Goal: Transaction & Acquisition: Purchase product/service

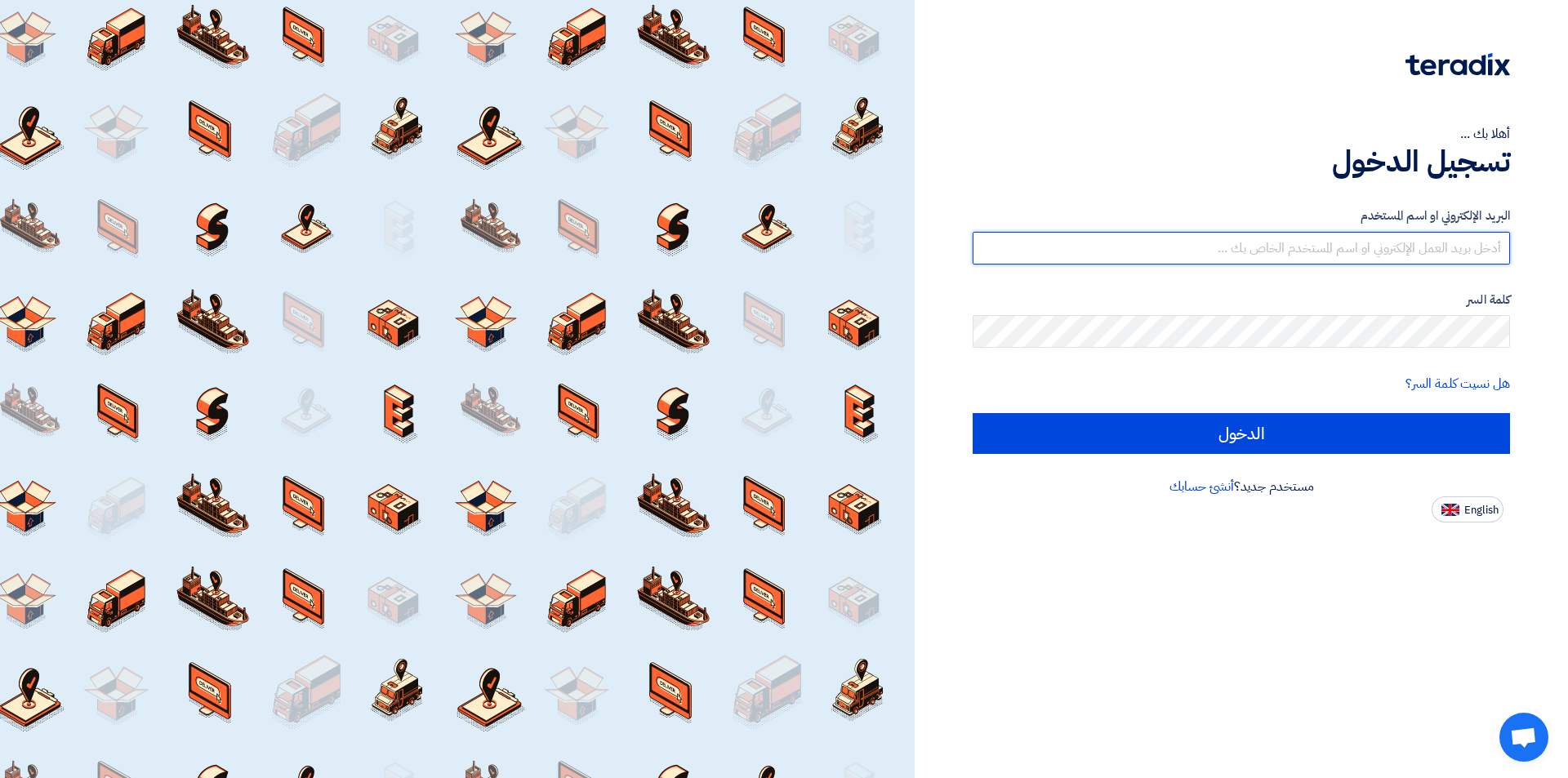
click at [1360, 256] on input "text" at bounding box center [1241, 248] width 538 height 33
click at [1398, 256] on input "text" at bounding box center [1241, 248] width 538 height 33
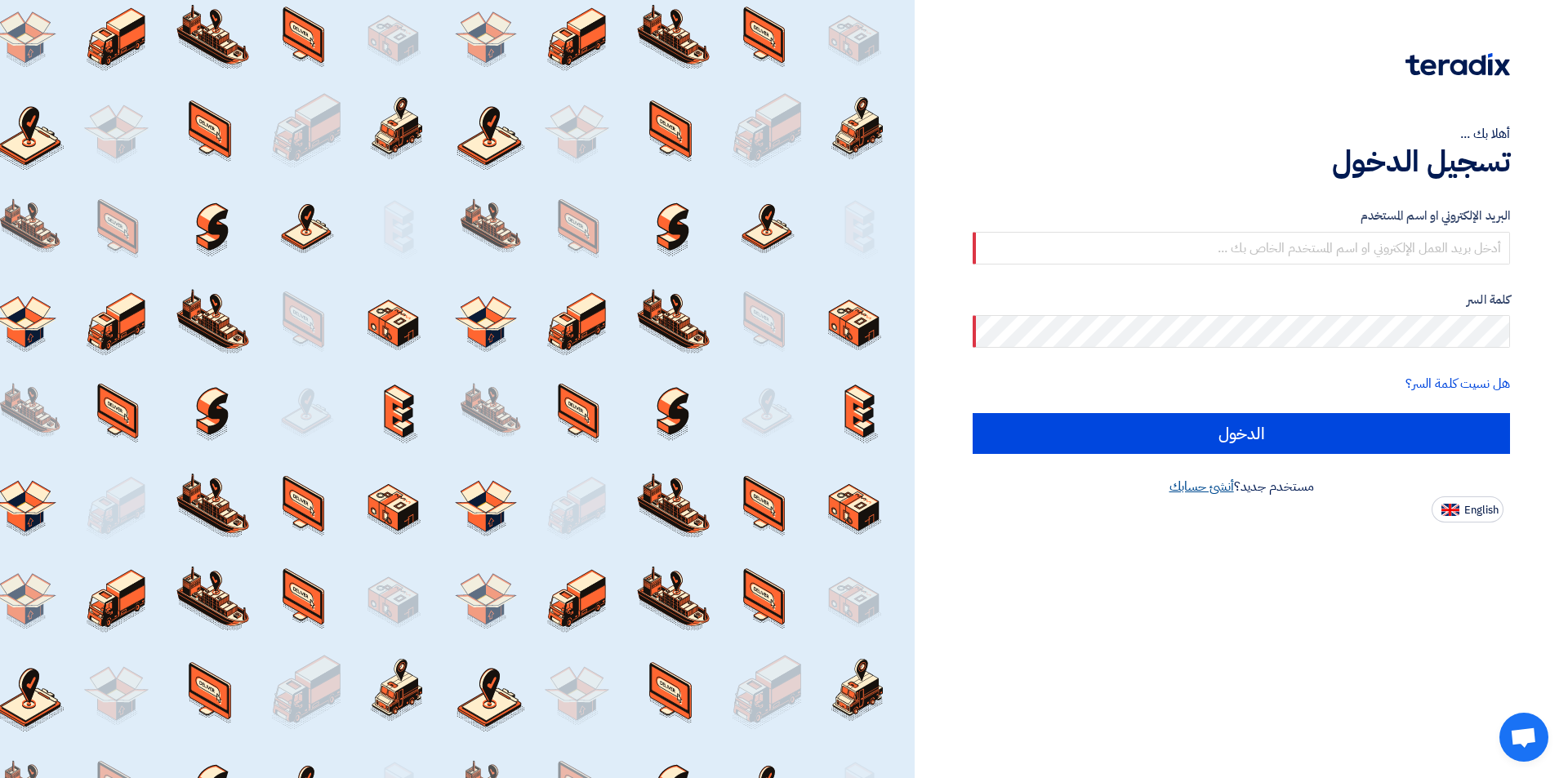
click at [1194, 487] on link "أنشئ حسابك" at bounding box center [1202, 486] width 64 height 20
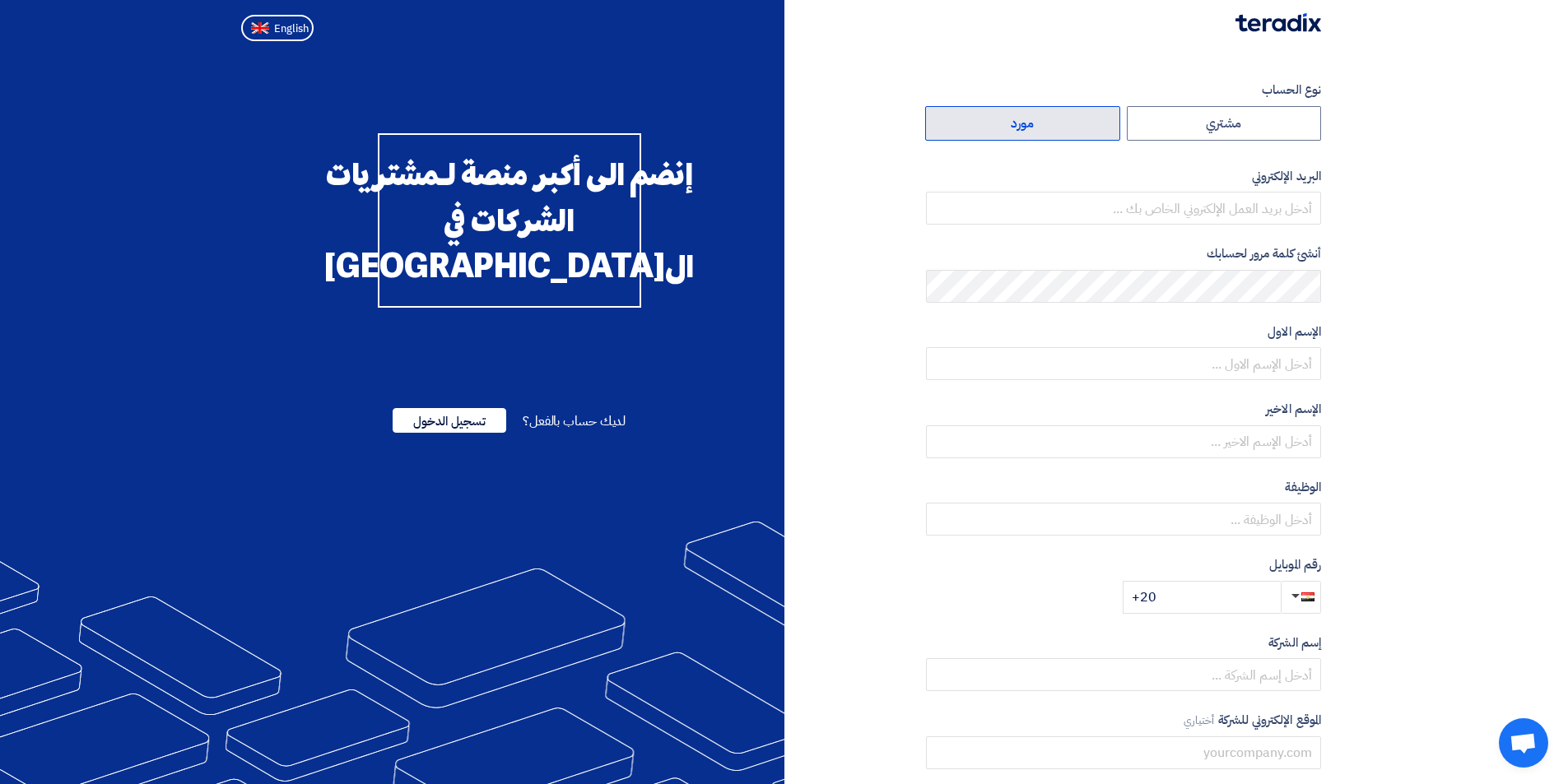
click at [1040, 129] on label "مورد" at bounding box center [1023, 123] width 195 height 34
click at [1040, 129] on input "مورد" at bounding box center [1022, 123] width 194 height 33
radio input "true"
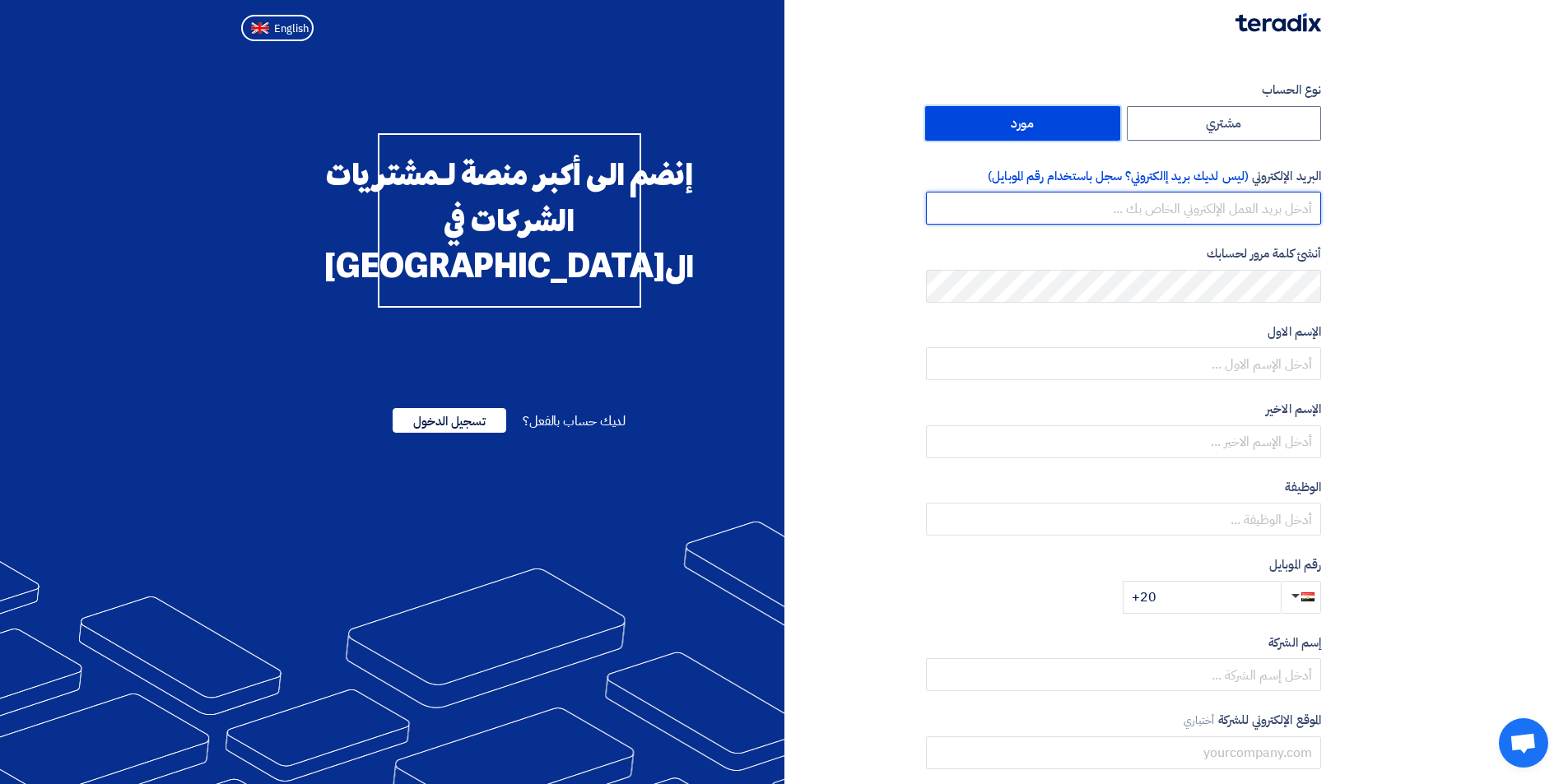
click at [1234, 195] on input "email" at bounding box center [1123, 208] width 395 height 33
click at [1402, 226] on section "نوع الحساب مشتري مورد البريد الإلكتروني (ليس لديك بريد إالكتروني؟ سجل باستخدام …" at bounding box center [784, 475] width 1568 height 855
click at [1290, 215] on input "email" at bounding box center [1123, 208] width 395 height 33
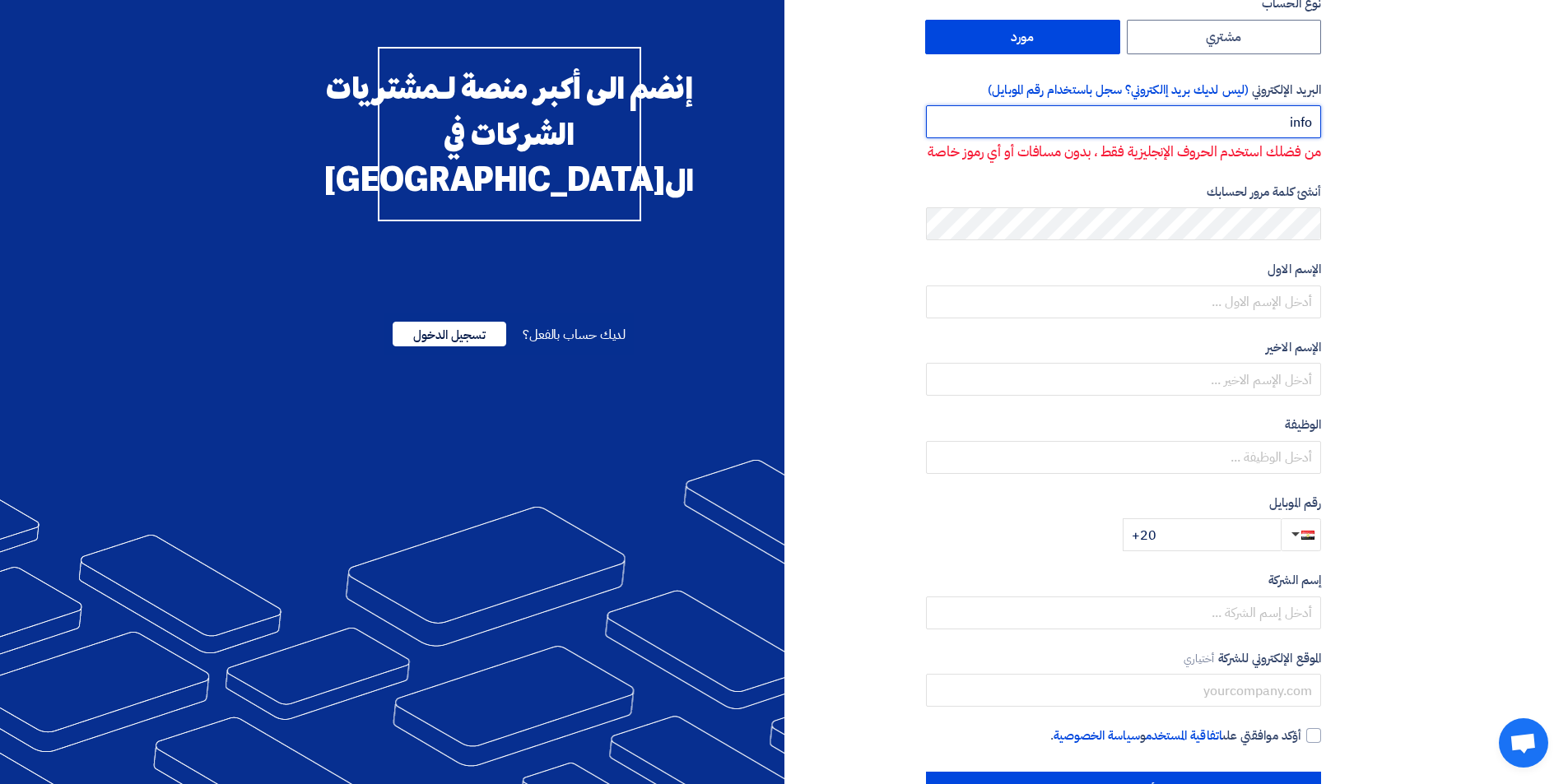
scroll to position [164, 0]
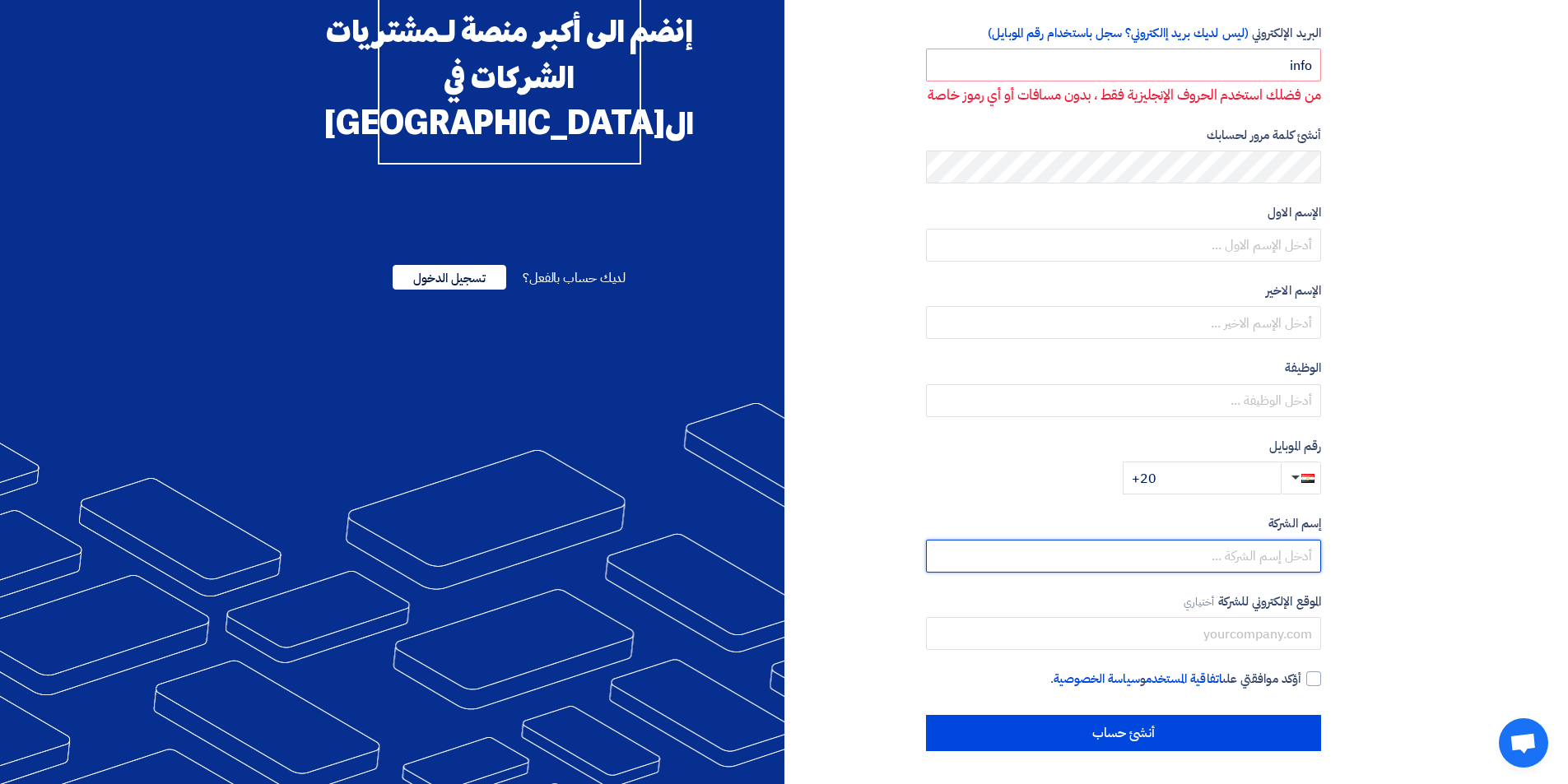
click at [1219, 560] on input "text" at bounding box center [1123, 556] width 395 height 33
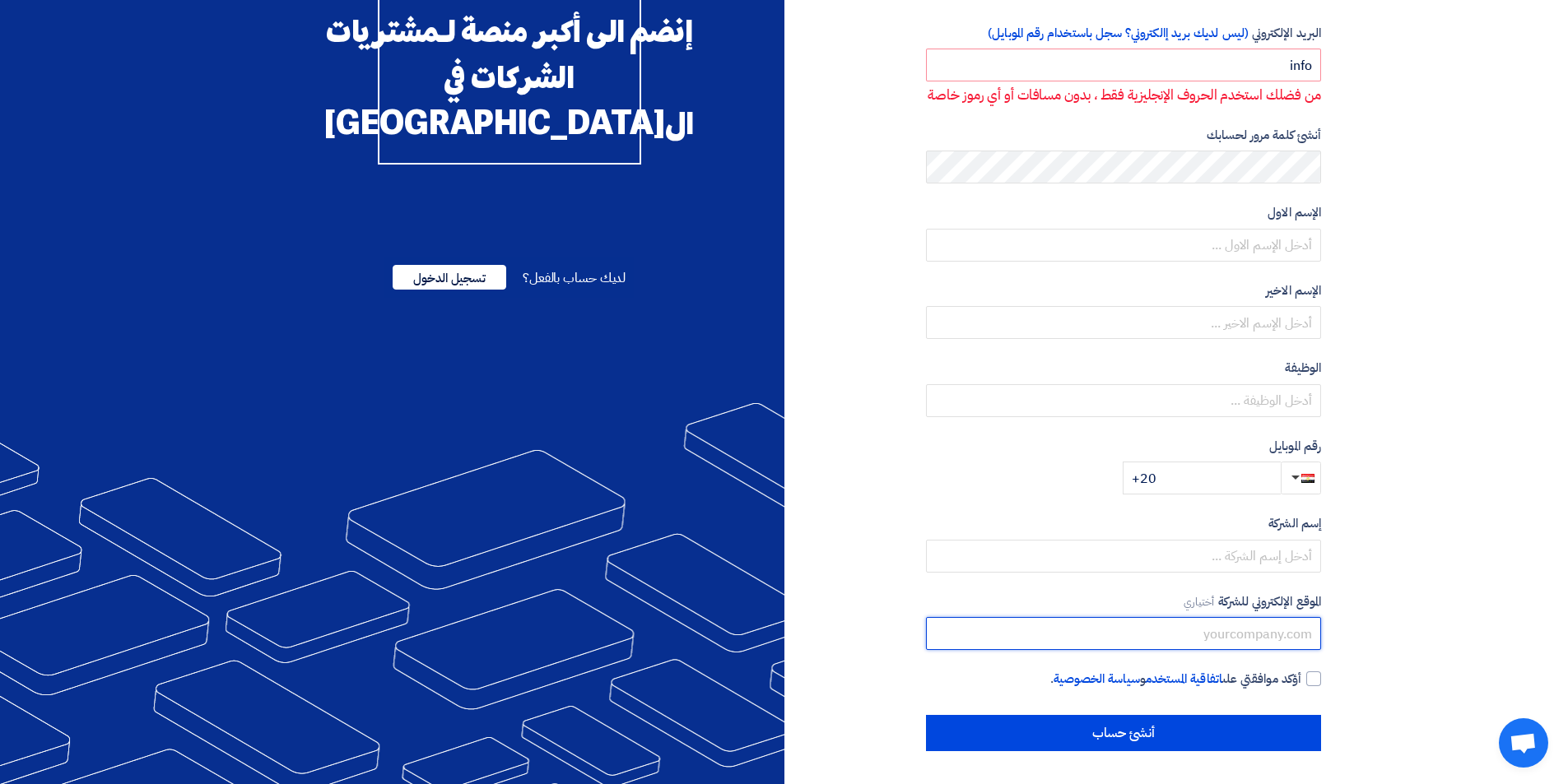
click at [1253, 637] on input "text" at bounding box center [1123, 633] width 395 height 33
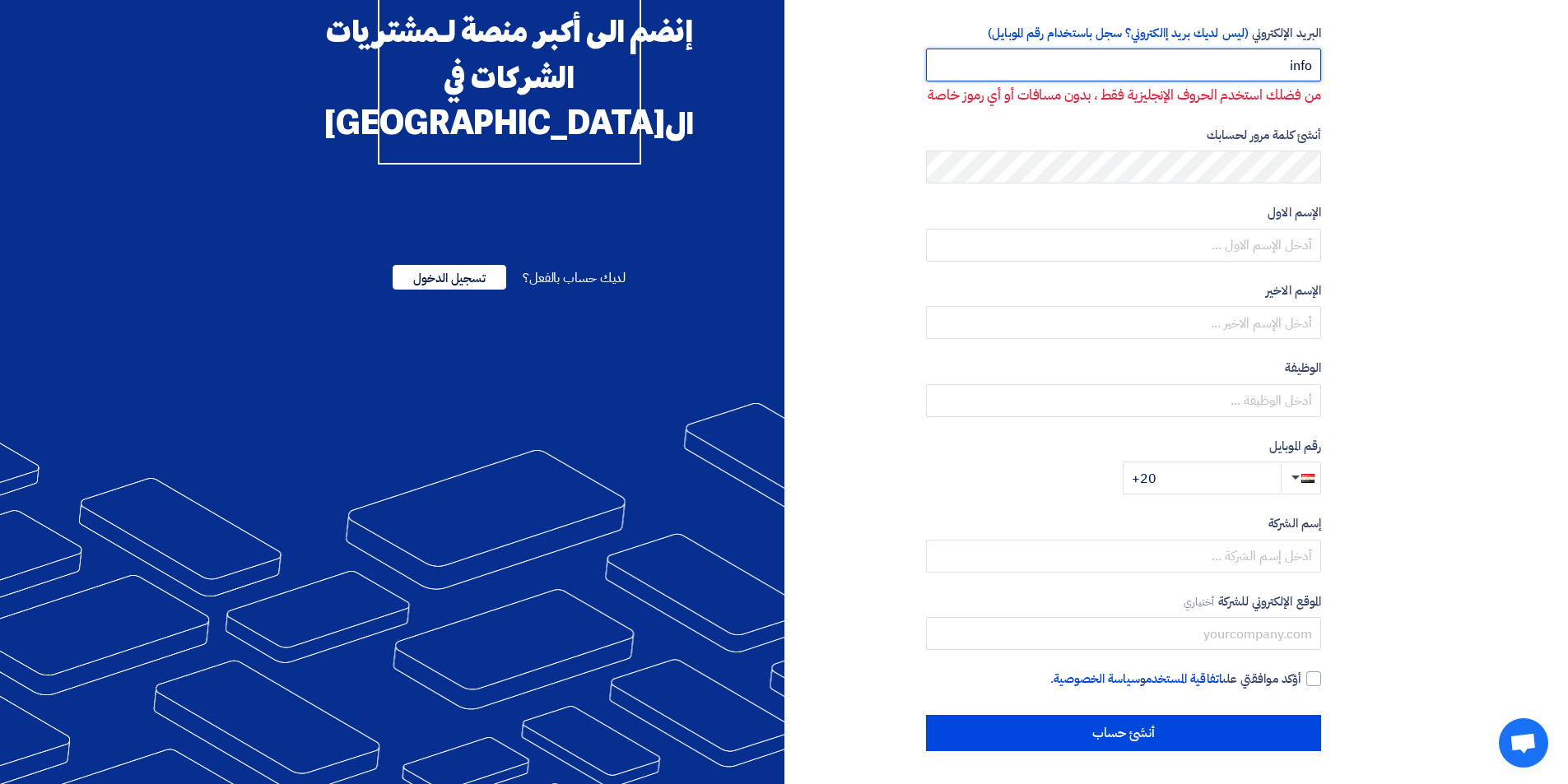
click at [1311, 49] on input "info" at bounding box center [1123, 65] width 395 height 33
click at [1286, 49] on input "@info" at bounding box center [1123, 65] width 395 height 33
click at [1265, 49] on input "@info" at bounding box center [1123, 65] width 395 height 33
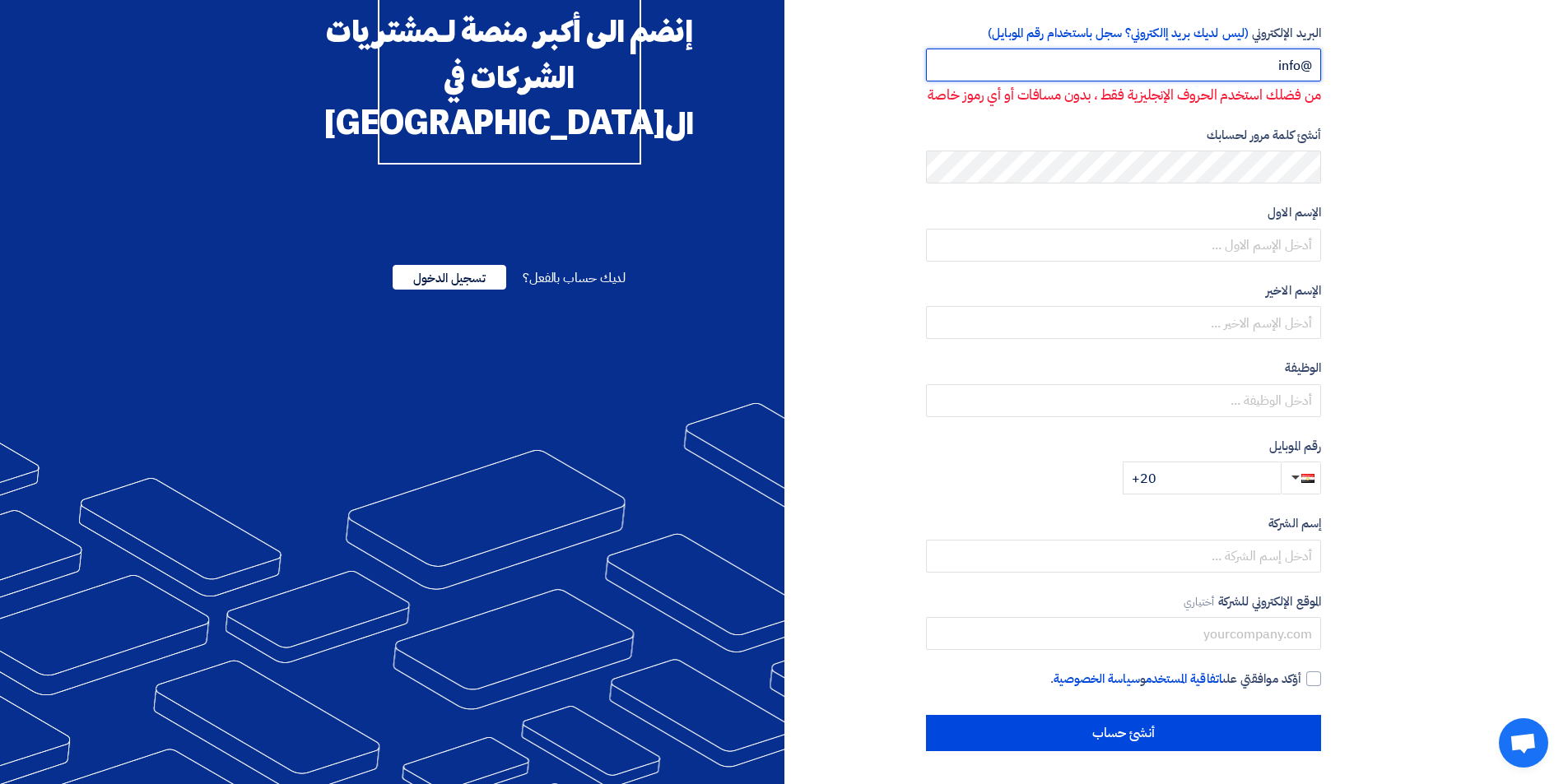
click at [1265, 49] on input "@info" at bounding box center [1123, 65] width 395 height 33
paste input "[EMAIL_ADDRESS][DOMAIN_NAME]"
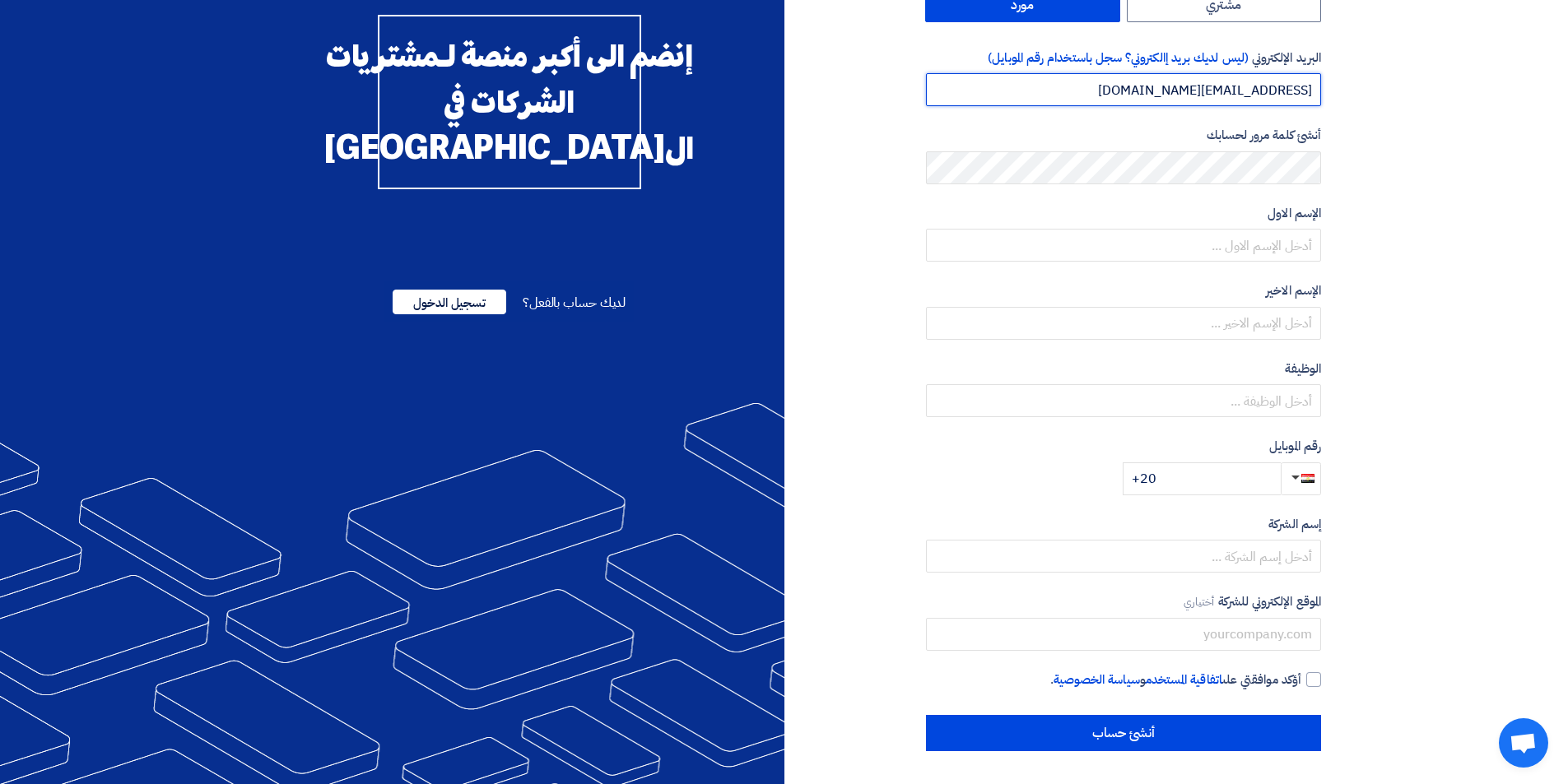
scroll to position [0, 0]
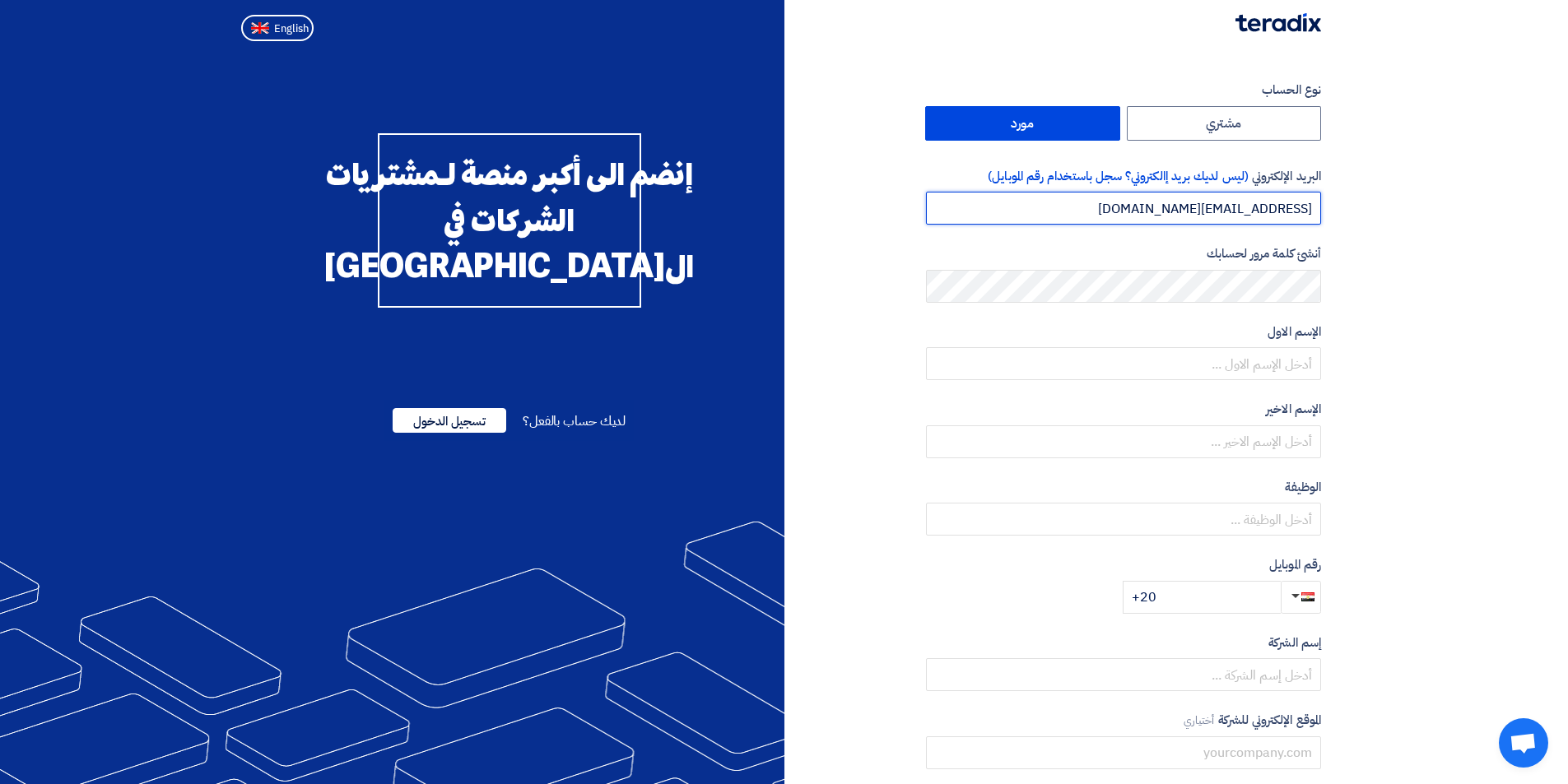
type input "[EMAIL_ADDRESS][DOMAIN_NAME]"
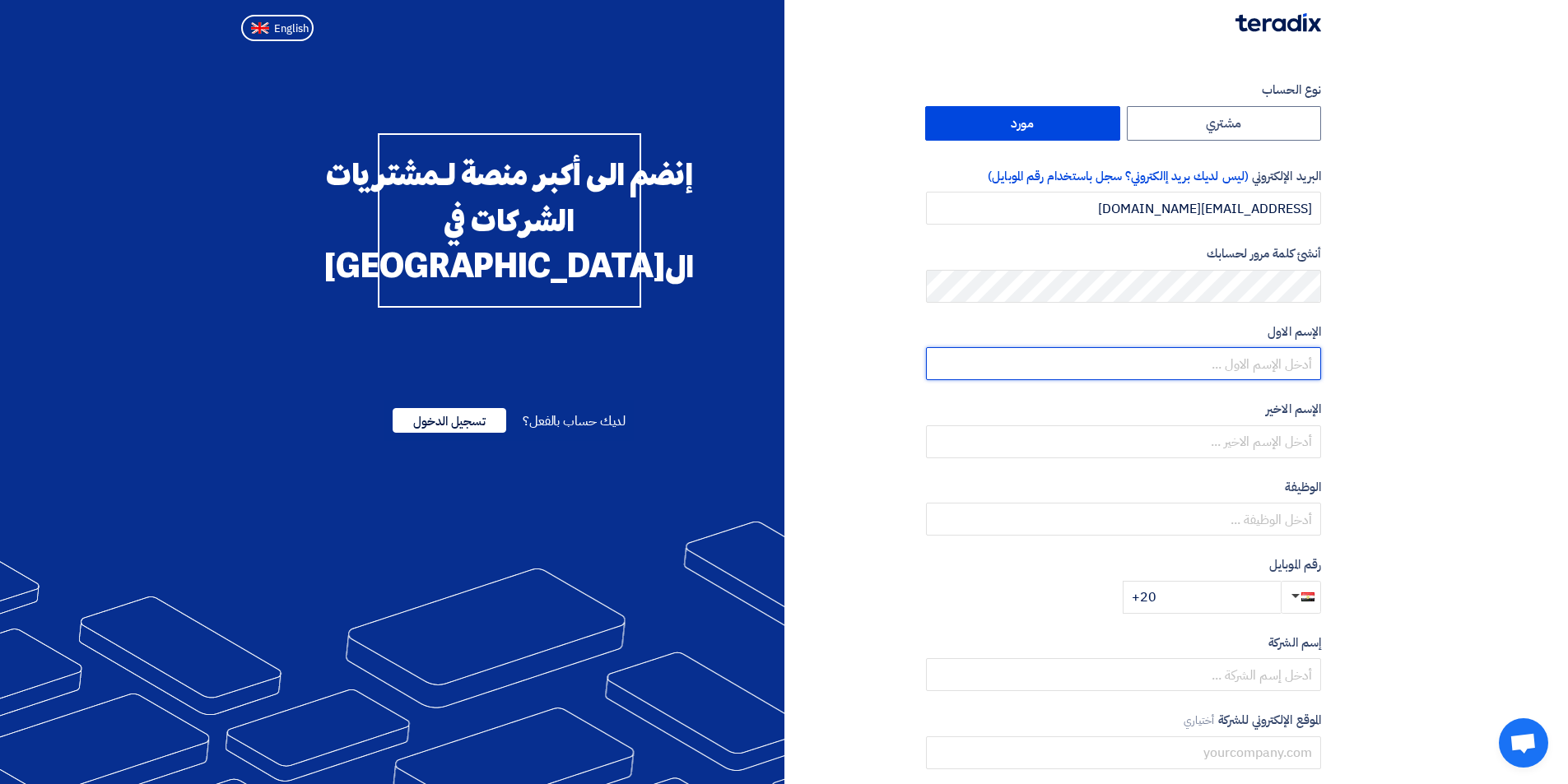
click at [1229, 367] on input "text" at bounding box center [1123, 363] width 395 height 33
type input "Sherif"
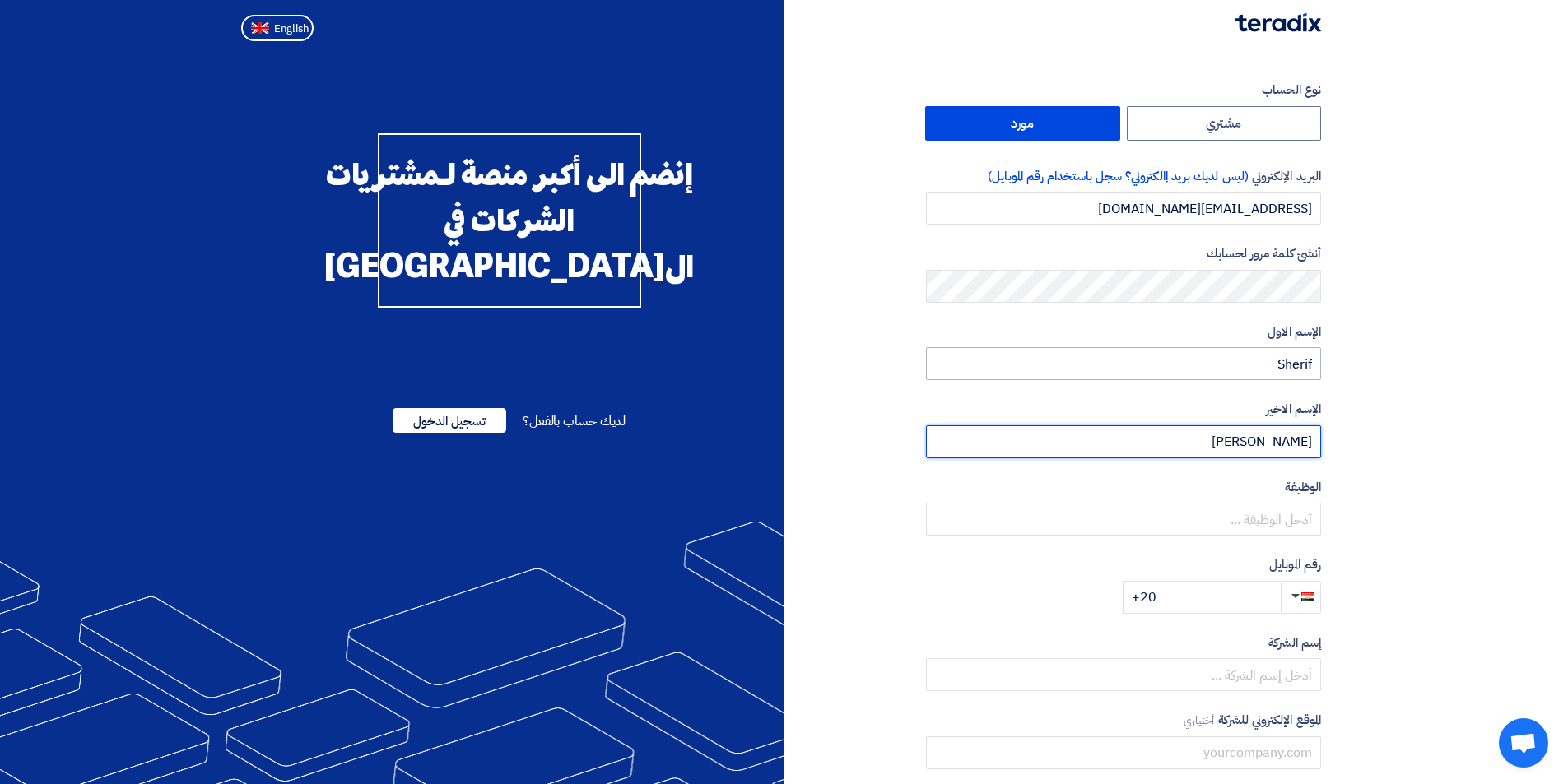
type input "Emil"
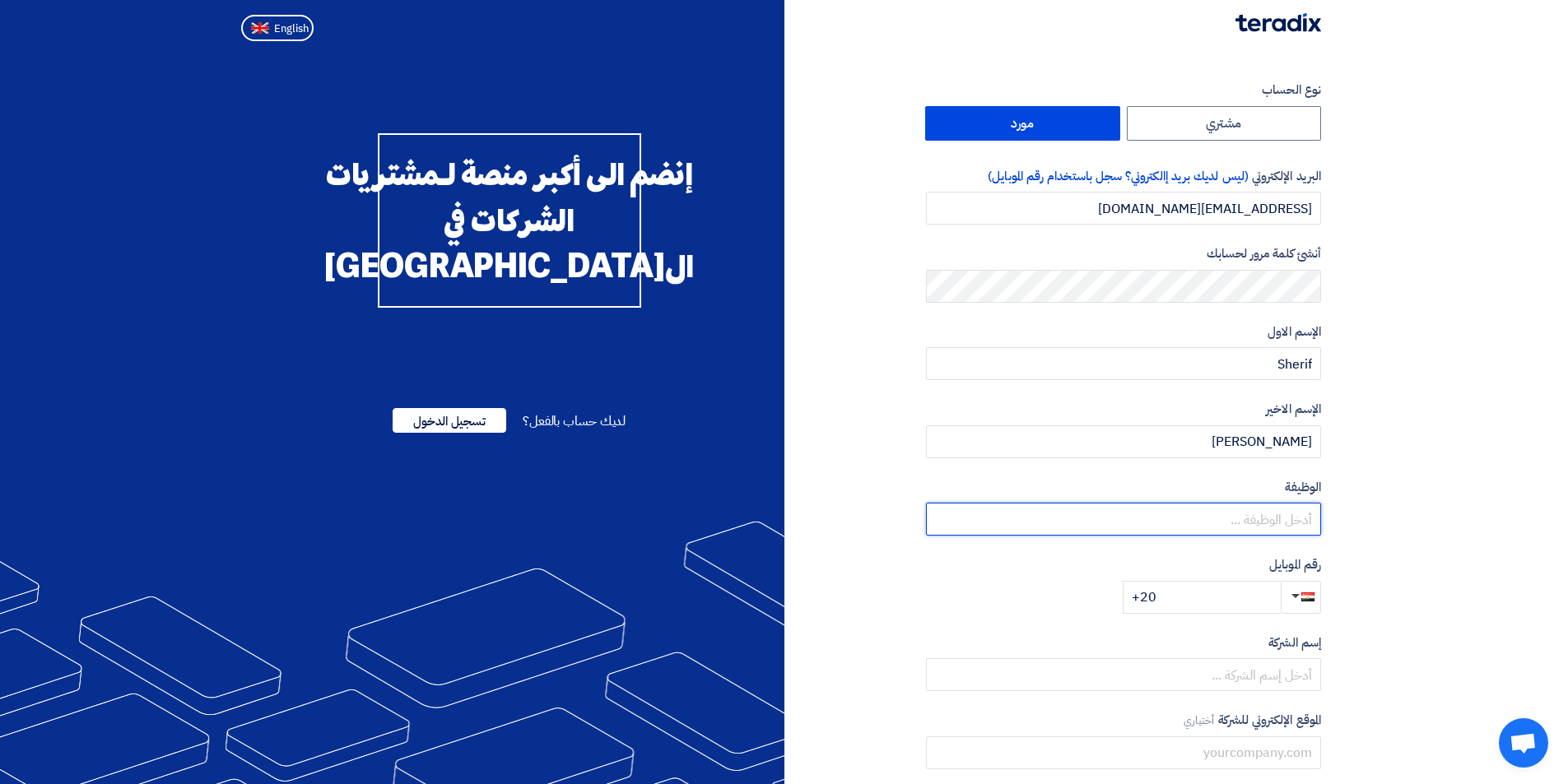
paste input "Director General"
type input "Director General"
click at [1261, 597] on input "+20" at bounding box center [1202, 597] width 158 height 33
type input "+20 1222100376"
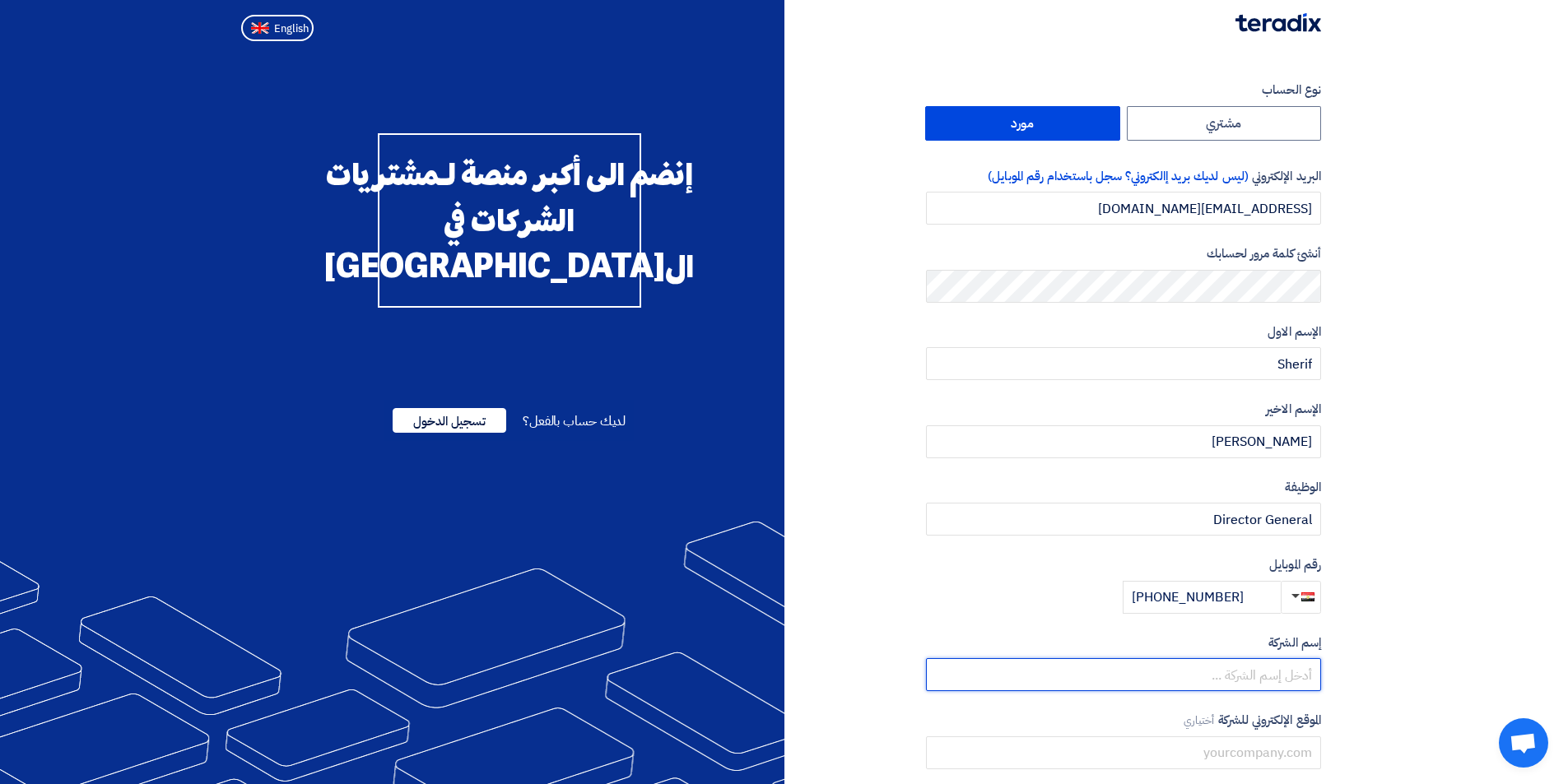
click at [1261, 673] on input "text" at bounding box center [1123, 674] width 395 height 33
type input "مانومتريك للمقاولات والتجارة"
click at [915, 587] on div "نوع الحساب مشتري مورد البريد الإلكتروني (ليس لديك بريد إالكتروني؟ سجل باستخدام …" at bounding box center [1059, 475] width 550 height 789
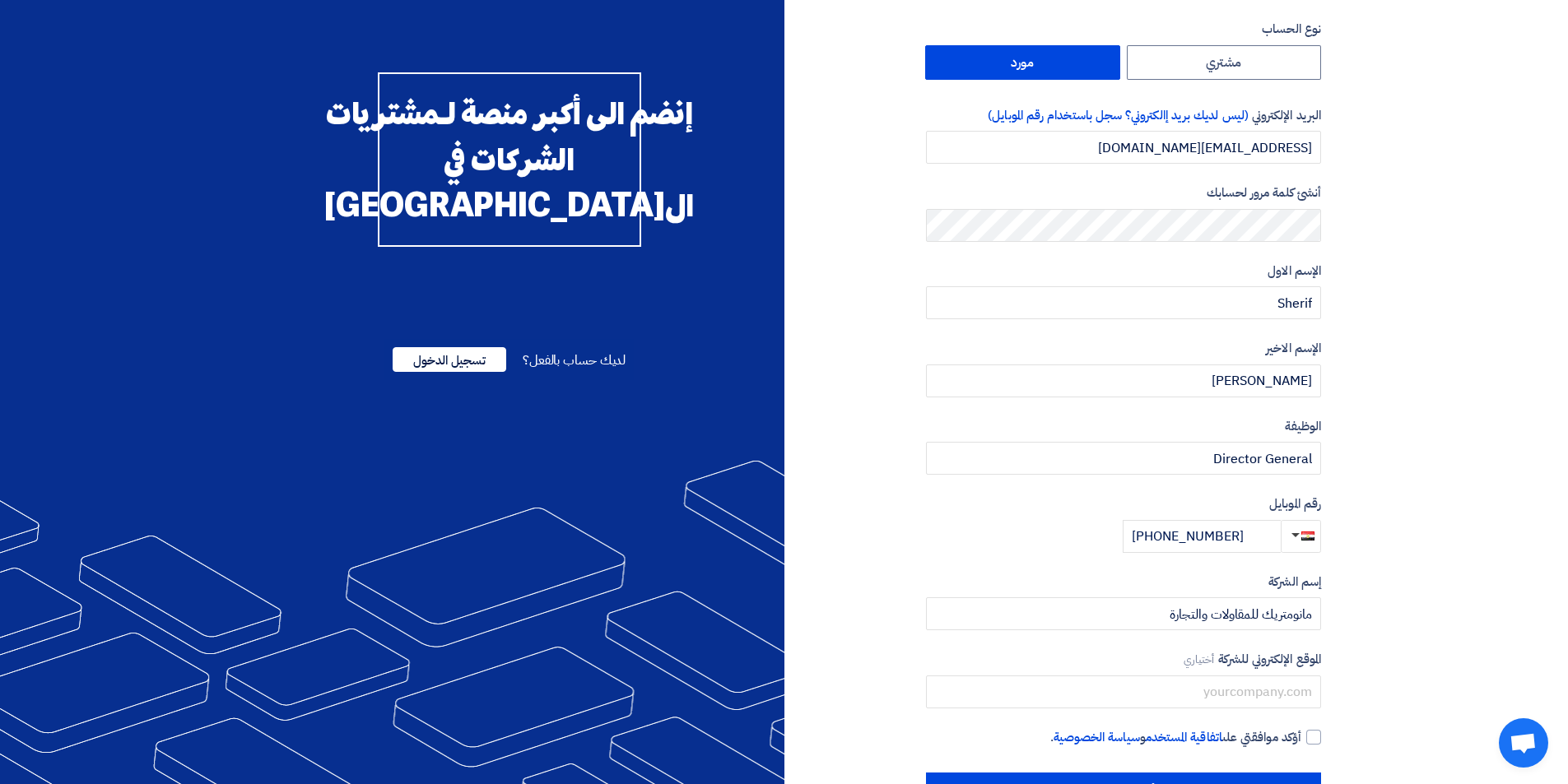
scroll to position [118, 0]
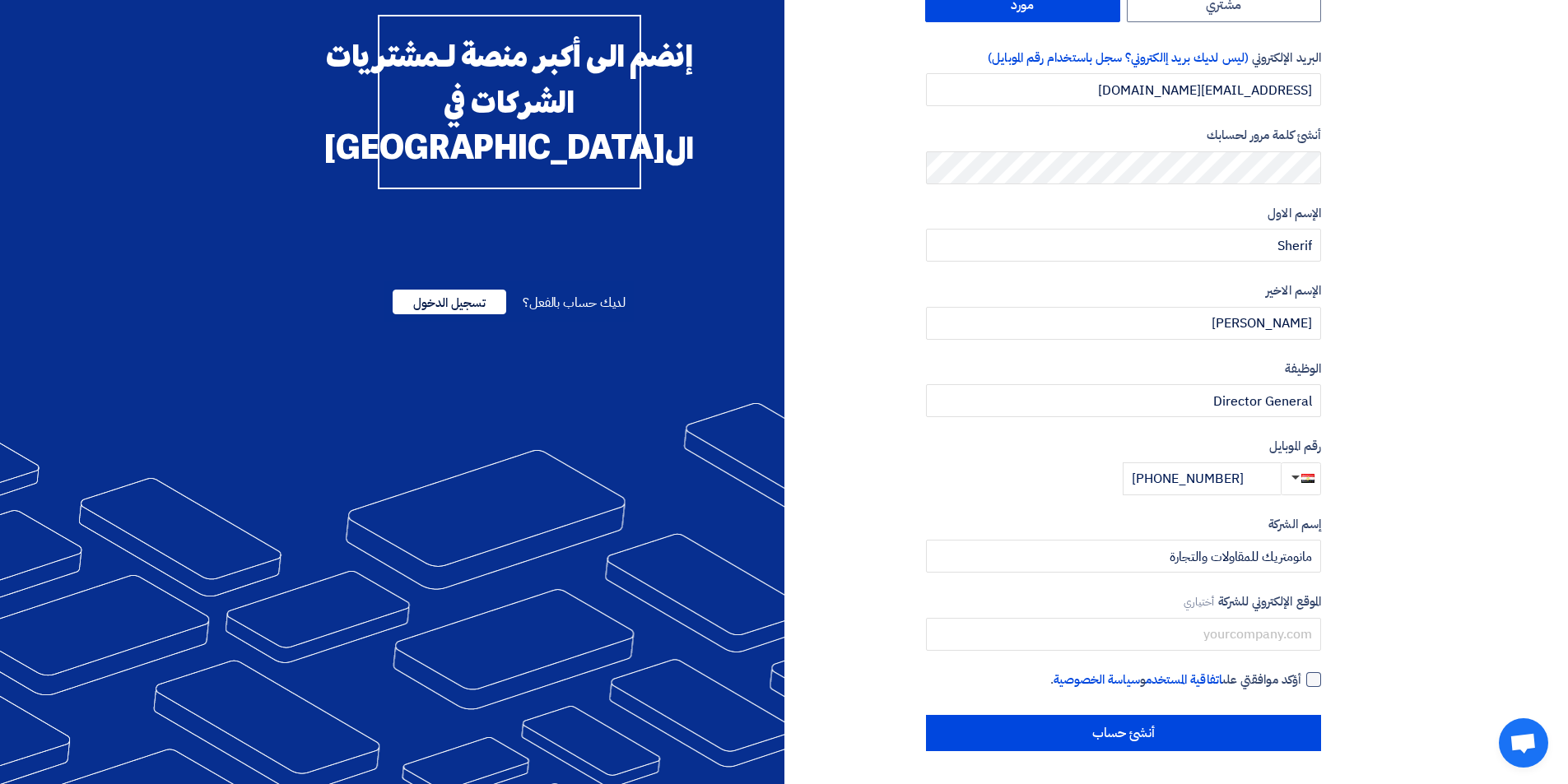
click at [1312, 686] on div at bounding box center [1314, 680] width 15 height 15
click at [1302, 686] on input "أؤكد موافقتي على اتفاقية المستخدم و سياسة الخصوصية ." at bounding box center [1104, 687] width 395 height 33
checkbox input "true"
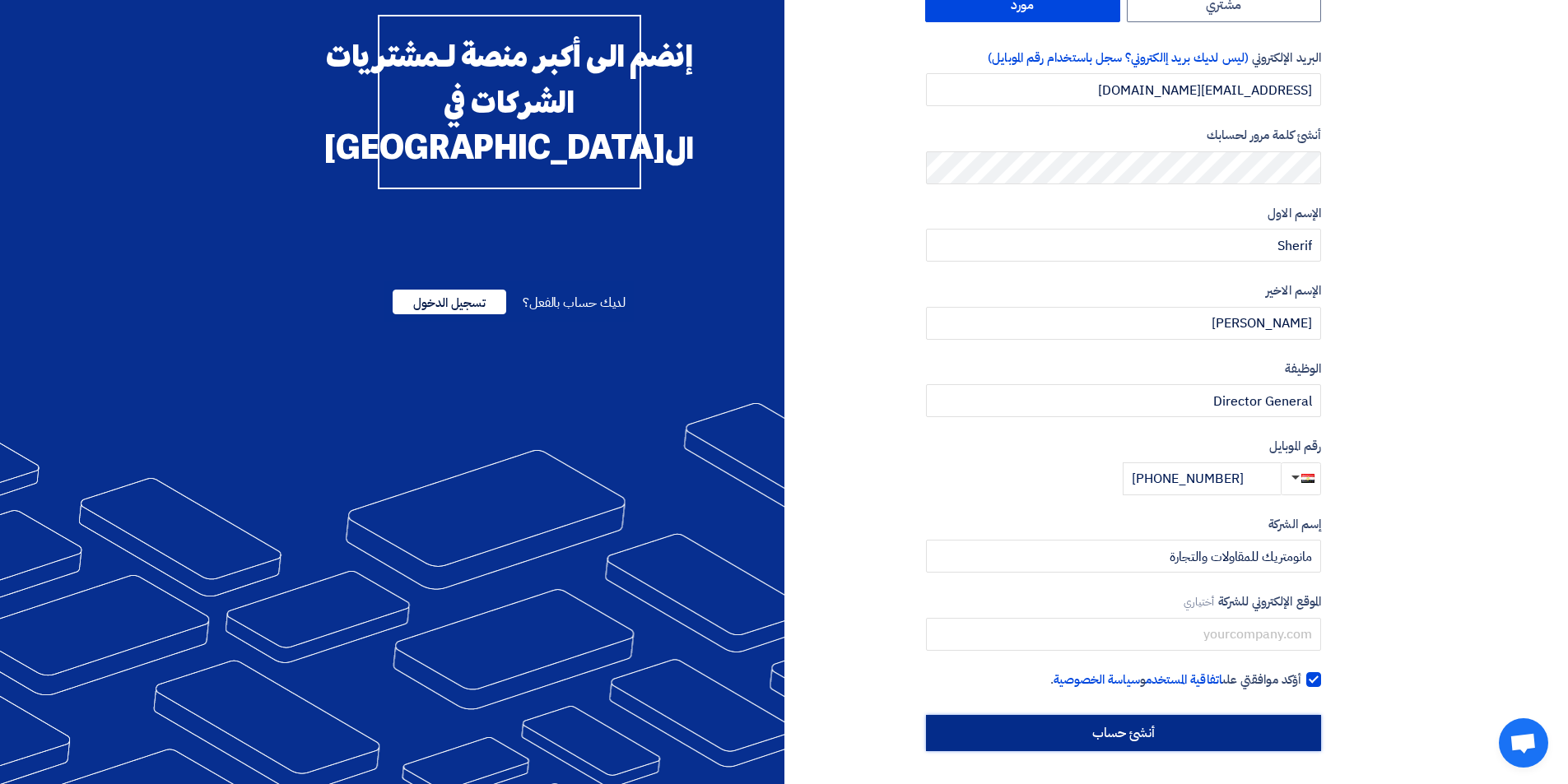
click at [1223, 732] on input "أنشئ حساب" at bounding box center [1123, 733] width 395 height 36
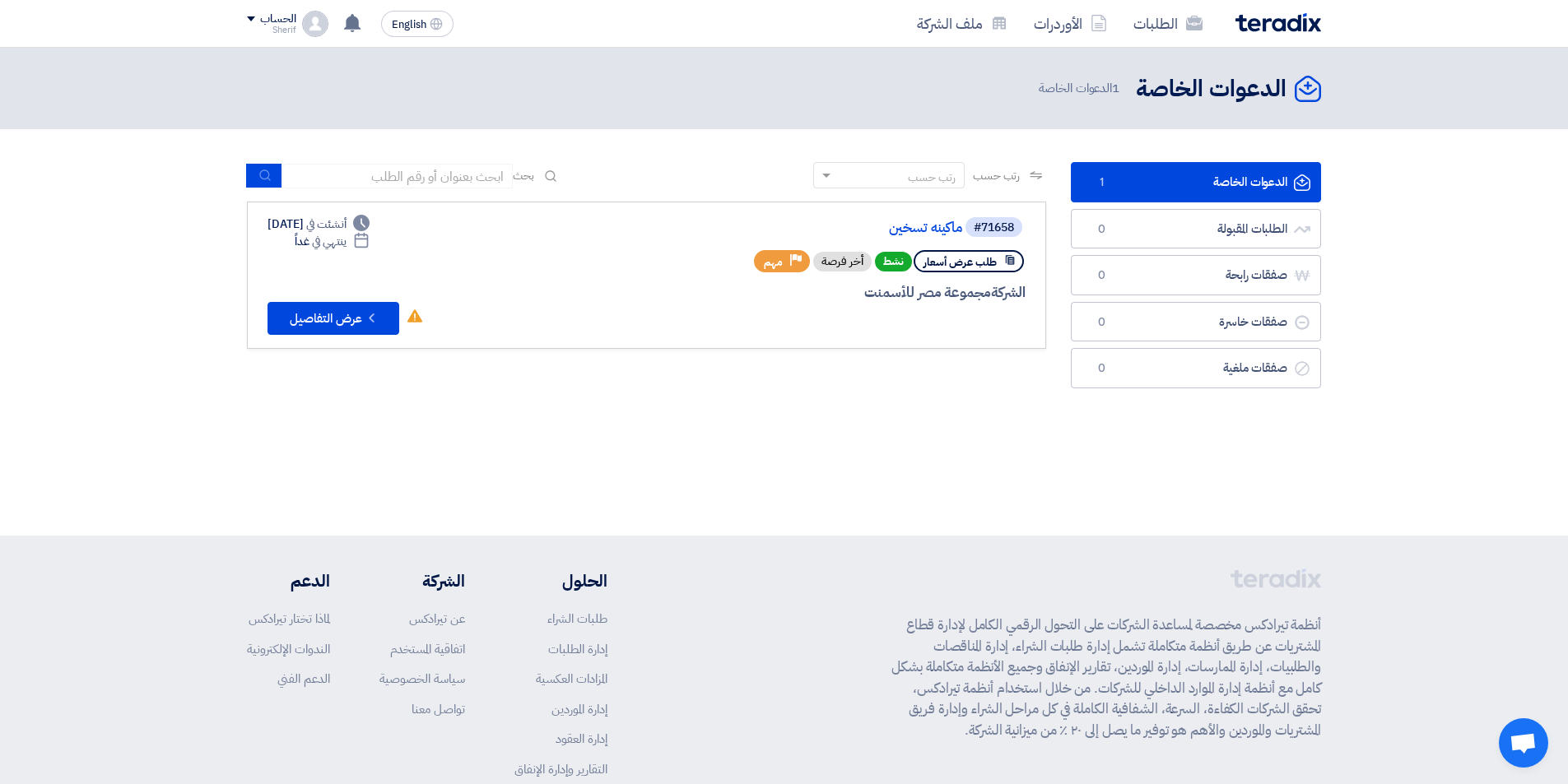
click at [1214, 178] on link "الدعوات الخاصة الدعوات الخاصة 1" at bounding box center [1196, 182] width 250 height 40
click at [319, 320] on button "Check details عرض التفاصيل" at bounding box center [333, 319] width 132 height 33
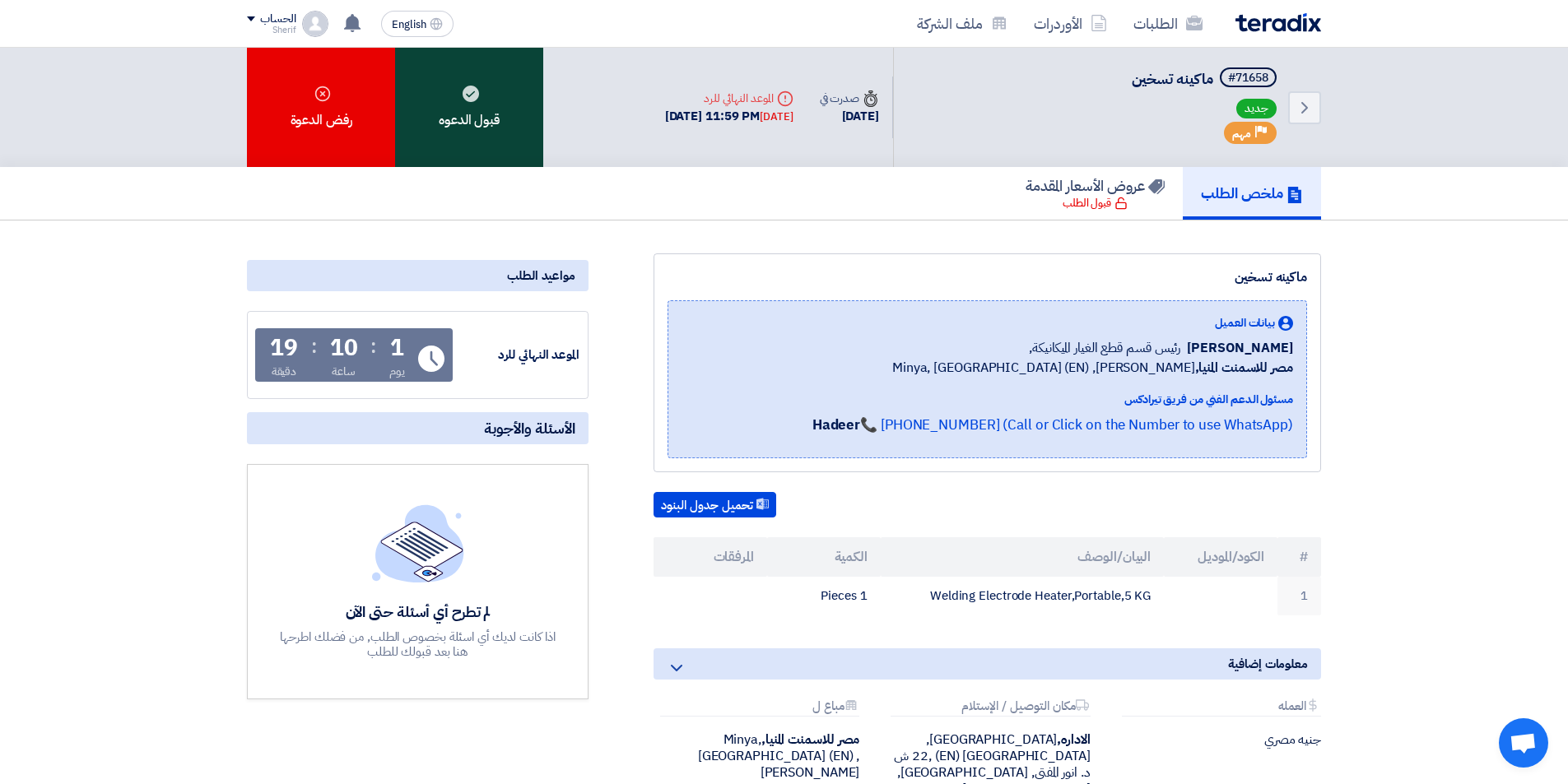
click at [468, 107] on div "قبول الدعوه" at bounding box center [469, 107] width 148 height 119
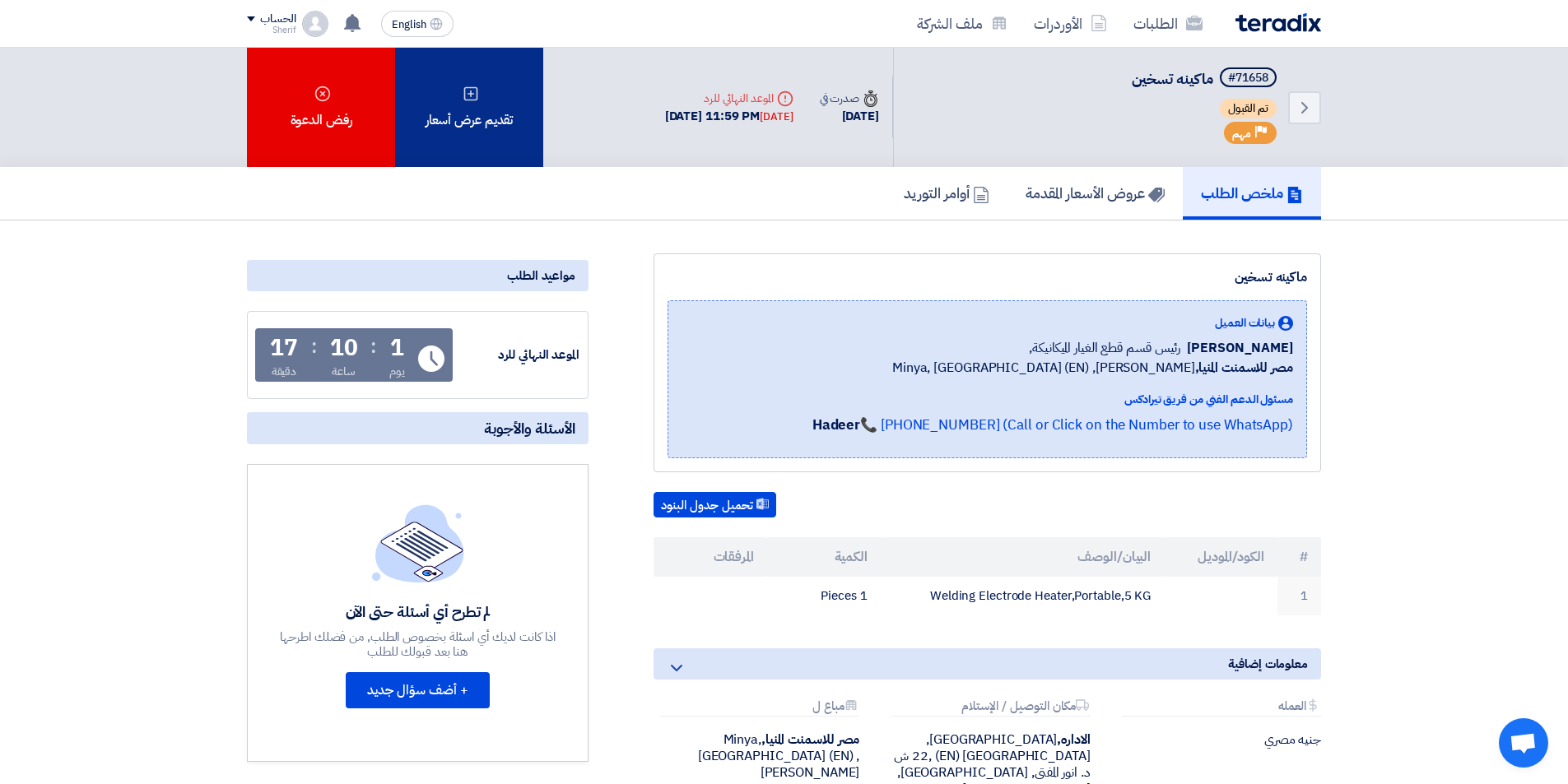
click at [470, 99] on use at bounding box center [470, 93] width 14 height 14
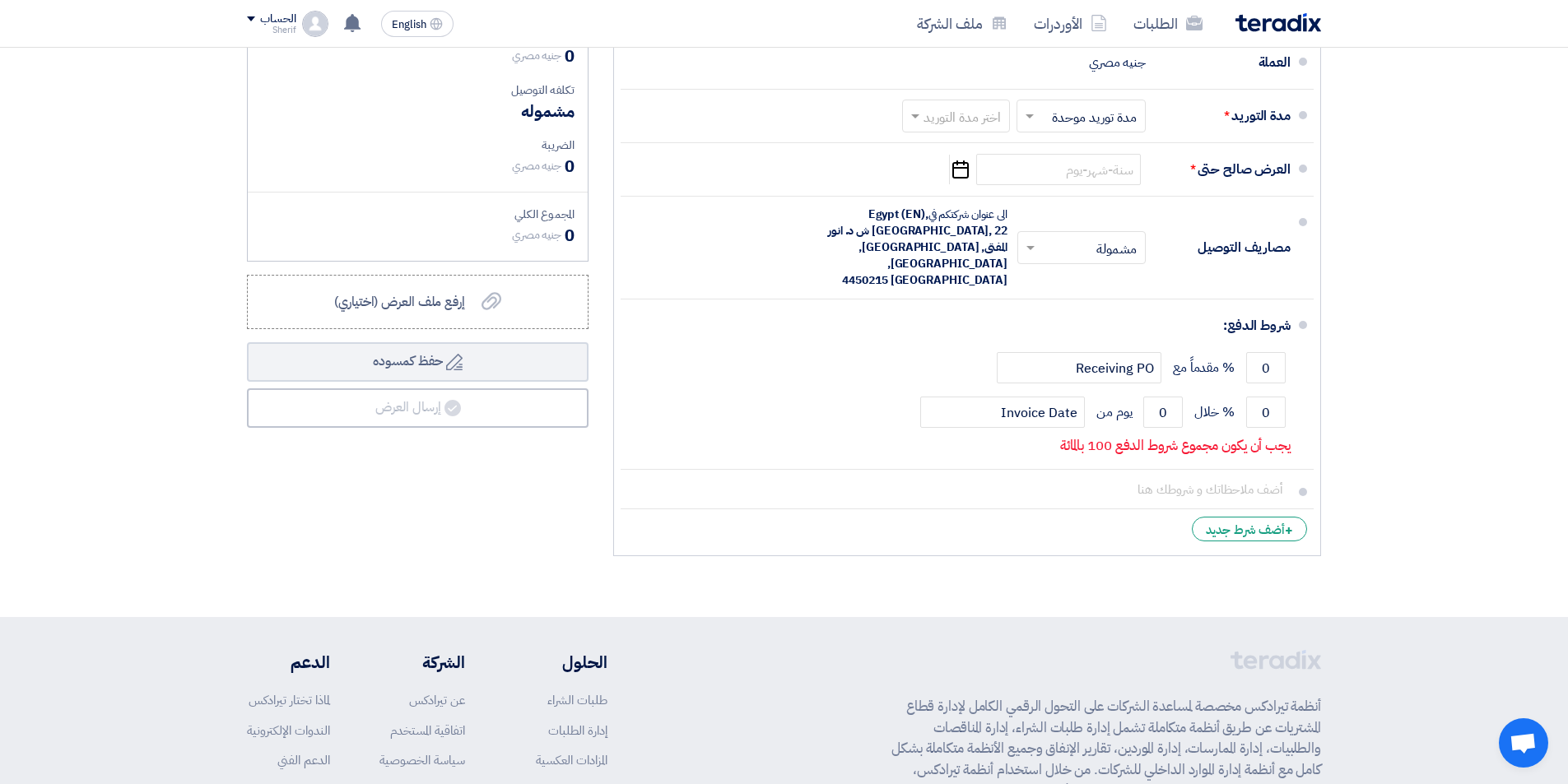
scroll to position [494, 0]
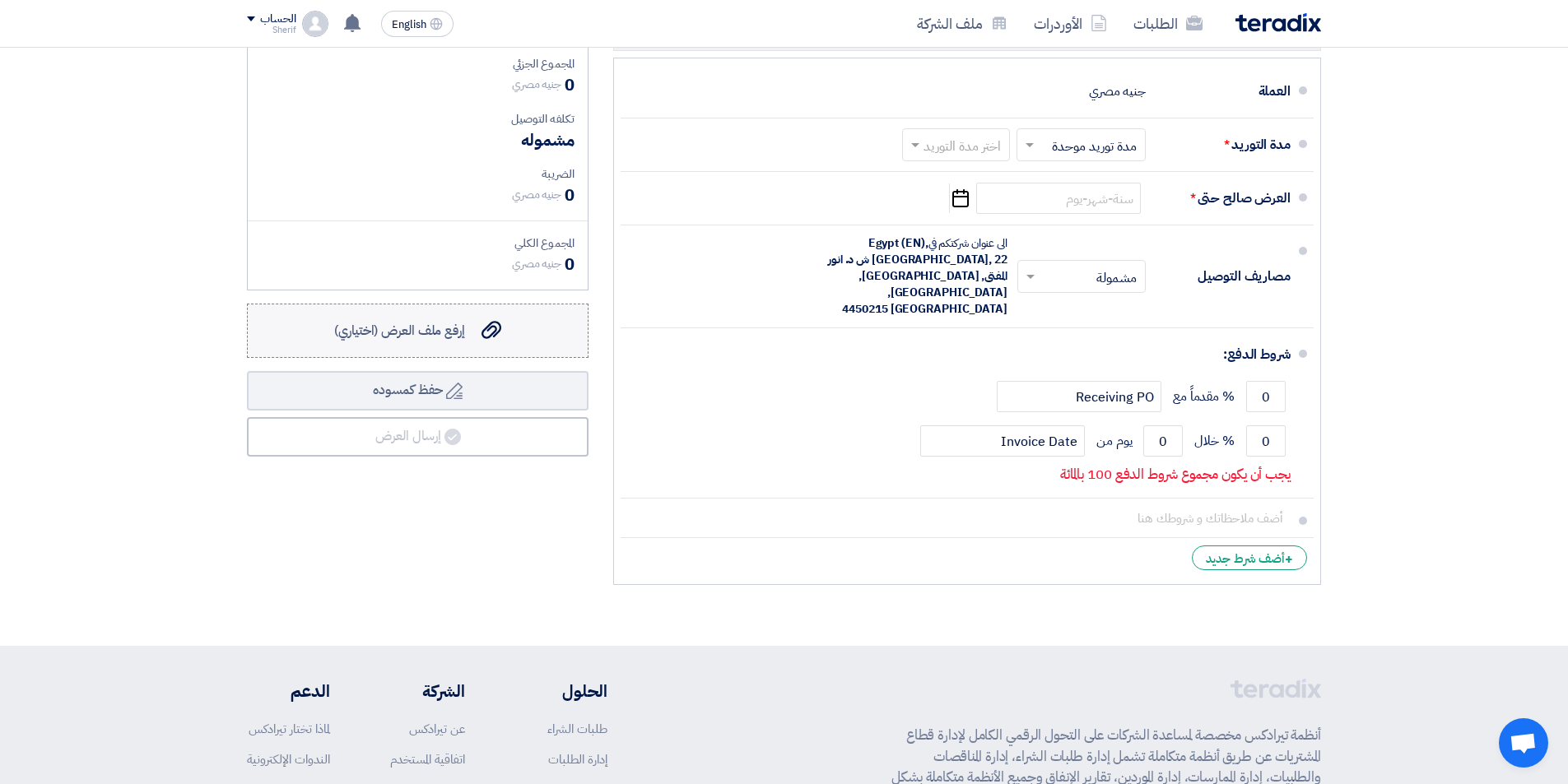
click at [512, 337] on label "إرفع ملف العرض (اختياري) إرفع ملف العرض (اختياري)" at bounding box center [418, 330] width 342 height 54
click at [0, 0] on input "إرفع ملف العرض (اختياري) إرفع ملف العرض (اختياري)" at bounding box center [0, 0] width 0 height 0
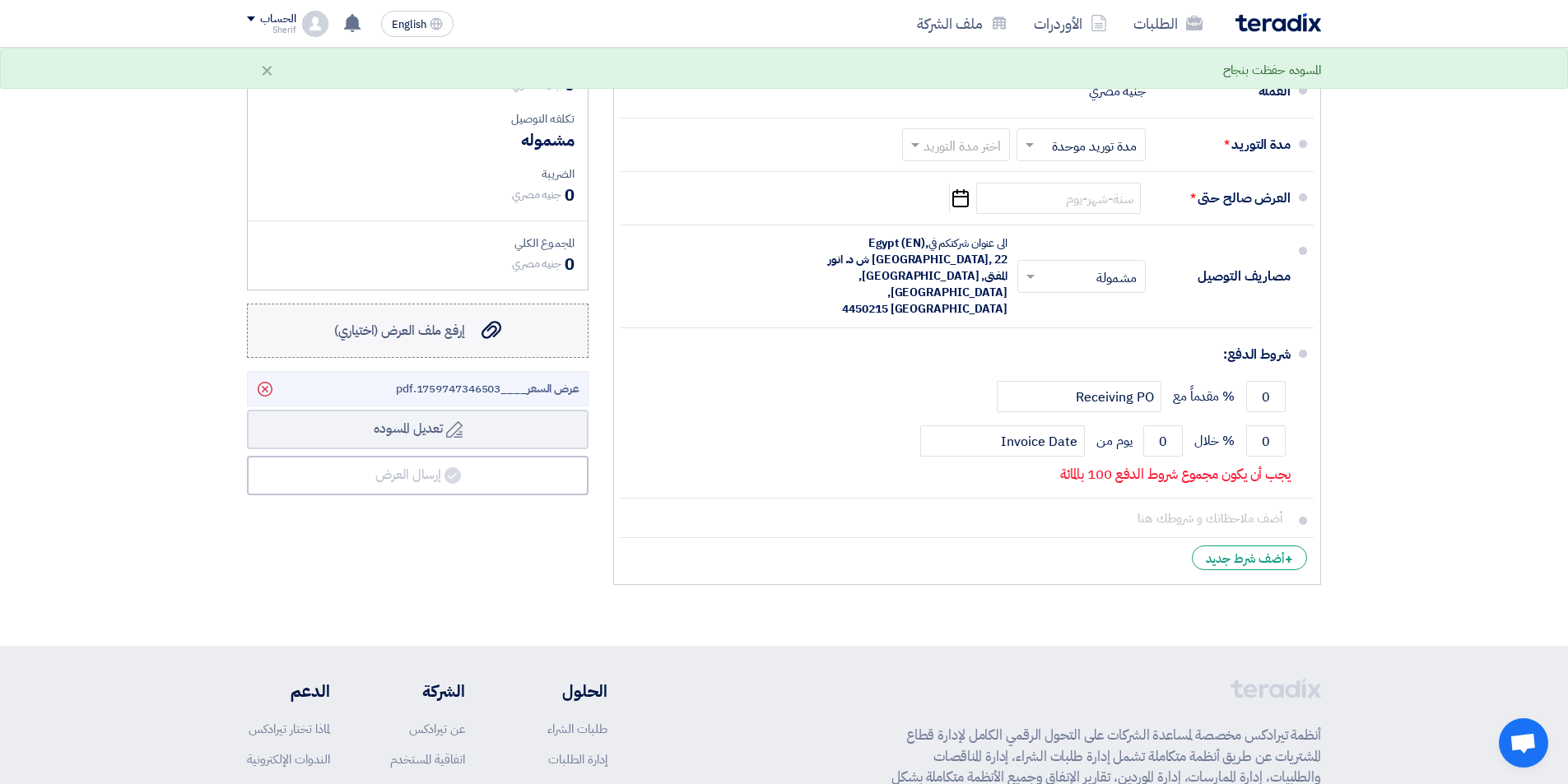
click at [416, 326] on span "إرفع ملف العرض (اختياري)" at bounding box center [399, 330] width 131 height 20
click at [0, 0] on input "إرفع ملف العرض (اختياري) إرفع ملف العرض (اختياري)" at bounding box center [0, 0] width 0 height 0
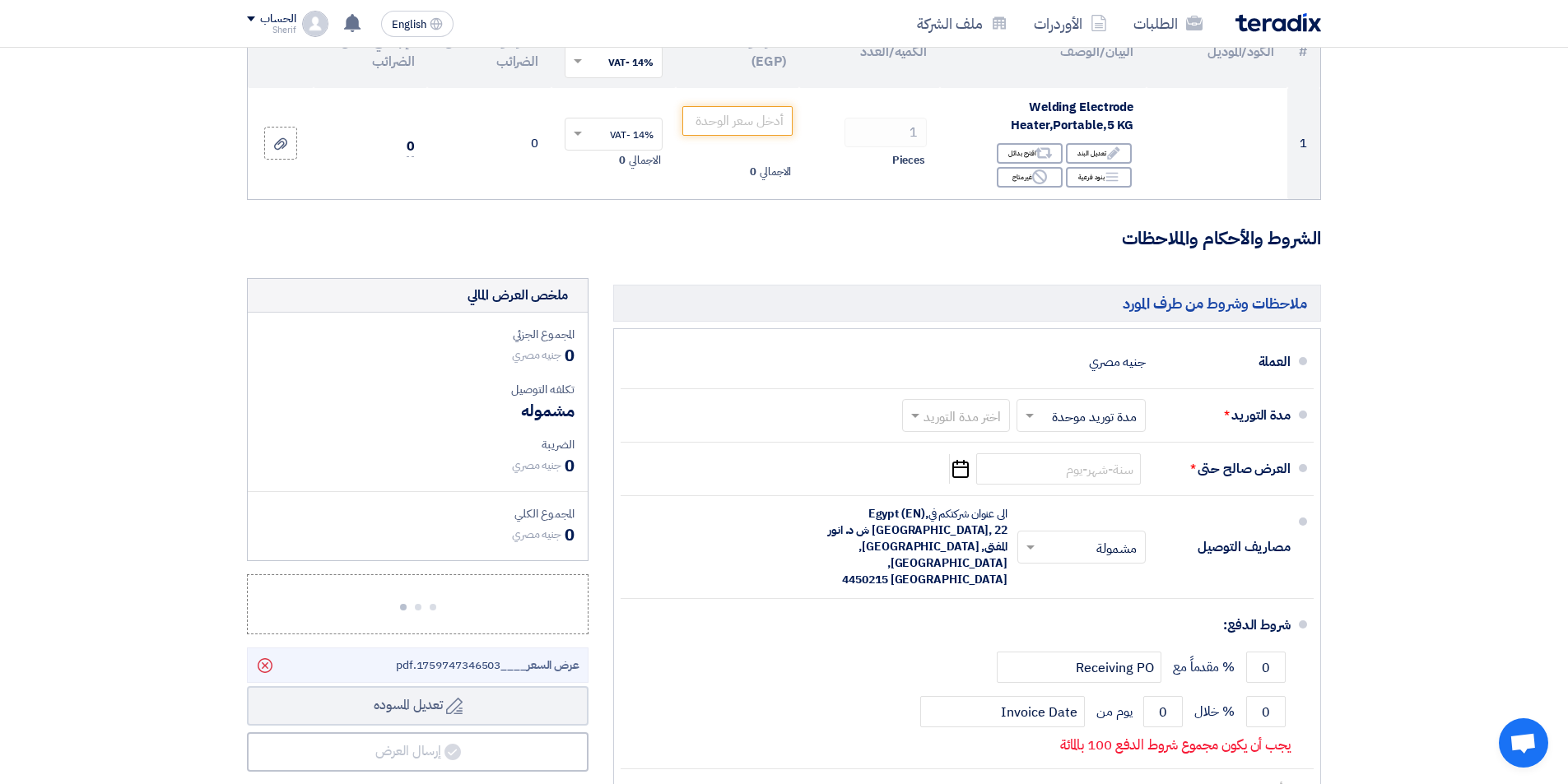
scroll to position [0, 0]
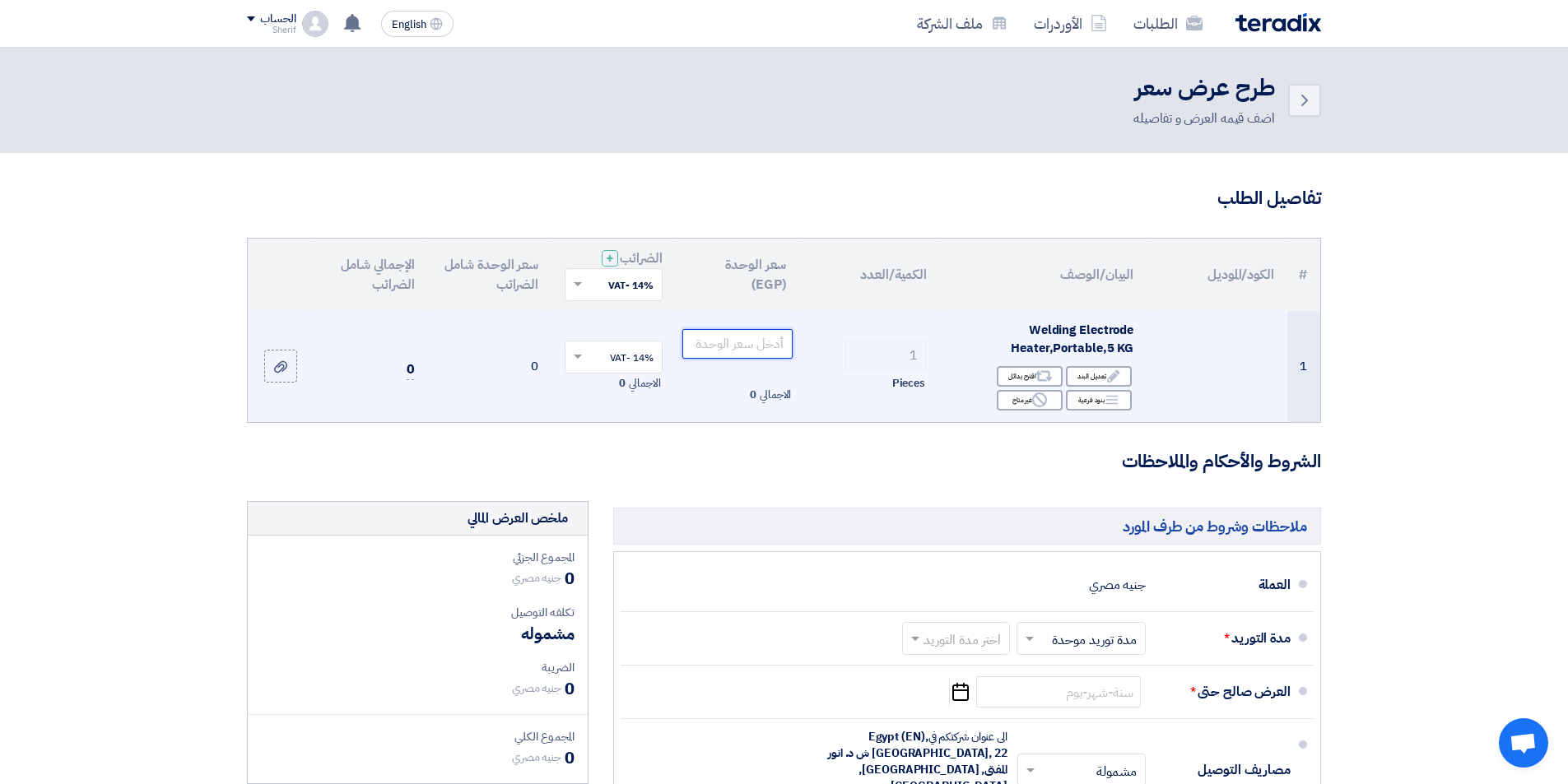
click at [753, 349] on input "number" at bounding box center [738, 343] width 111 height 30
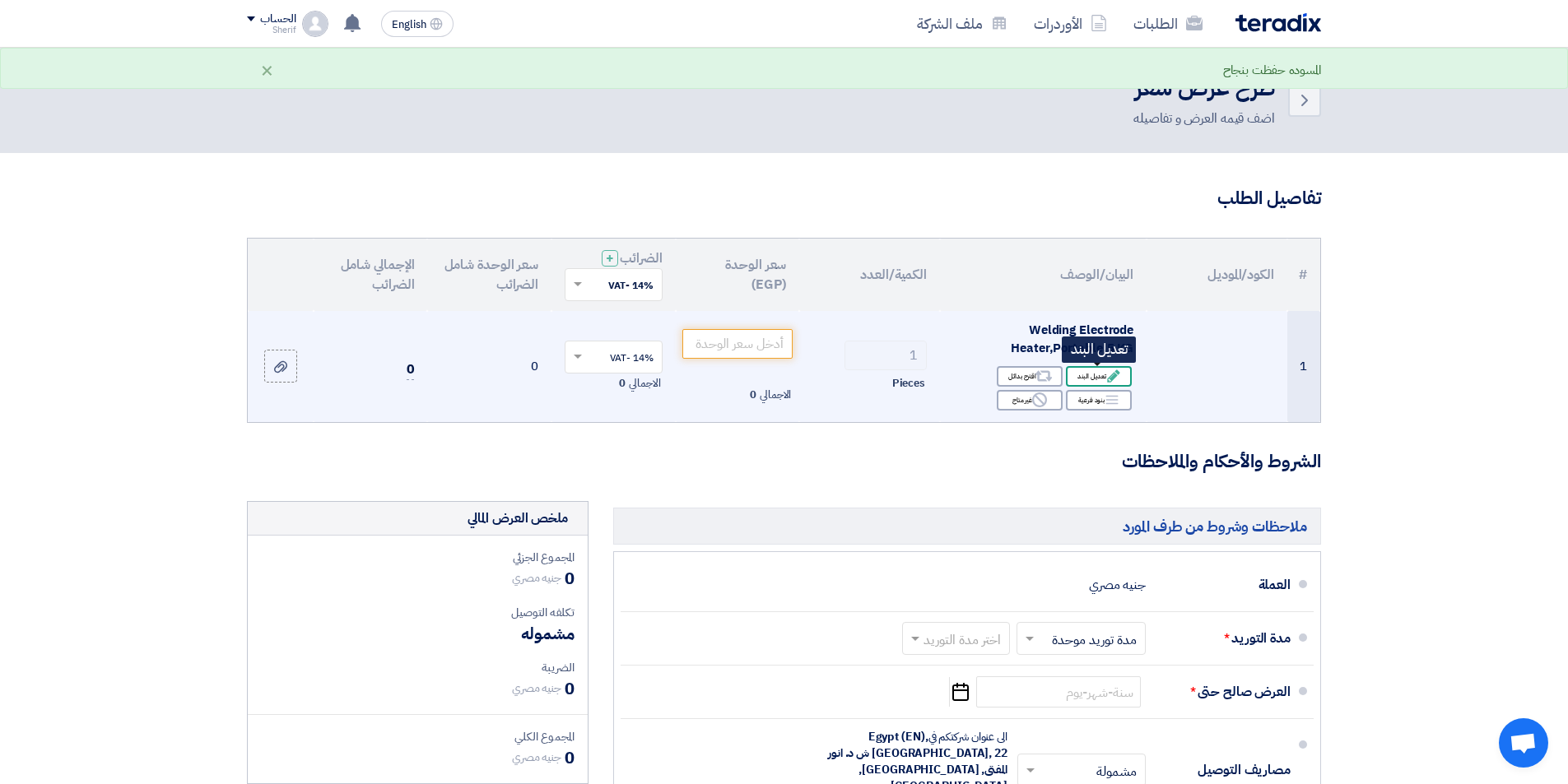
click at [1093, 378] on div "Edit تعديل البند" at bounding box center [1098, 377] width 66 height 21
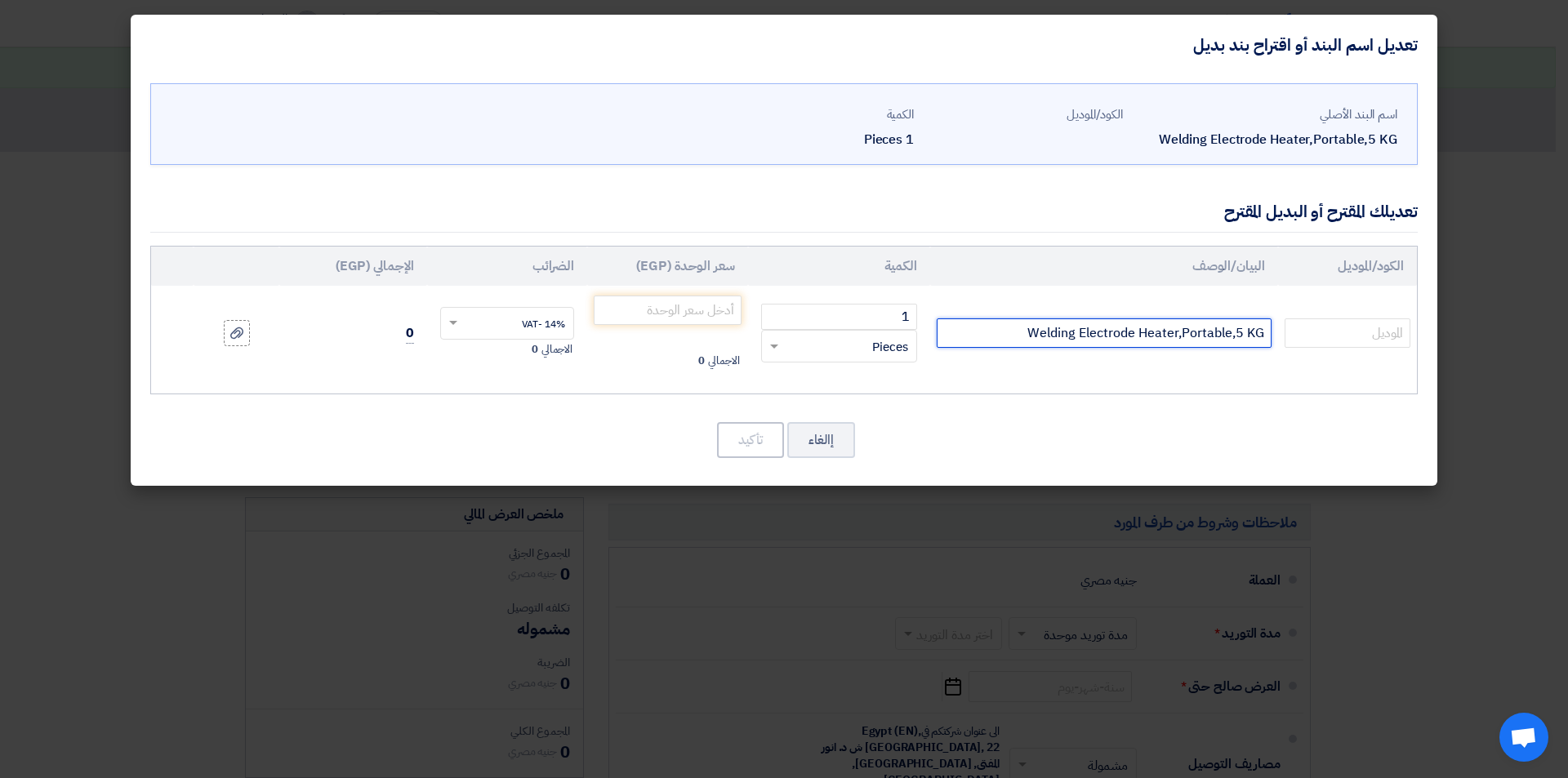
click at [1242, 333] on input "Welding Electrode Heater,Portable,5 KG" at bounding box center [1104, 332] width 335 height 29
click at [1344, 338] on input "text" at bounding box center [1347, 332] width 126 height 29
click at [1483, 135] on modal-container "تعديل اسم البند أو اقتراح بند بديل اسم البند الأصلي Welding Electrode Heater,Po…" at bounding box center [784, 389] width 1568 height 778
click at [1463, 198] on modal-container "تعديل اسم البند أو اقتراح بند بديل اسم البند الأصلي Welding Electrode Heater,Po…" at bounding box center [784, 389] width 1568 height 778
click at [811, 437] on button "إالغاء" at bounding box center [822, 440] width 68 height 36
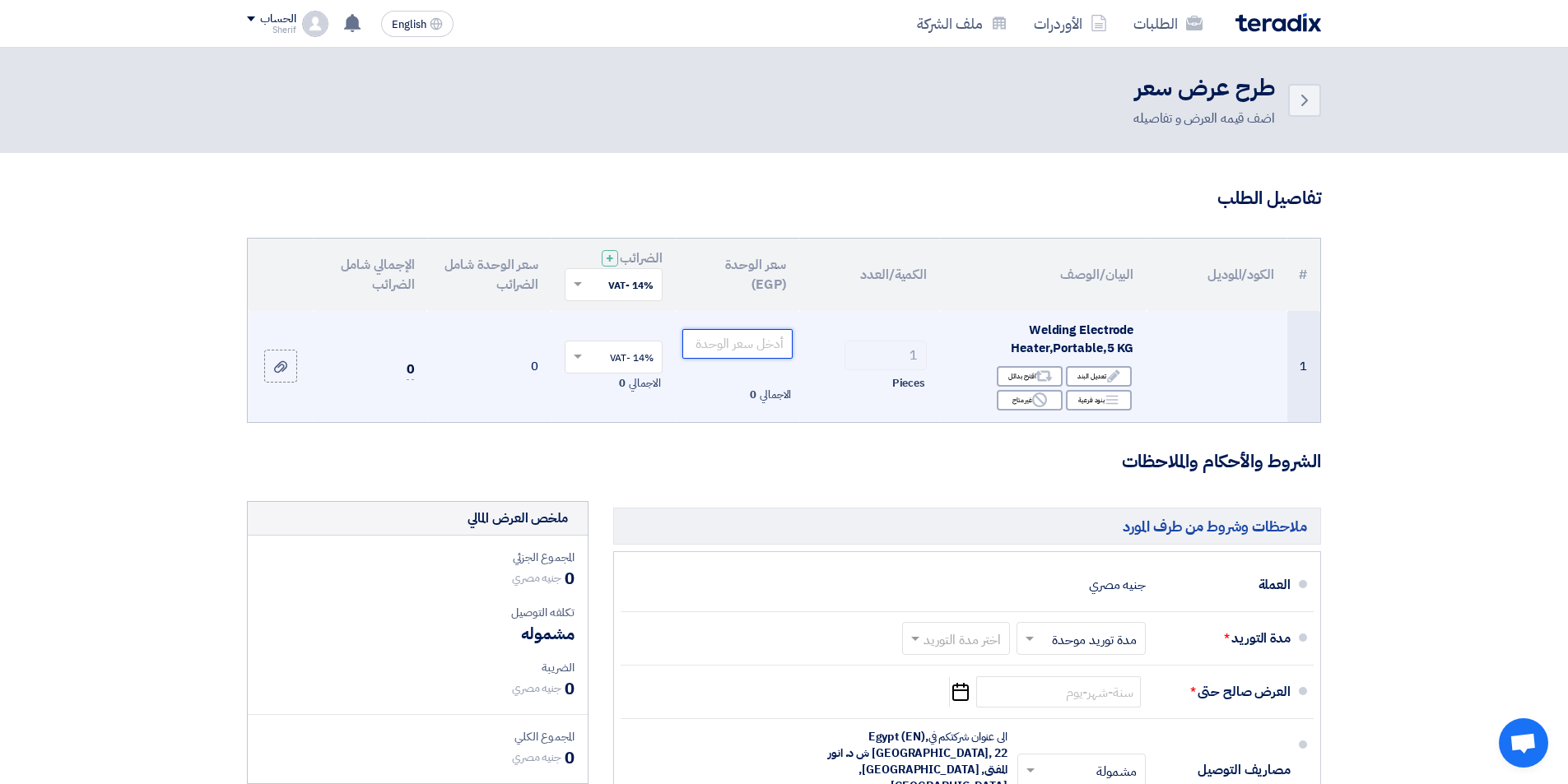
click at [742, 341] on input "number" at bounding box center [738, 343] width 111 height 30
click at [1105, 380] on div "Edit تعديل البند" at bounding box center [1098, 377] width 66 height 21
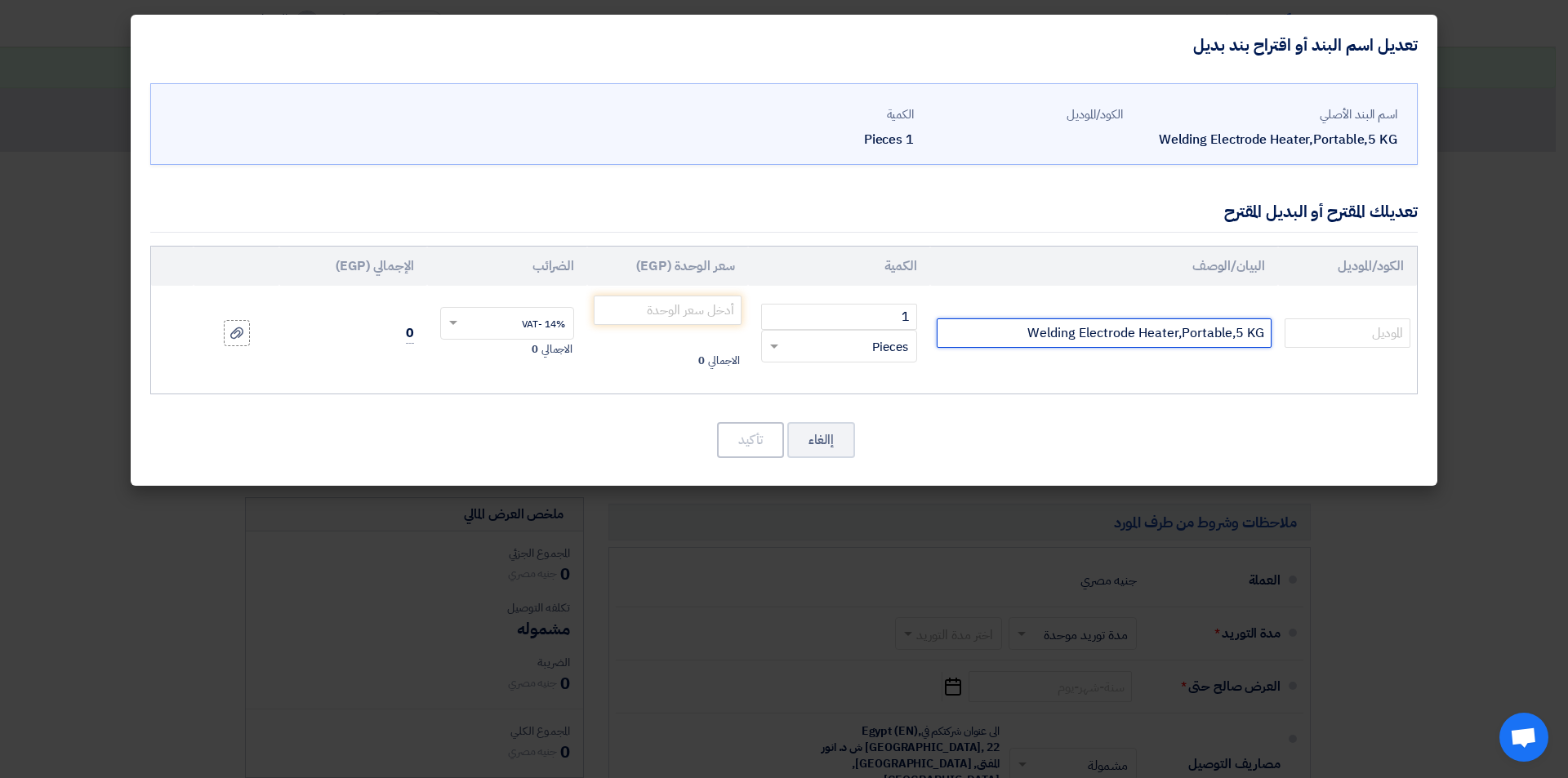
click at [1239, 329] on input "Welding Electrode Heater,Portable,5 KG" at bounding box center [1104, 332] width 335 height 29
type input "Welding Electrode Heater,Portable,10 KG"
click at [720, 314] on input "number" at bounding box center [668, 309] width 148 height 29
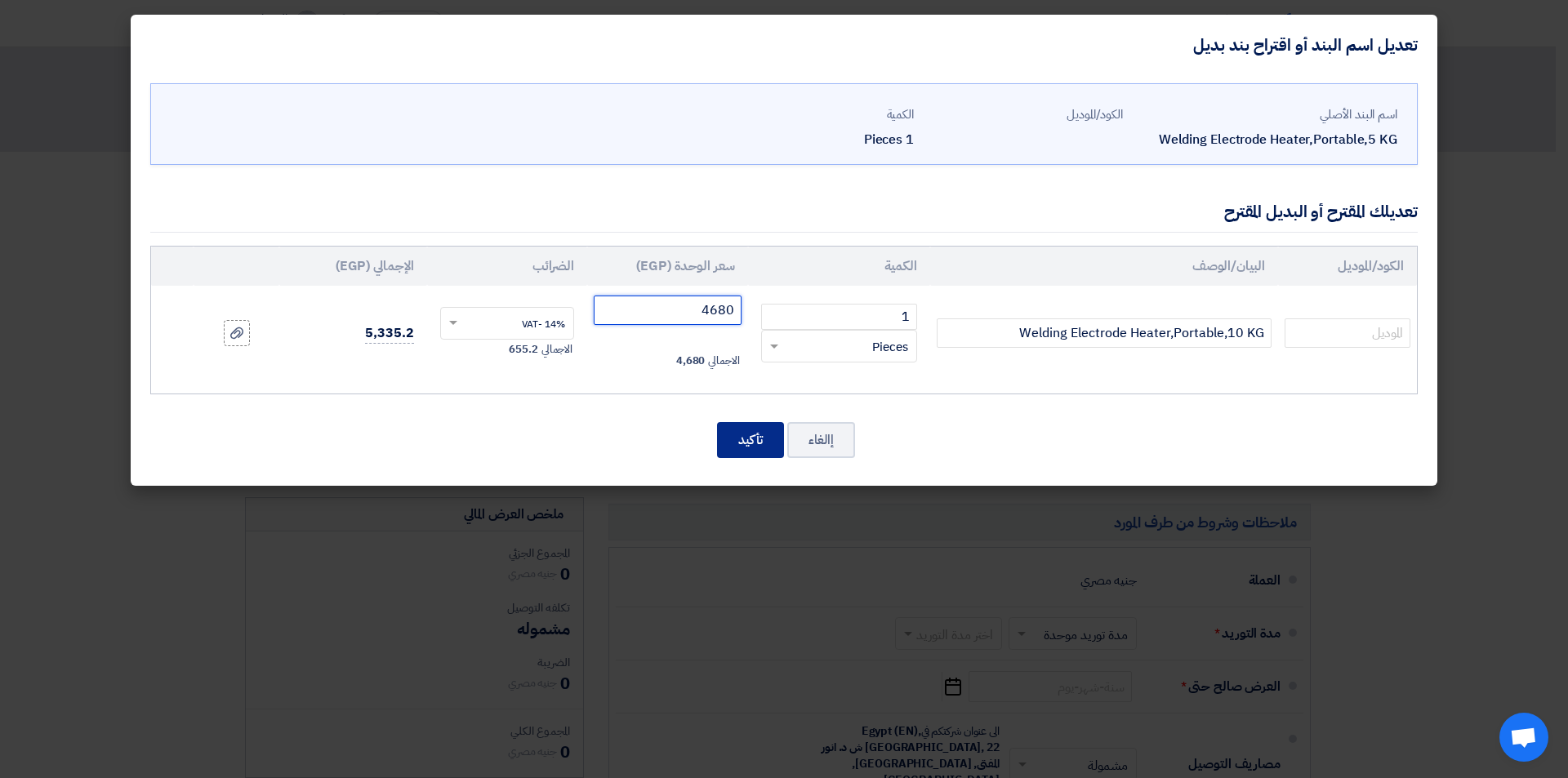
type input "4680"
click at [739, 439] on button "تأكيد" at bounding box center [750, 440] width 67 height 36
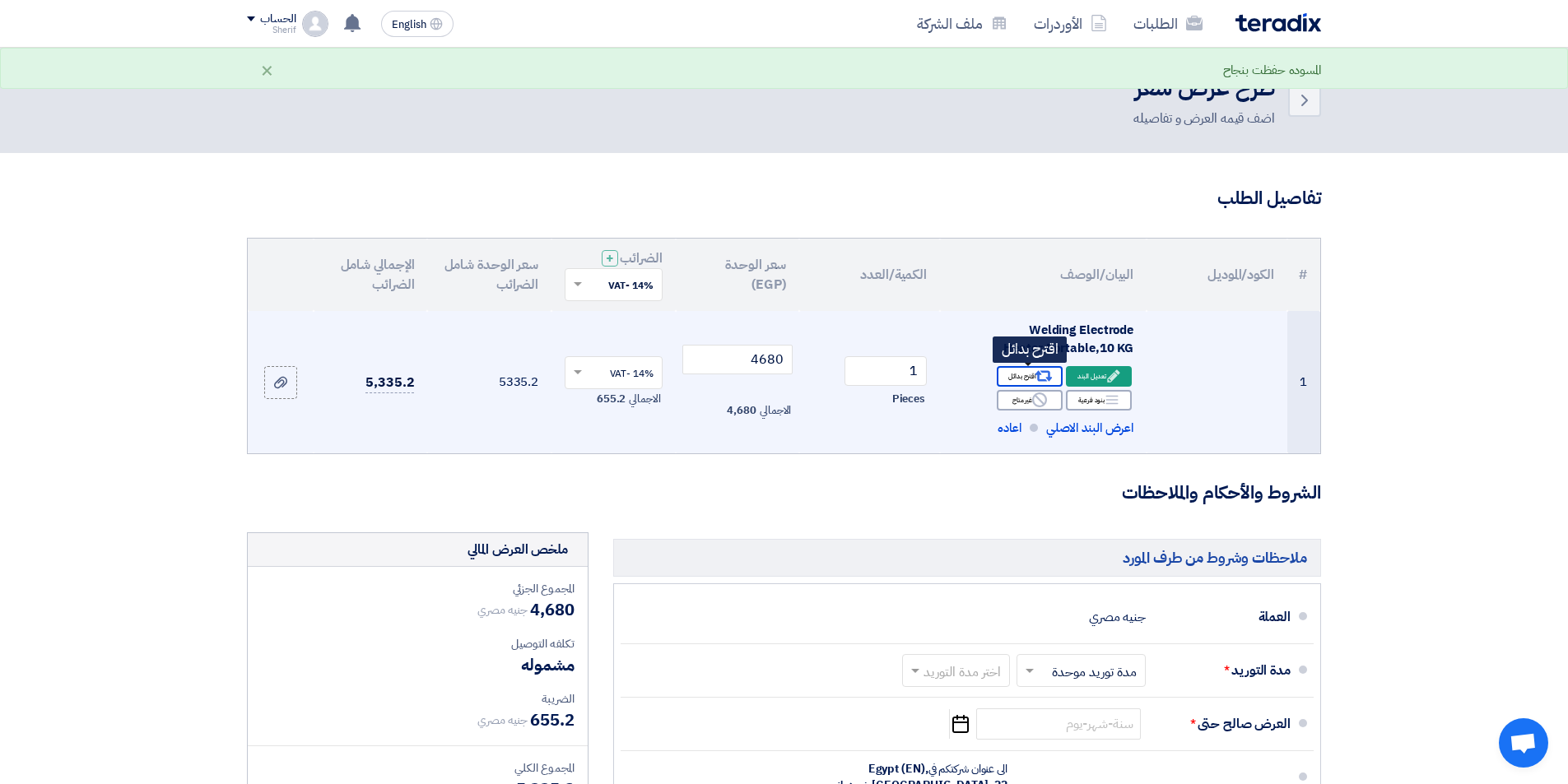
click at [1021, 370] on div "Alternative اقترح بدائل" at bounding box center [1030, 377] width 66 height 21
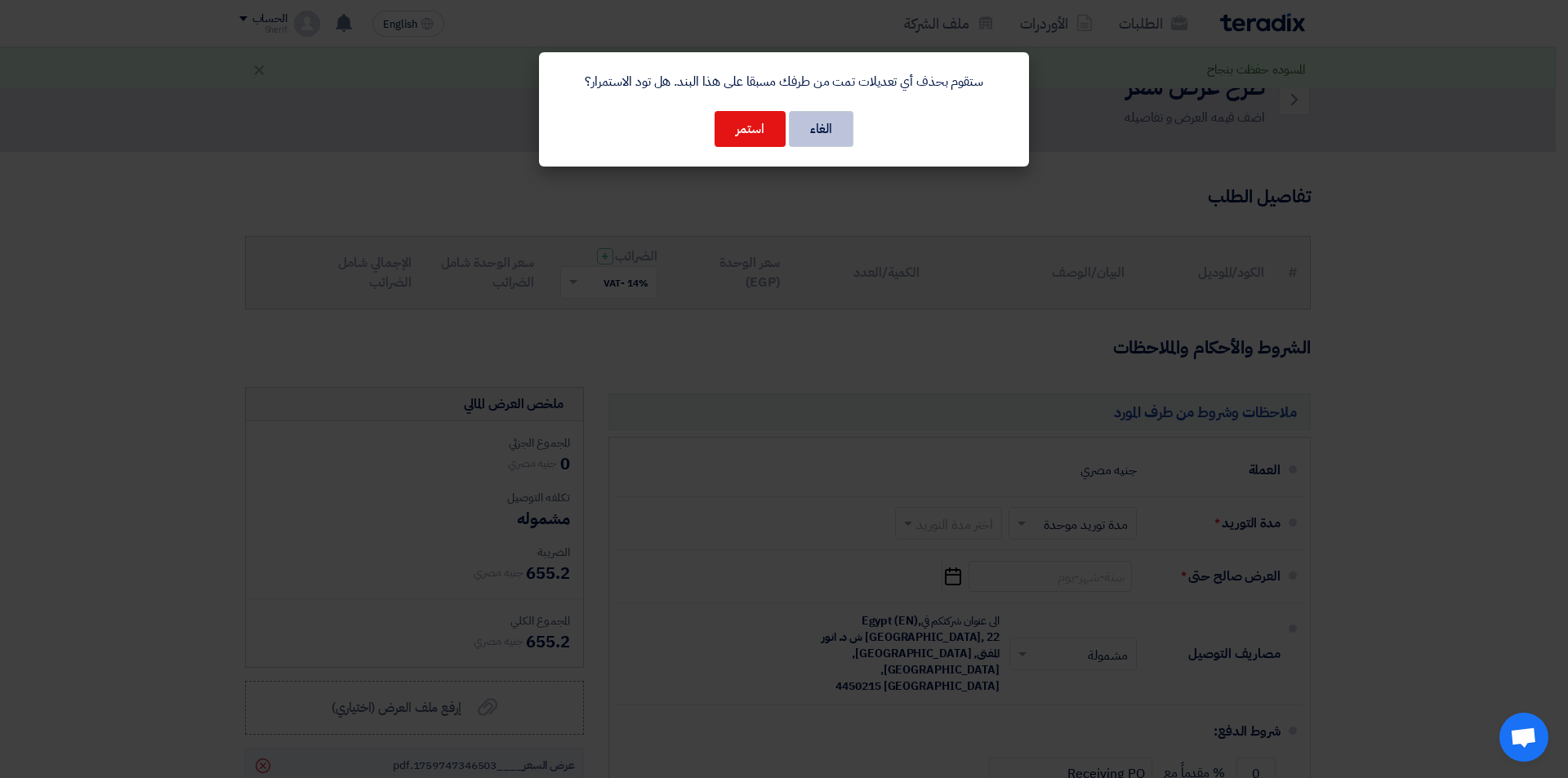
click at [810, 131] on button "الغاء" at bounding box center [821, 129] width 64 height 36
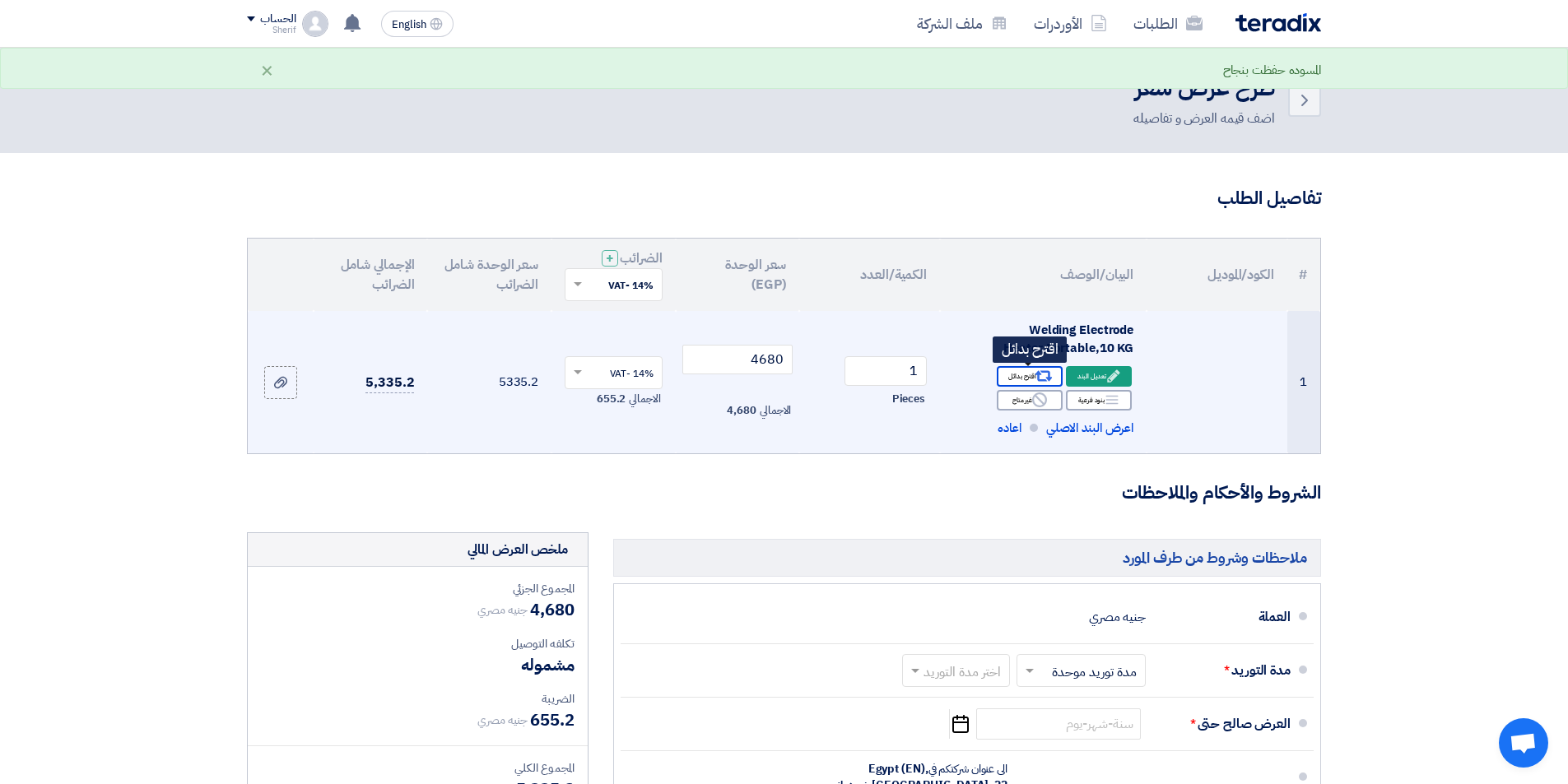
click at [1046, 379] on icon "Alternative" at bounding box center [1044, 377] width 17 height 17
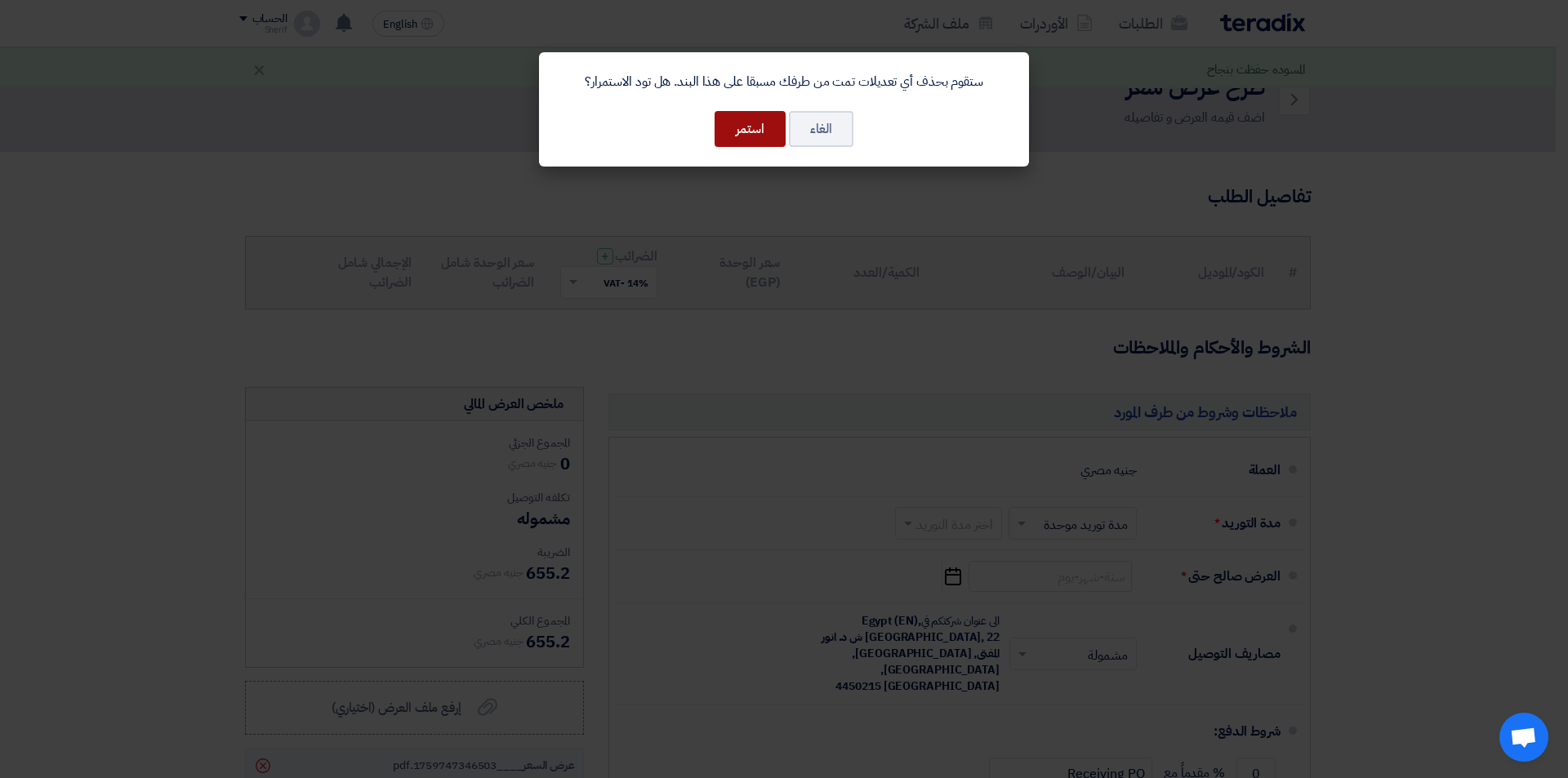
click at [752, 129] on button "استمر" at bounding box center [750, 129] width 71 height 36
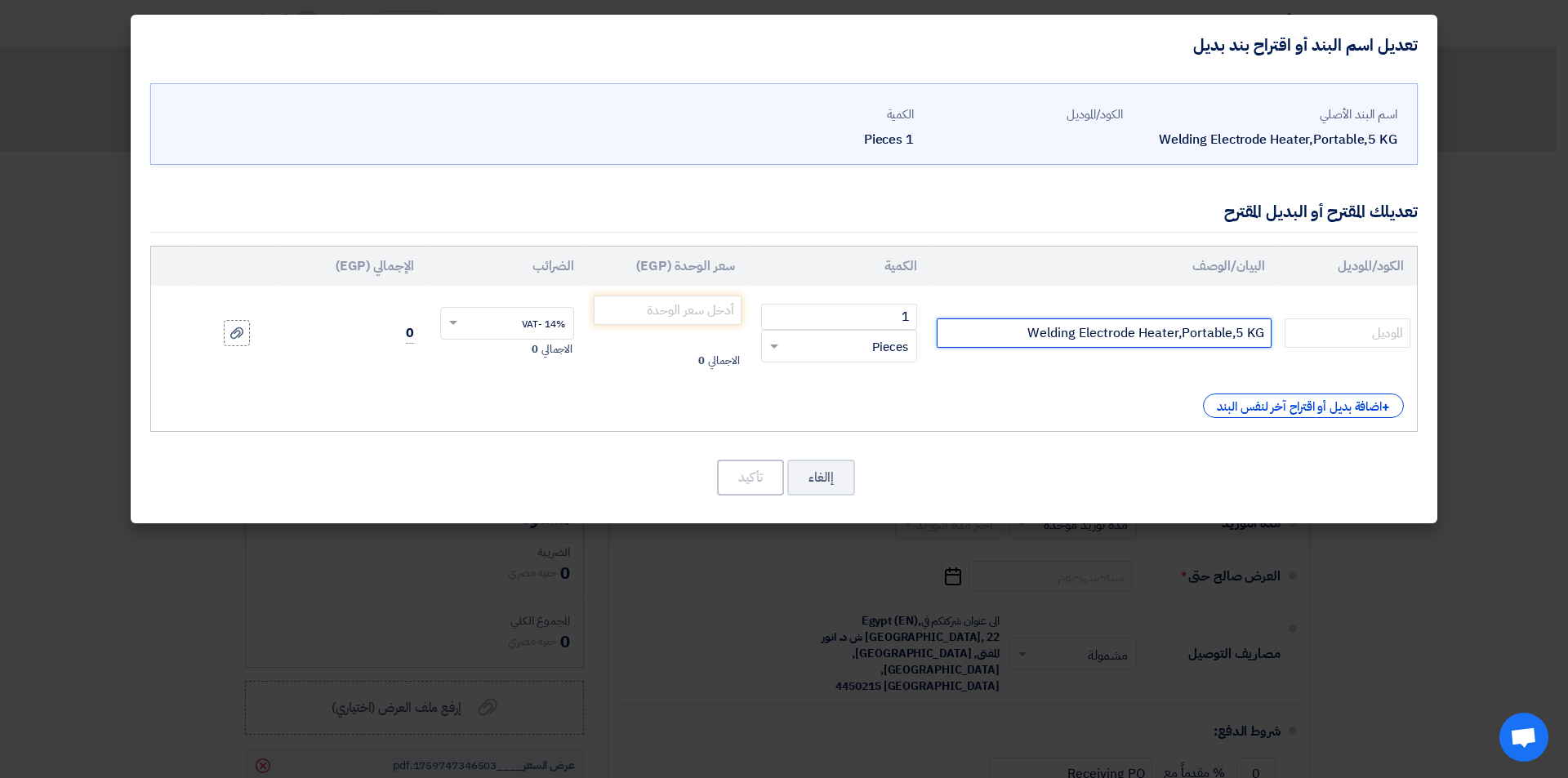
click at [1236, 335] on input "Welding Electrode Heater,Portable,5 KG" at bounding box center [1104, 332] width 335 height 29
type input "Welding Electrode Heater,Portable,10 KG"
click at [660, 312] on input "number" at bounding box center [668, 309] width 148 height 29
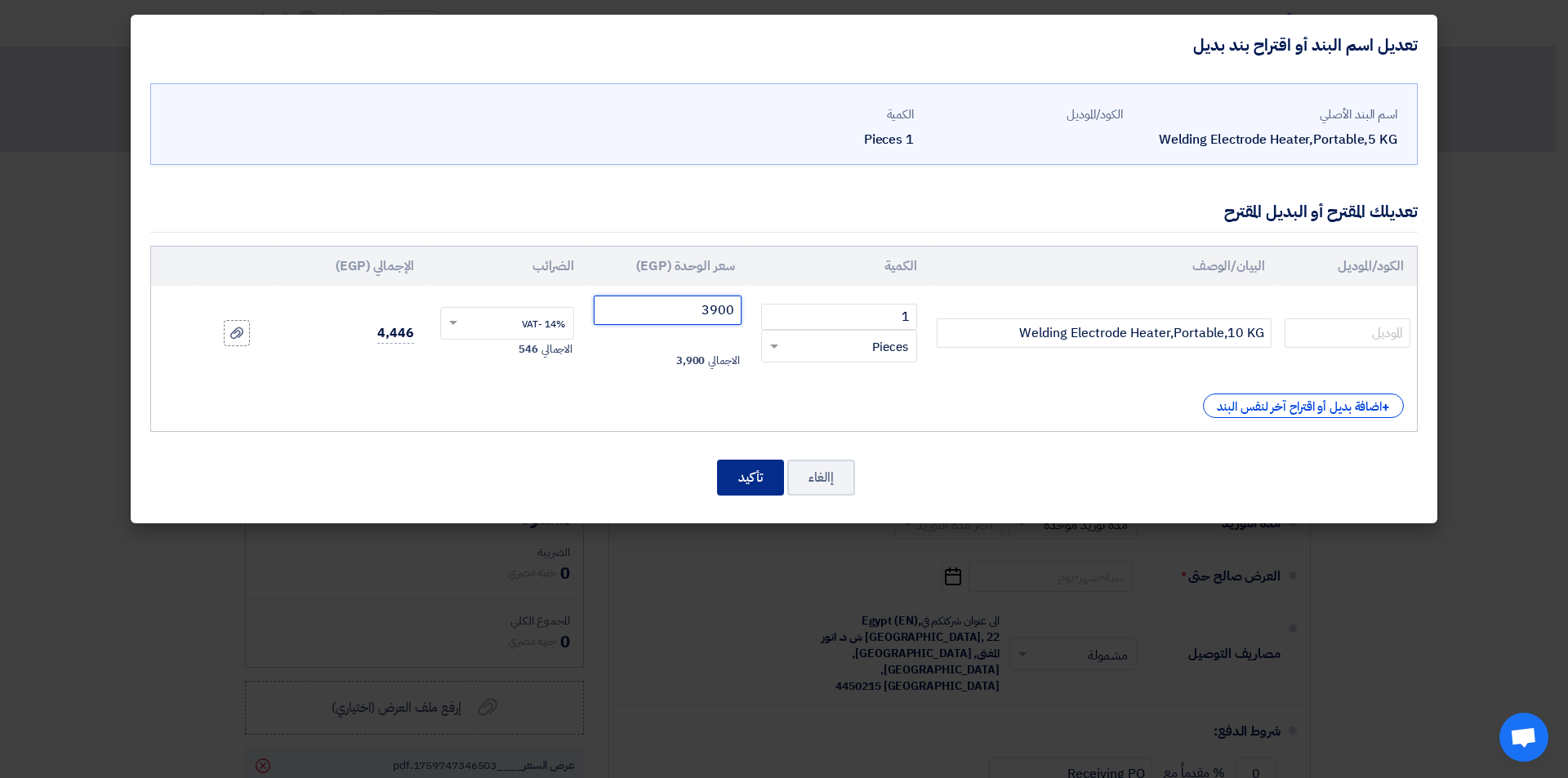
type input "3900"
click at [758, 478] on button "تأكيد" at bounding box center [750, 478] width 67 height 36
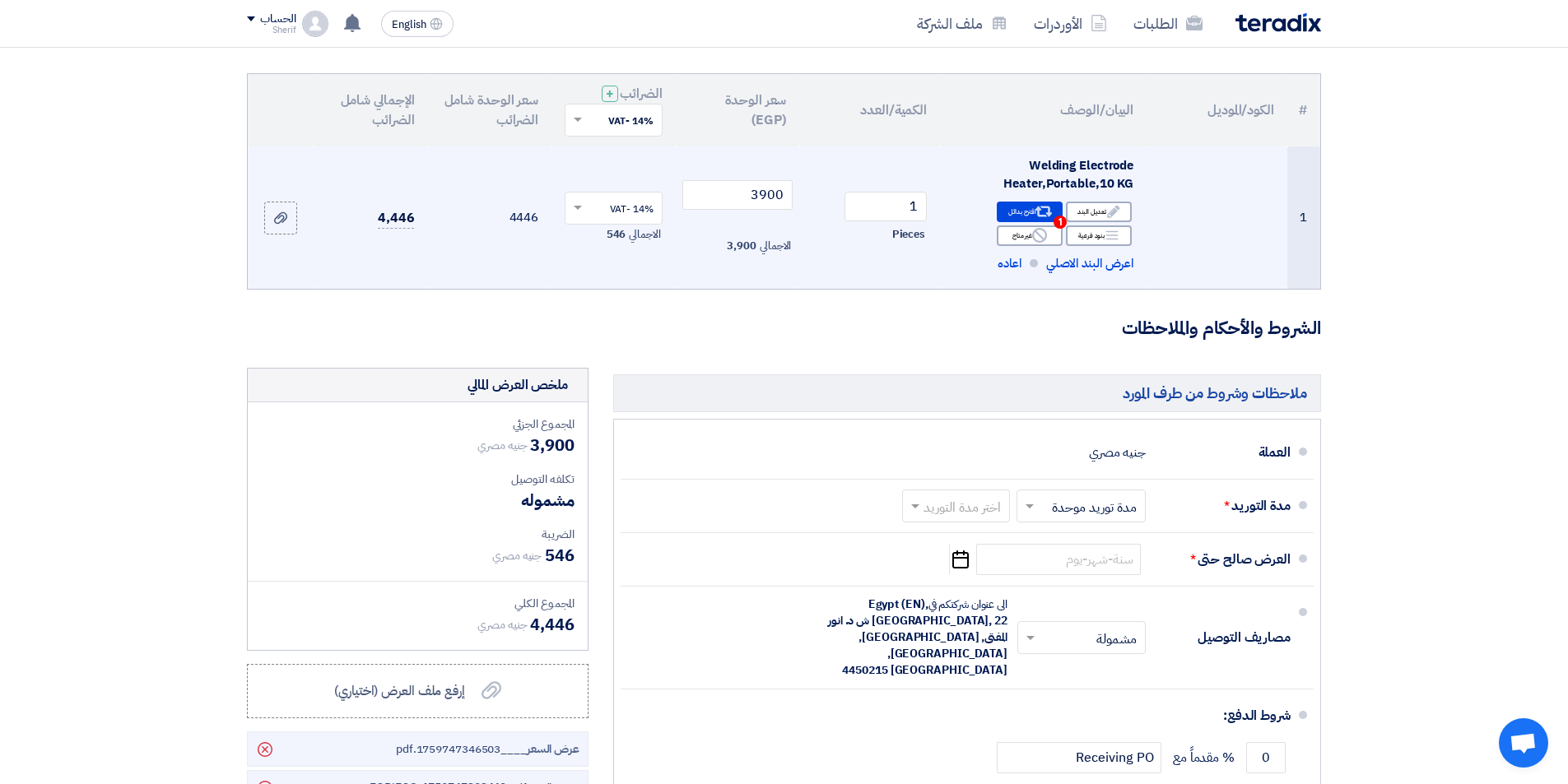
scroll to position [82, 0]
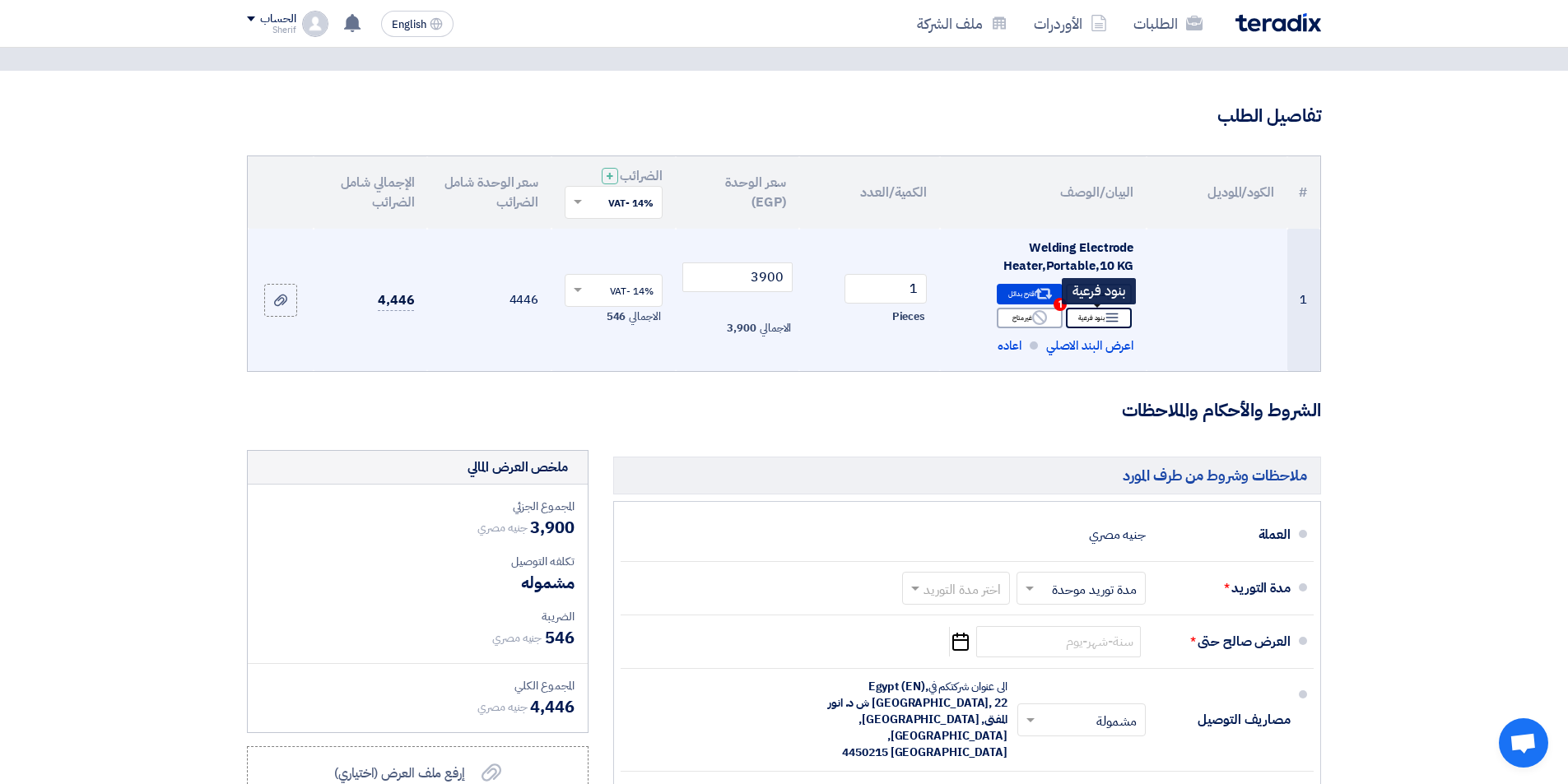
click at [1091, 319] on div "Breakdown بنود فرعية" at bounding box center [1098, 319] width 66 height 21
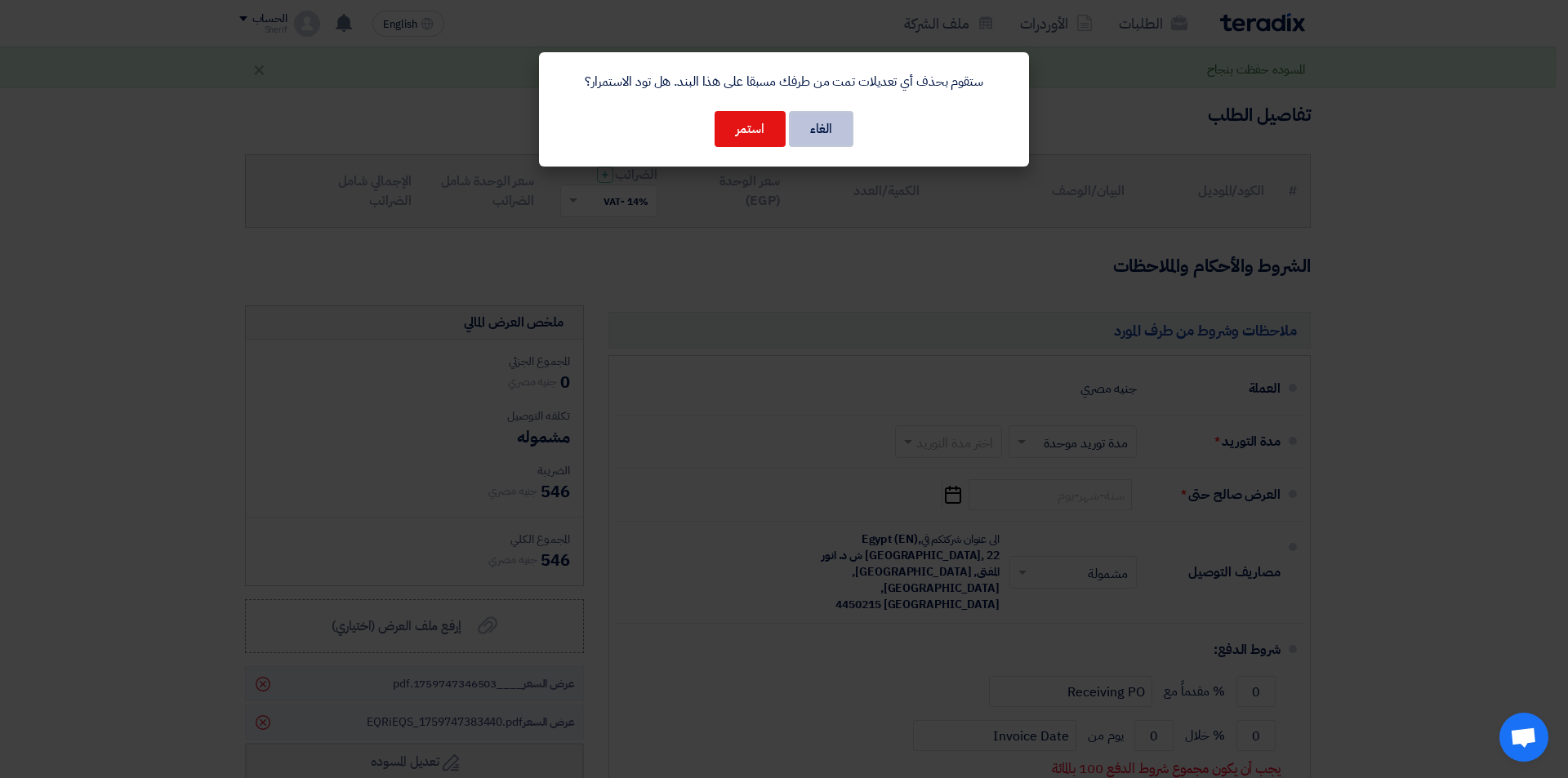
click at [822, 136] on button "الغاء" at bounding box center [821, 129] width 64 height 36
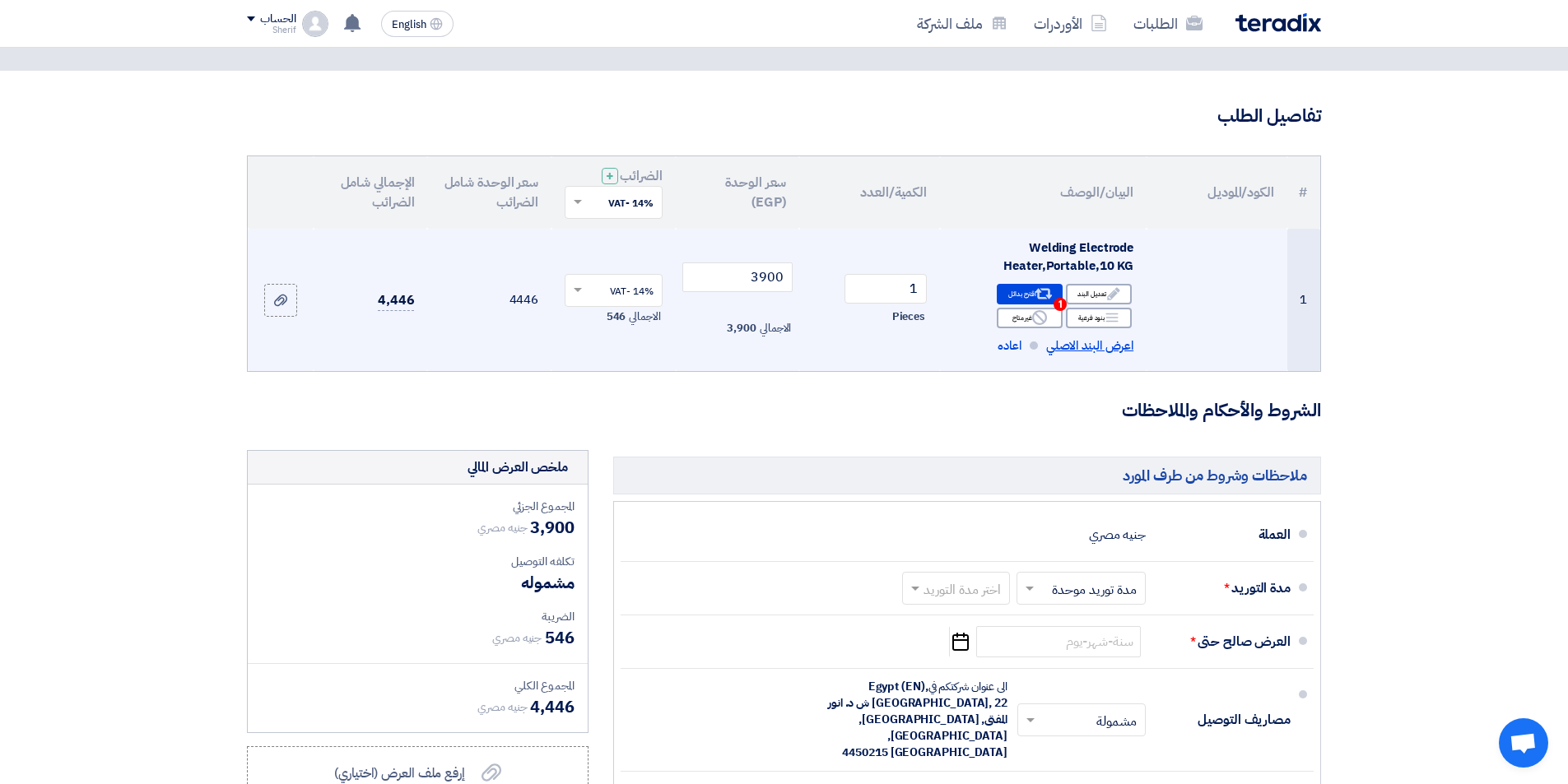
click at [1093, 347] on span "اعرض البند الاصلي" at bounding box center [1089, 346] width 87 height 19
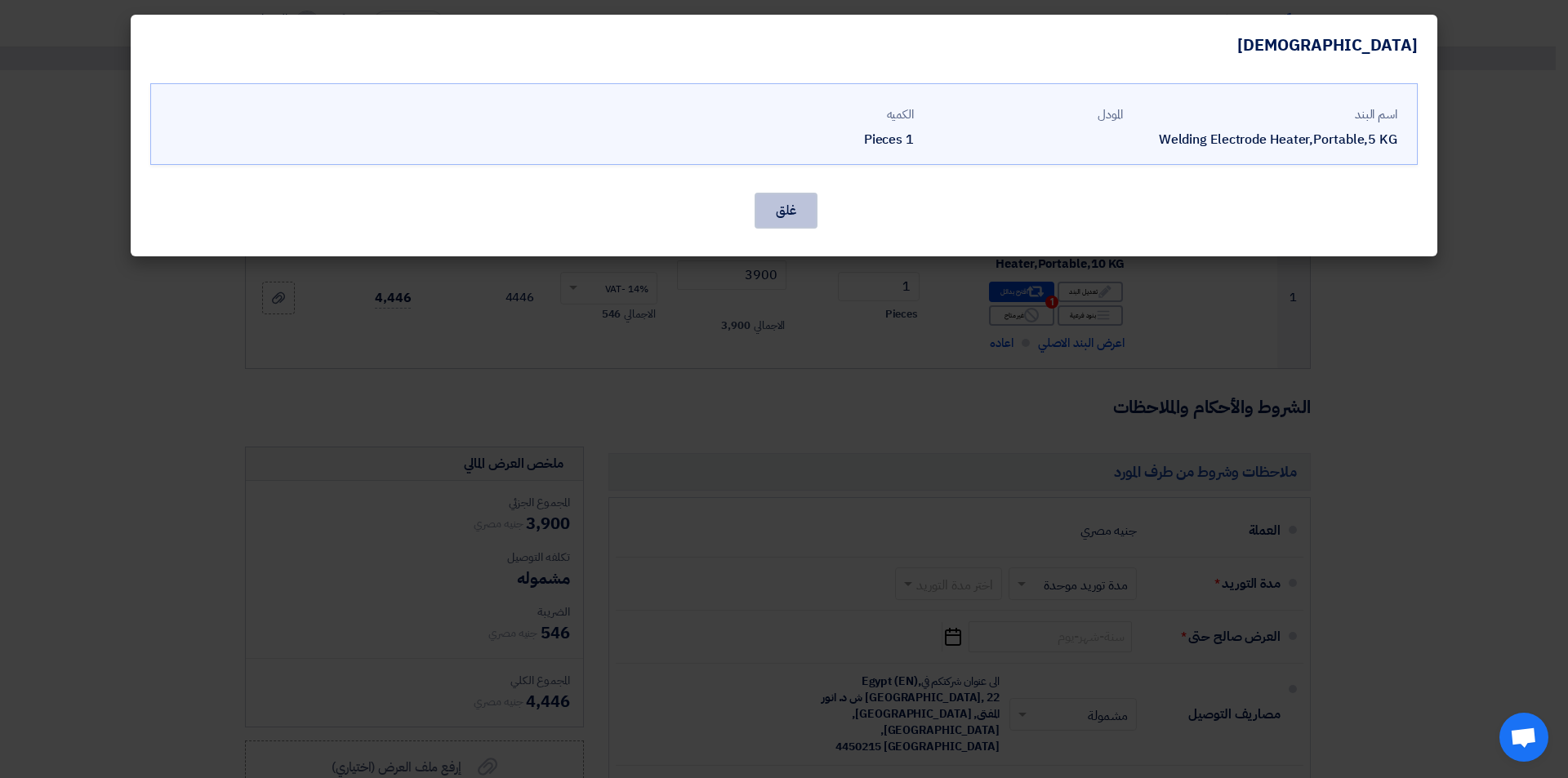
click at [775, 211] on button "غلق" at bounding box center [786, 211] width 62 height 36
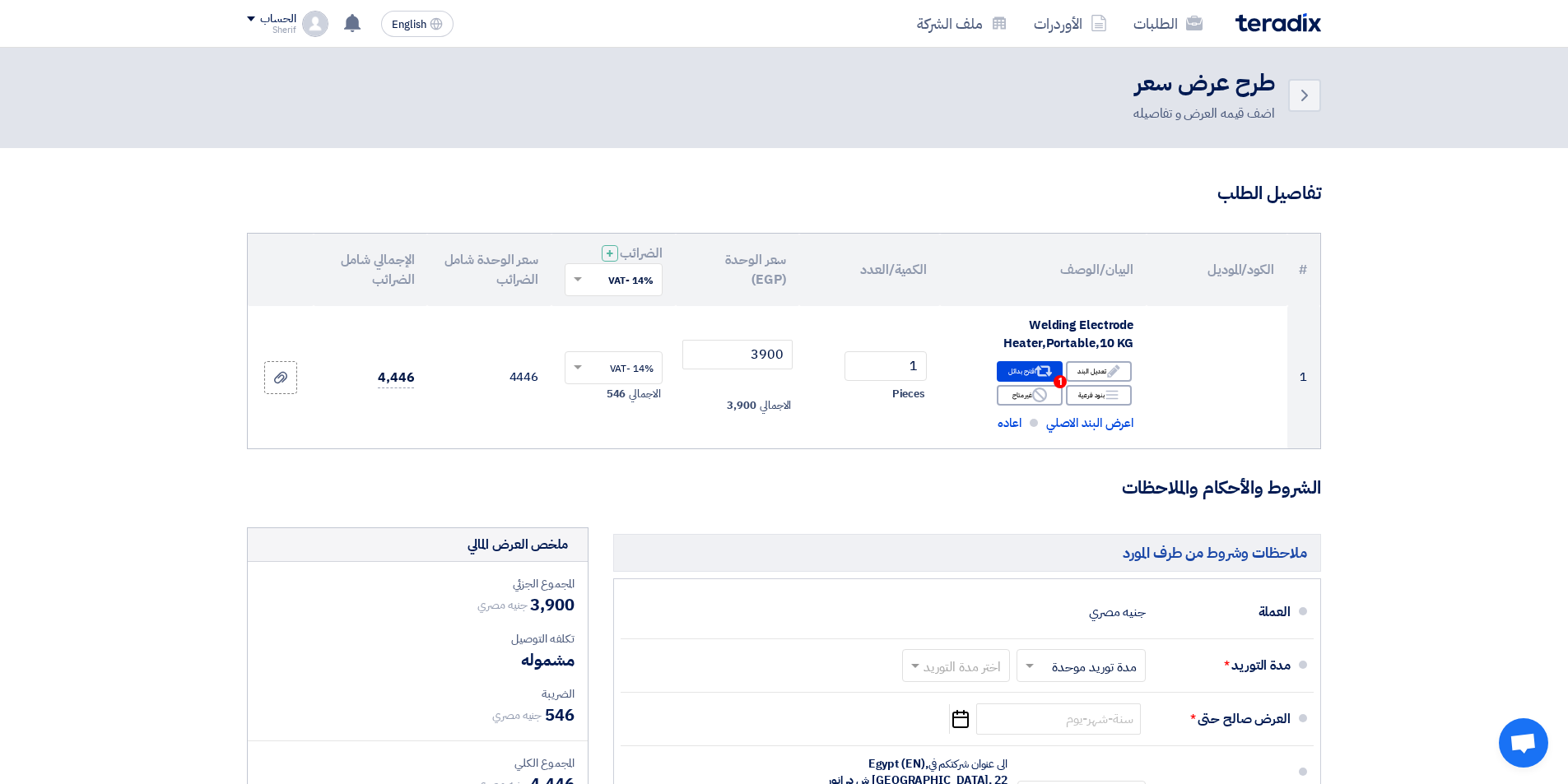
scroll to position [0, 0]
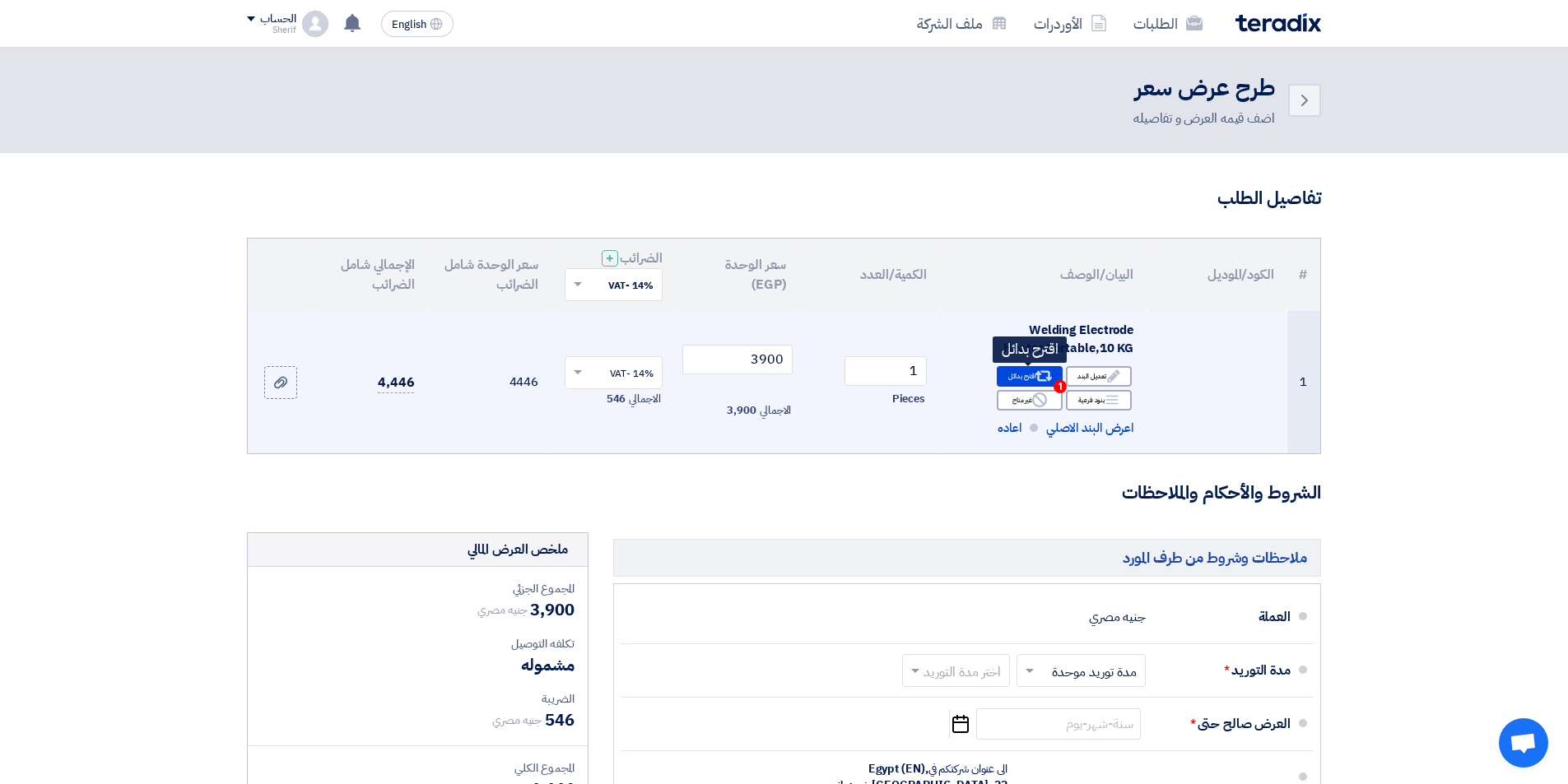
click at [1042, 374] on icon "Alternative" at bounding box center [1044, 377] width 17 height 17
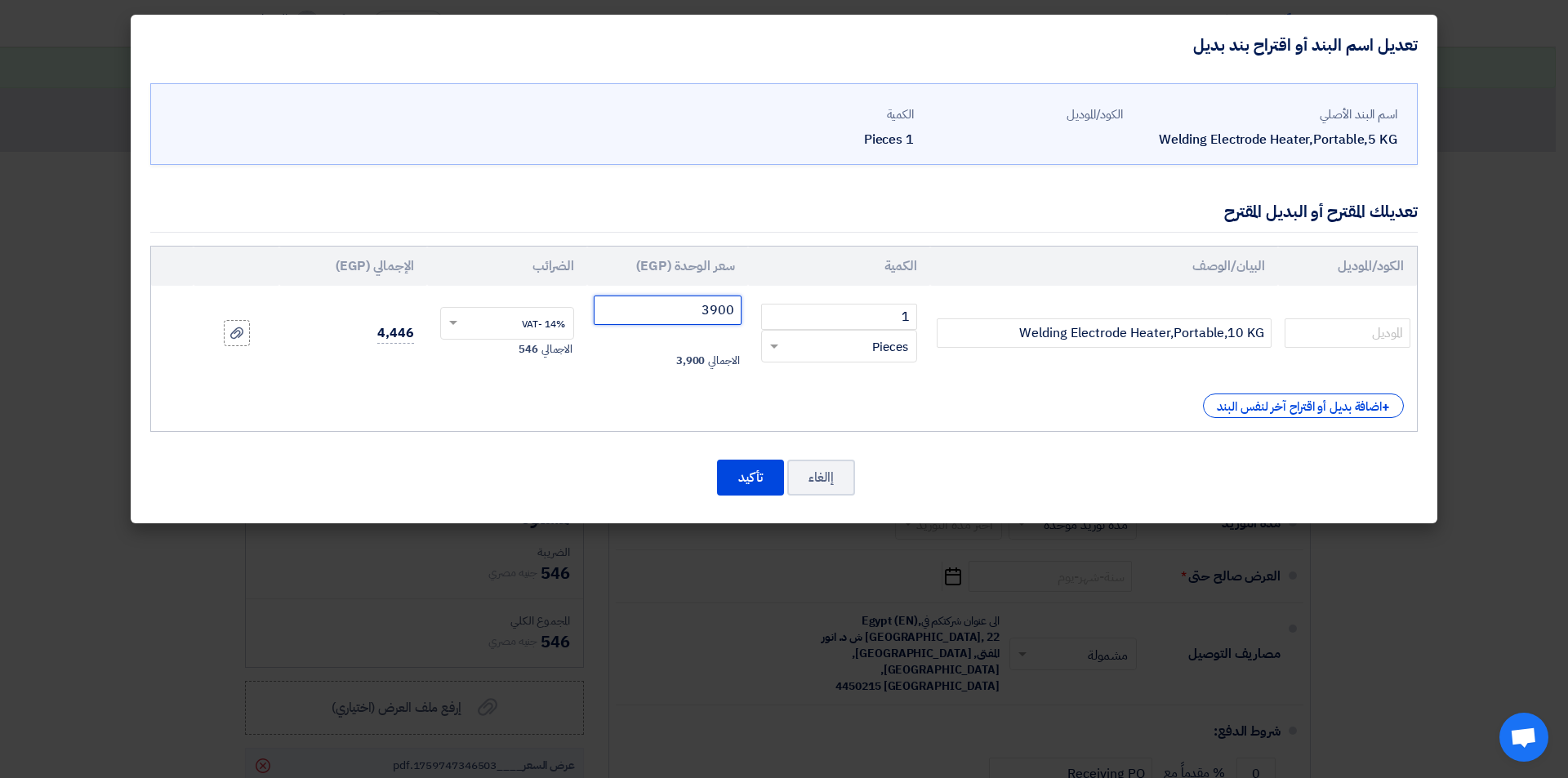
click at [717, 309] on input "3900" at bounding box center [668, 309] width 148 height 29
type input "4680"
click at [819, 397] on div "+ اضافة بديل أو اقتراح آخر لنفس البند" at bounding box center [783, 406] width 1239 height 25
click at [752, 486] on button "تأكيد" at bounding box center [750, 478] width 67 height 36
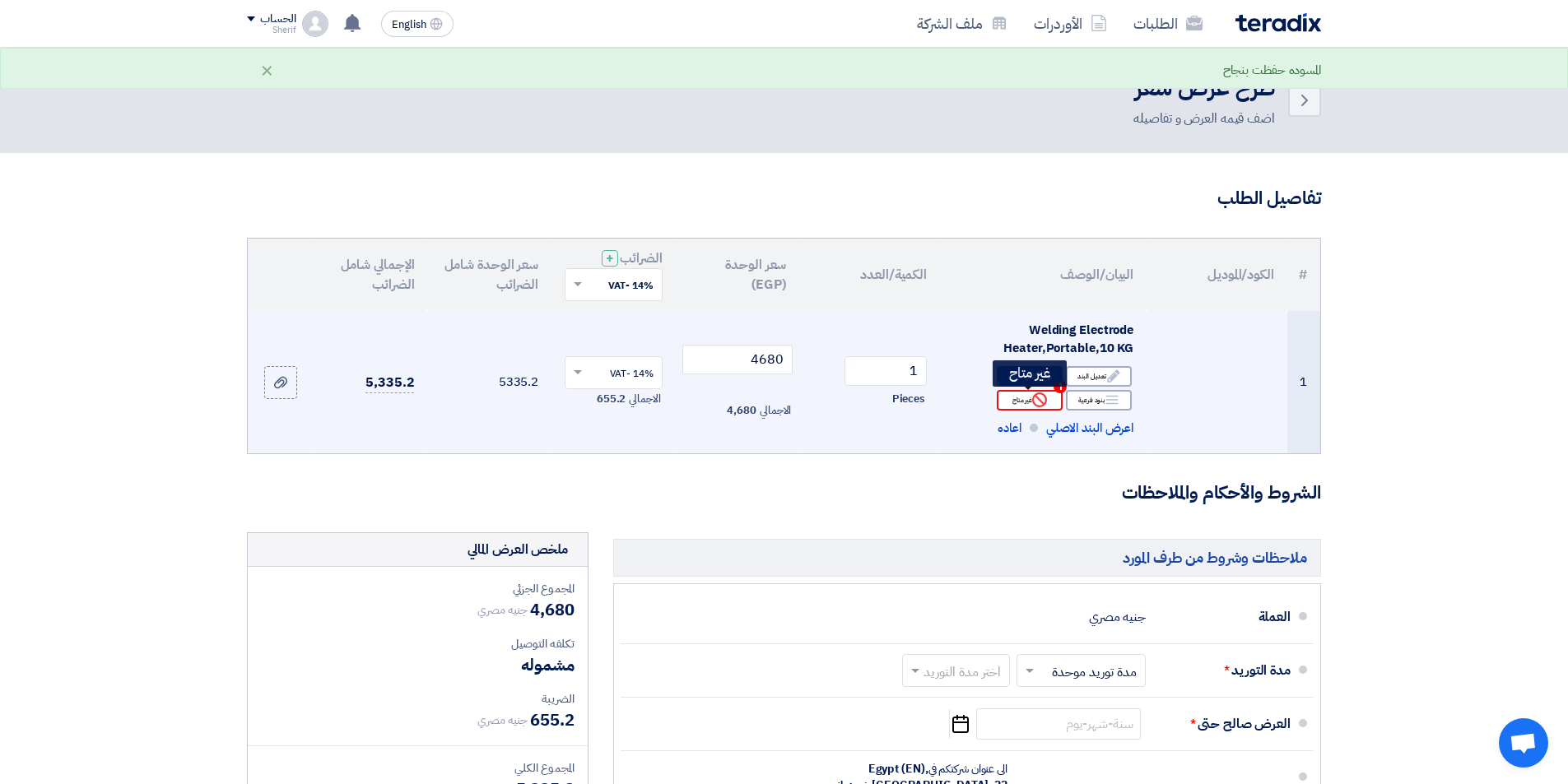
click at [1051, 397] on div "Reject غير متاح" at bounding box center [1030, 401] width 66 height 21
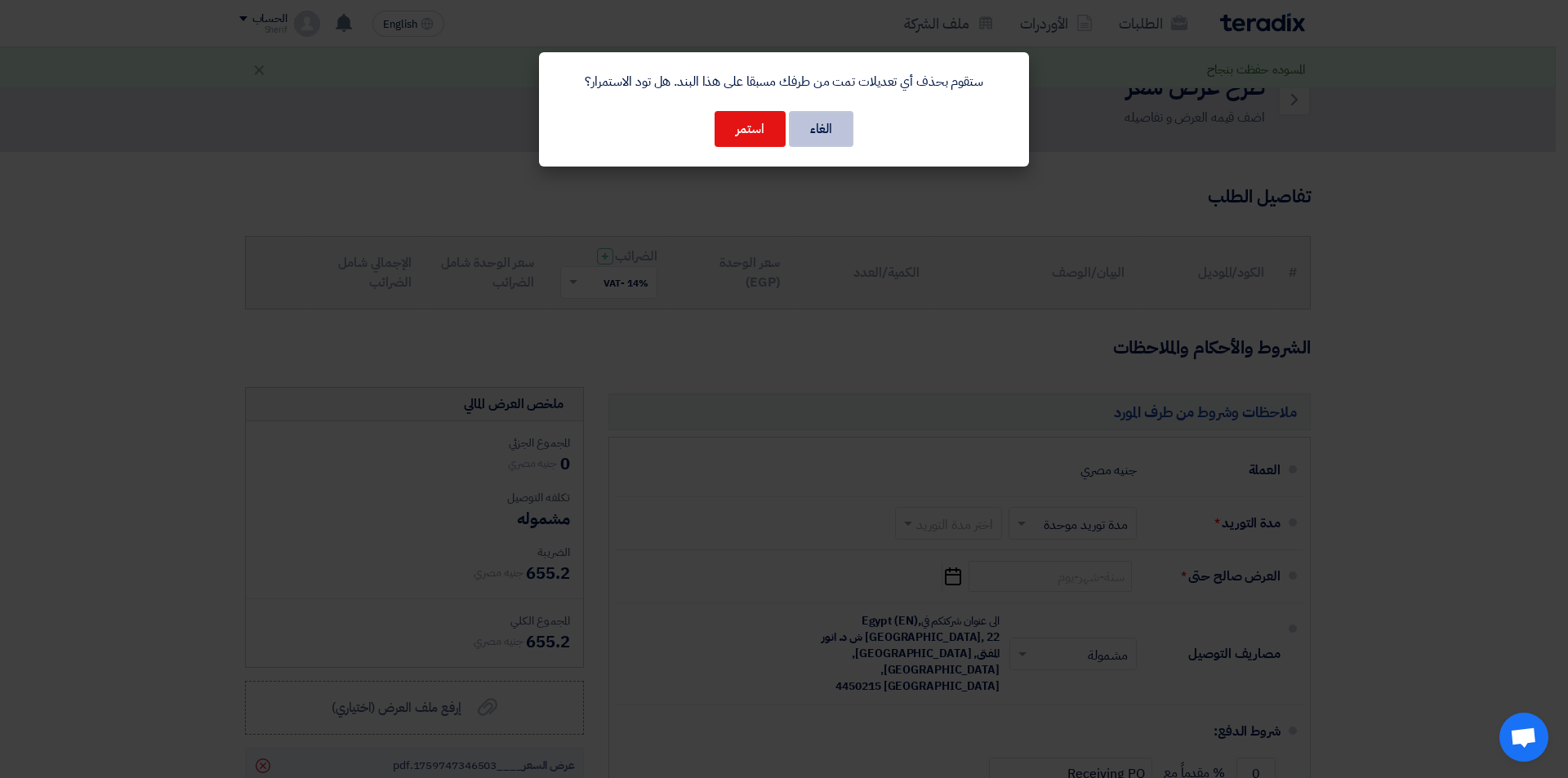
click at [817, 131] on button "الغاء" at bounding box center [821, 129] width 64 height 36
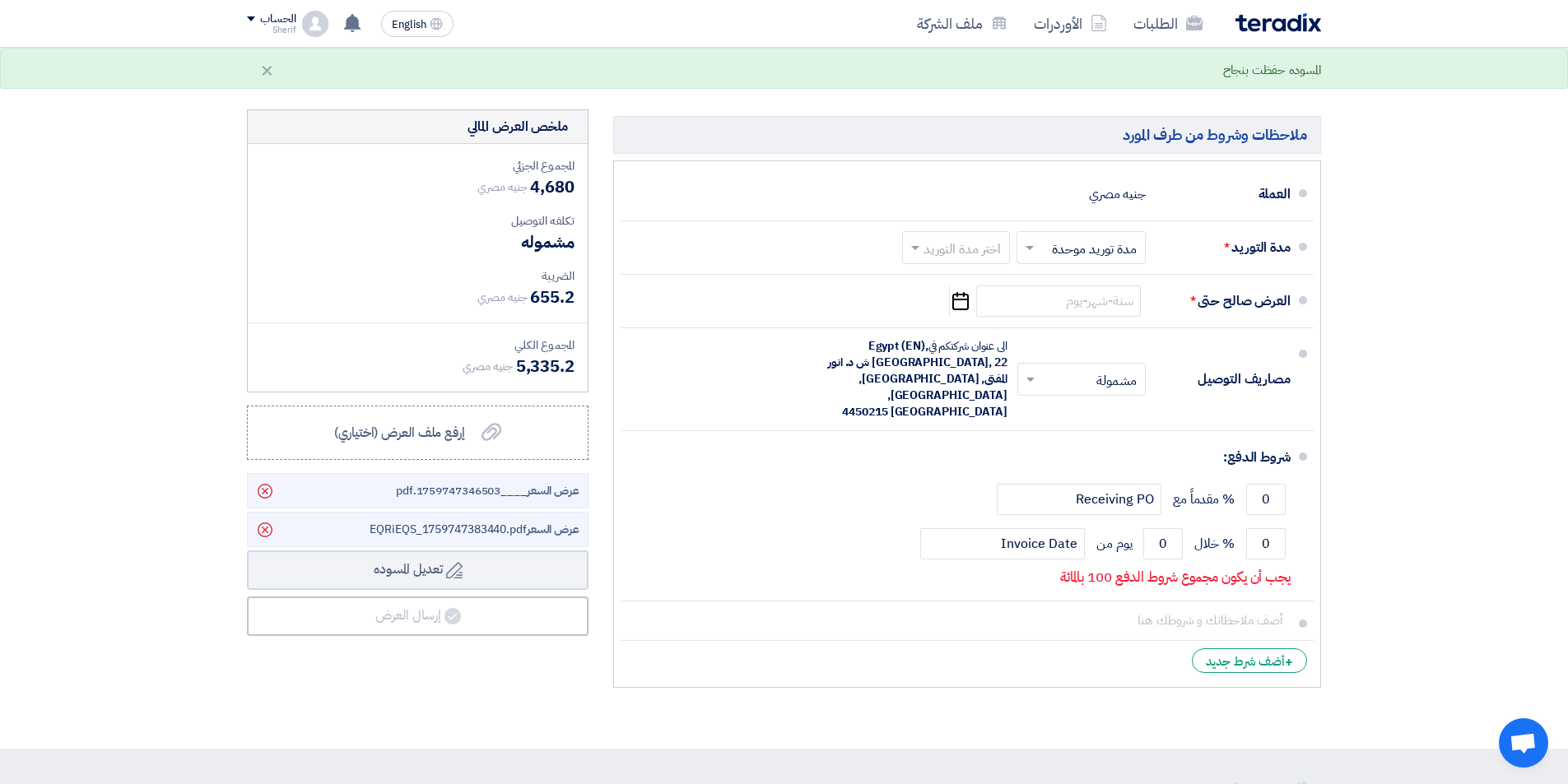
scroll to position [419, 0]
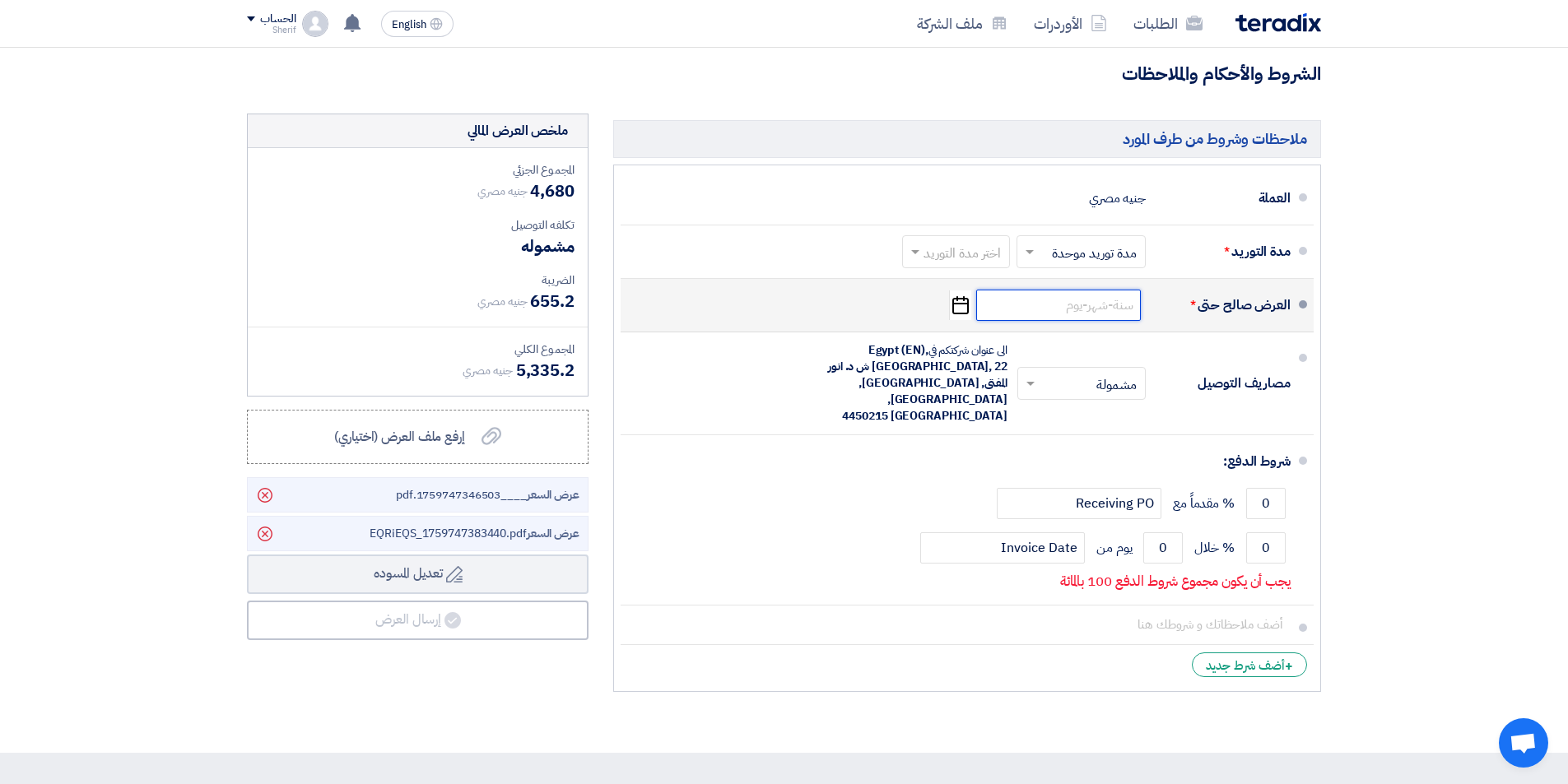
click at [1105, 313] on input at bounding box center [1058, 305] width 165 height 31
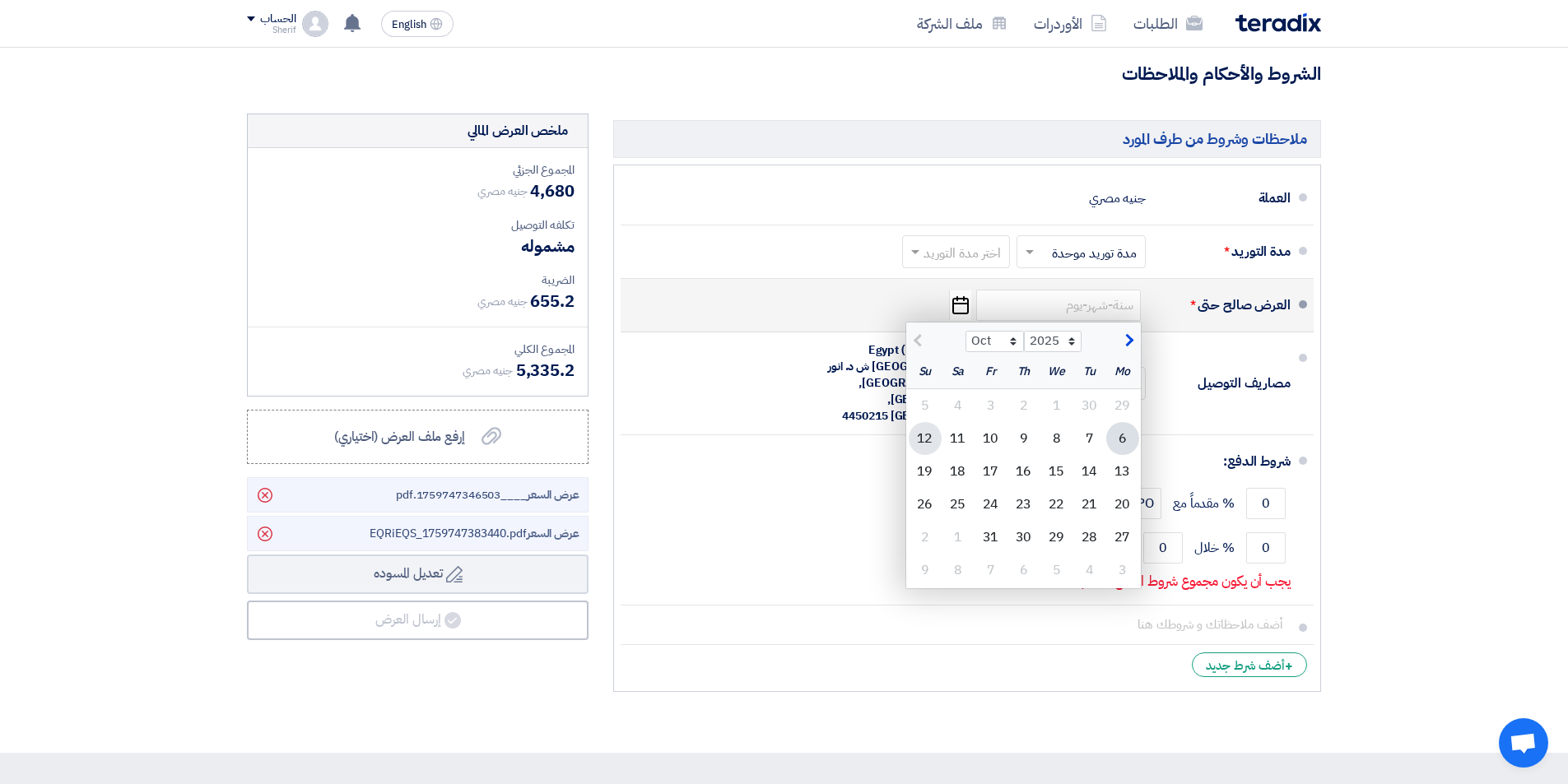
click at [922, 435] on div "12" at bounding box center [925, 438] width 33 height 33
type input "[DATE]"
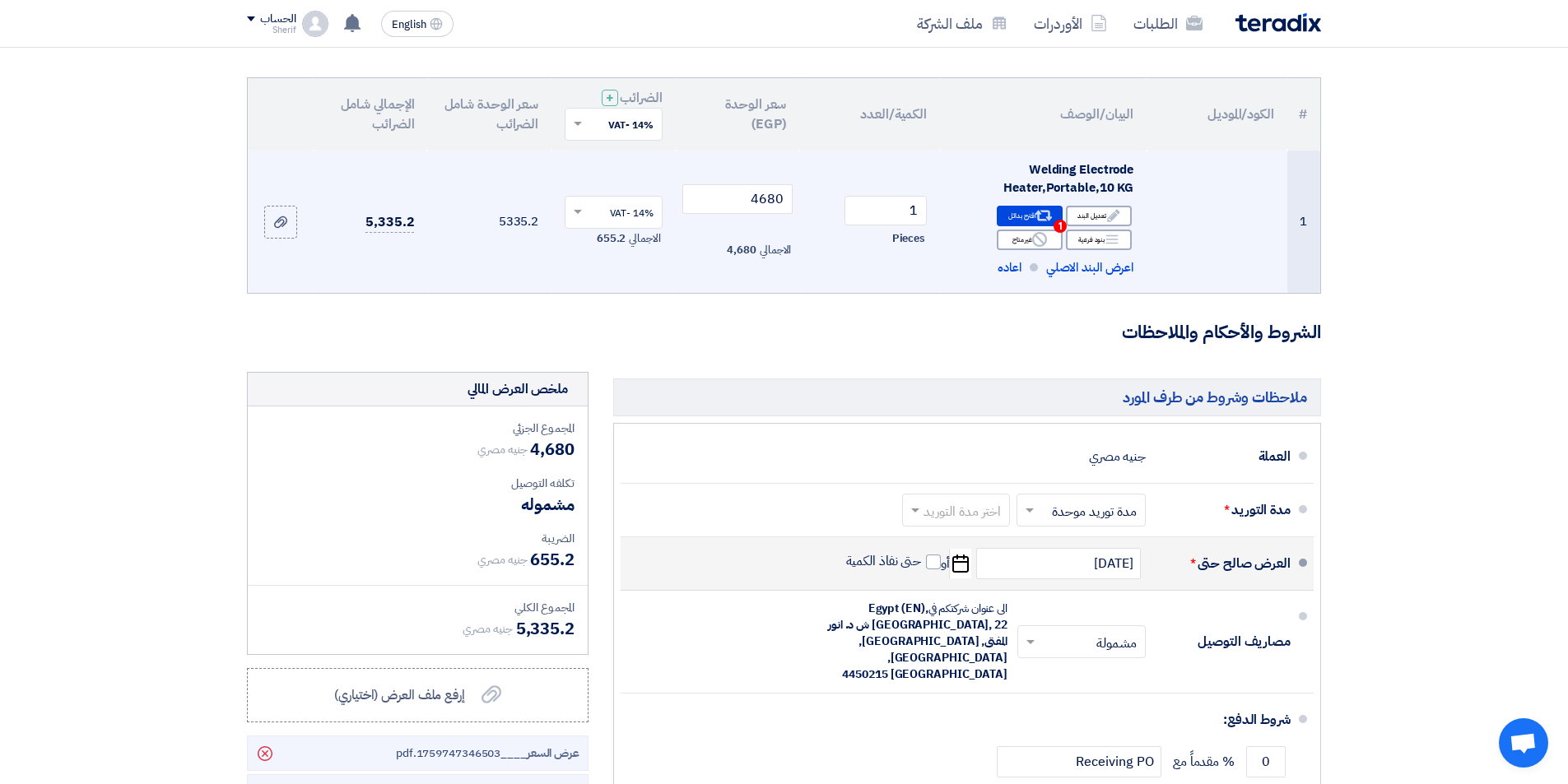
scroll to position [247, 0]
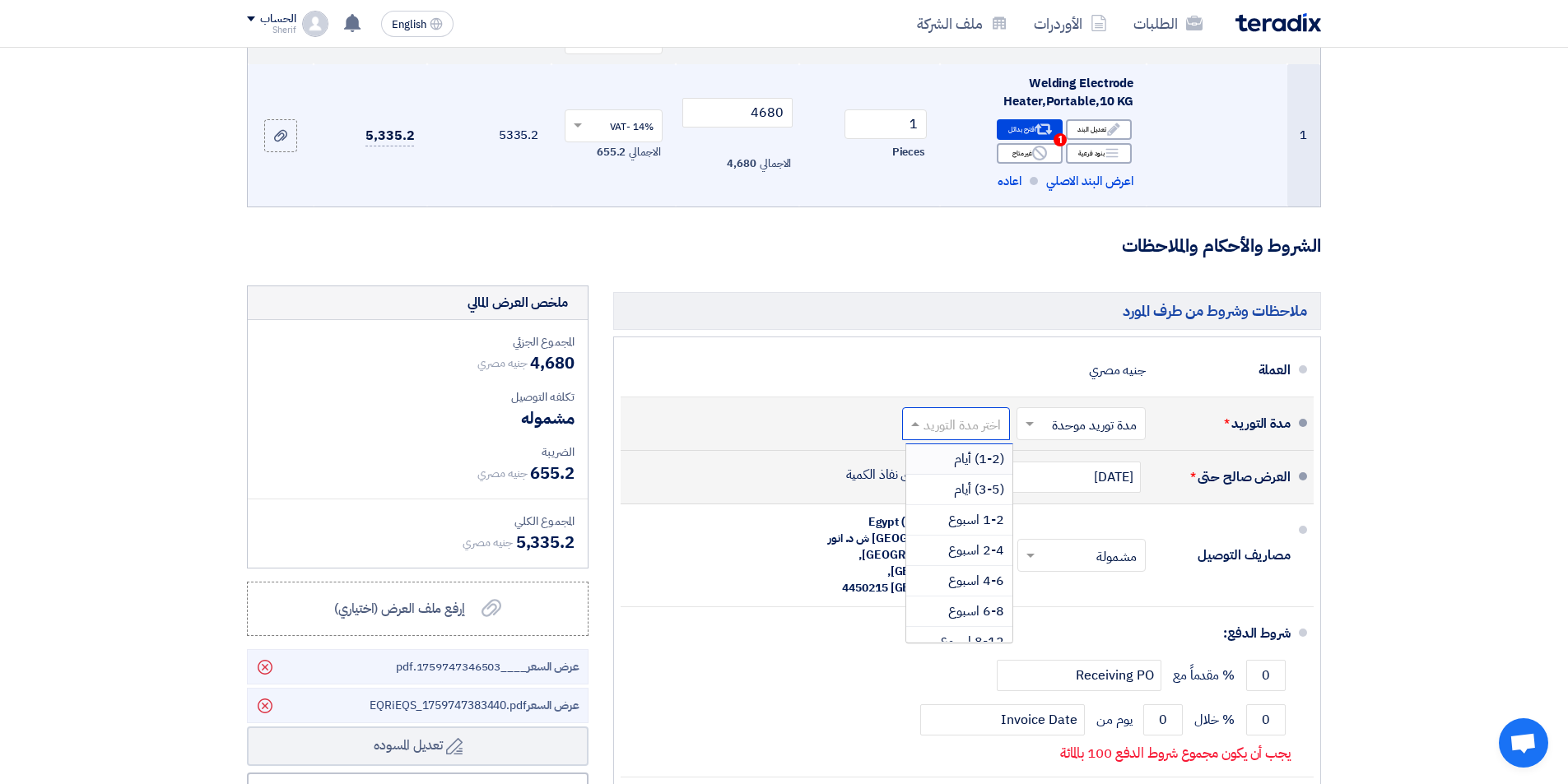
click at [974, 428] on input "text" at bounding box center [952, 424] width 99 height 24
click at [972, 484] on span "(3-5) أيام" at bounding box center [979, 489] width 51 height 20
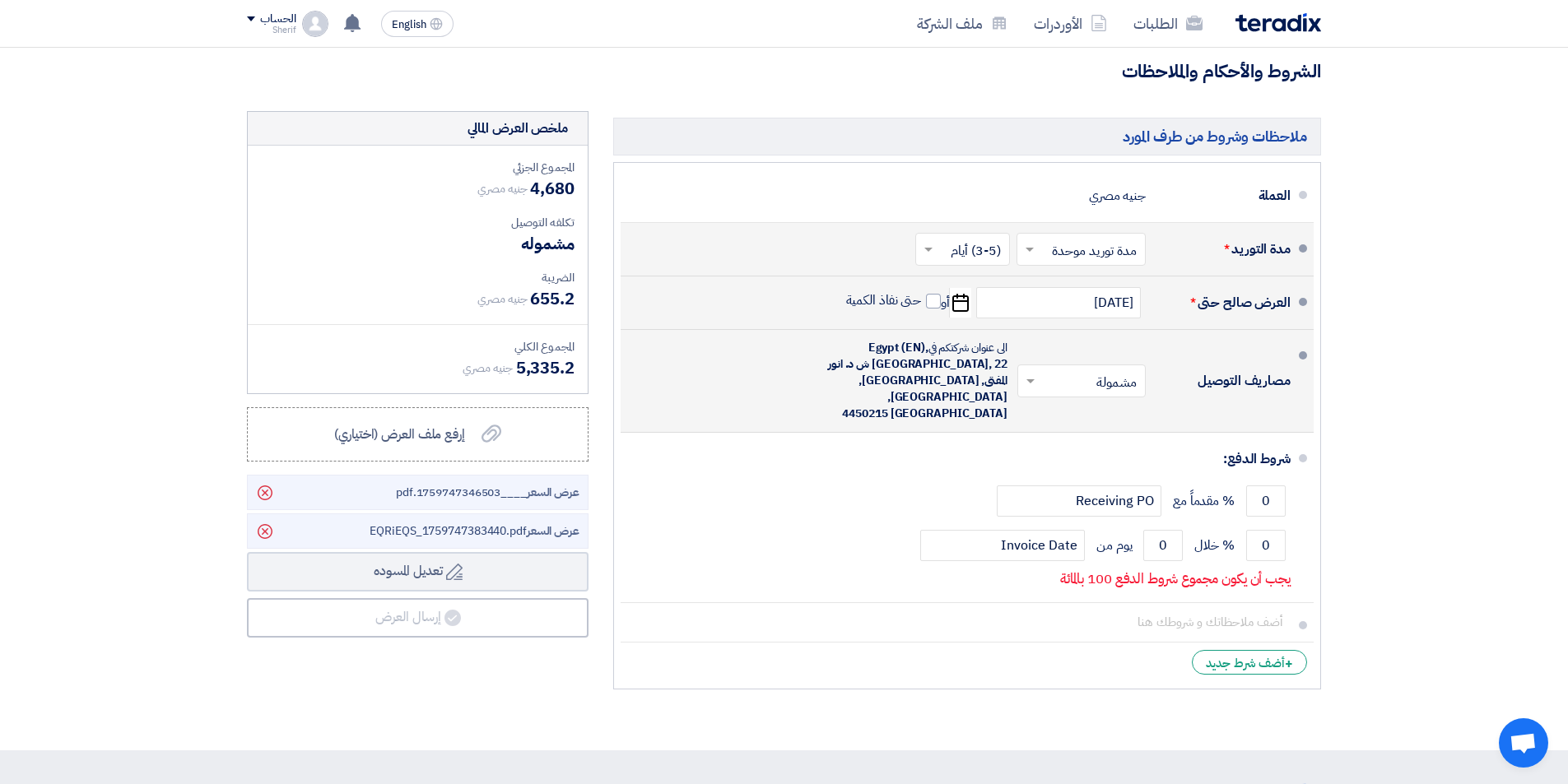
scroll to position [494, 0]
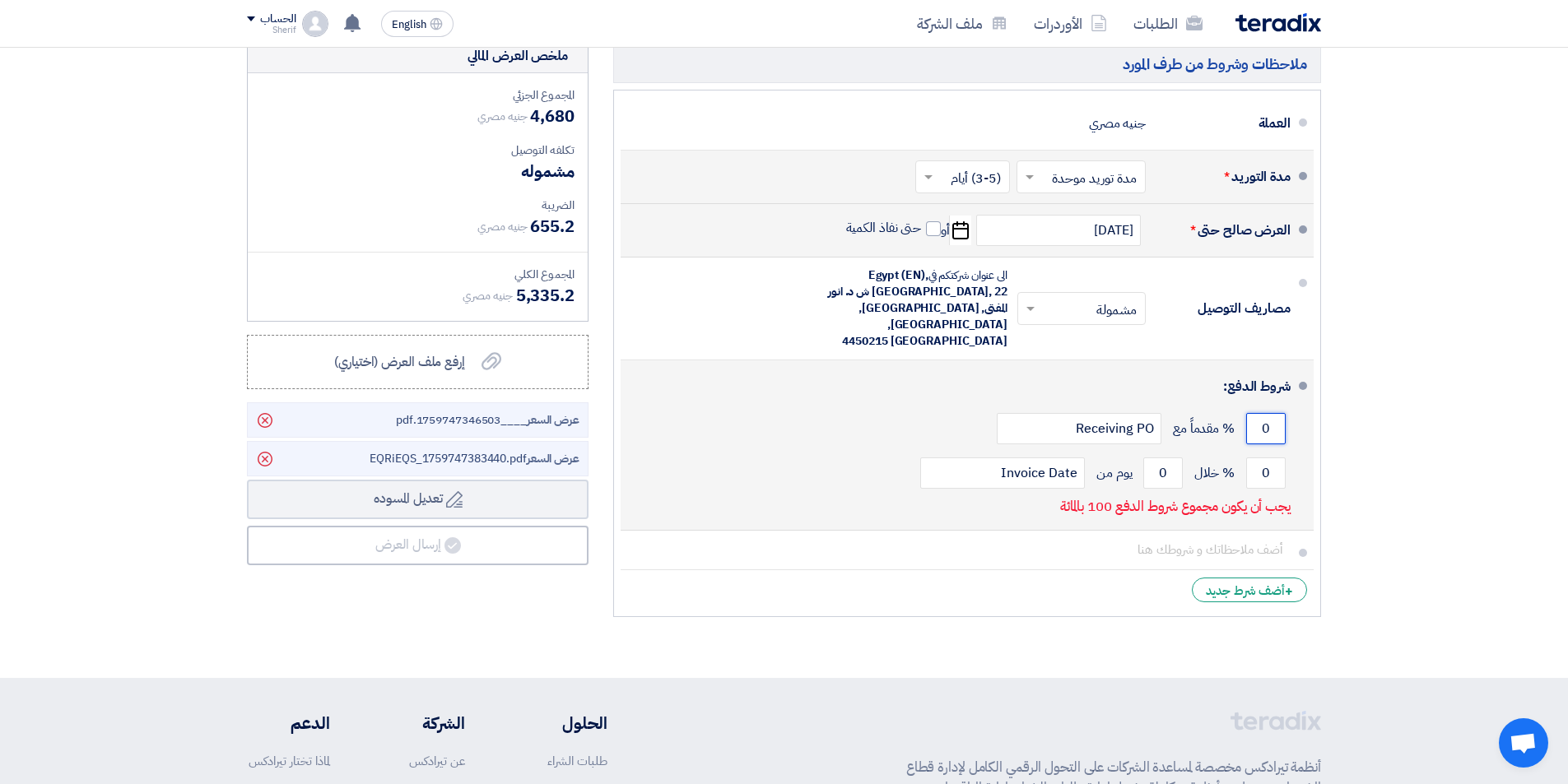
drag, startPoint x: 1274, startPoint y: 413, endPoint x: 1265, endPoint y: 412, distance: 9.1
click at [1265, 413] on input "0" at bounding box center [1265, 428] width 39 height 31
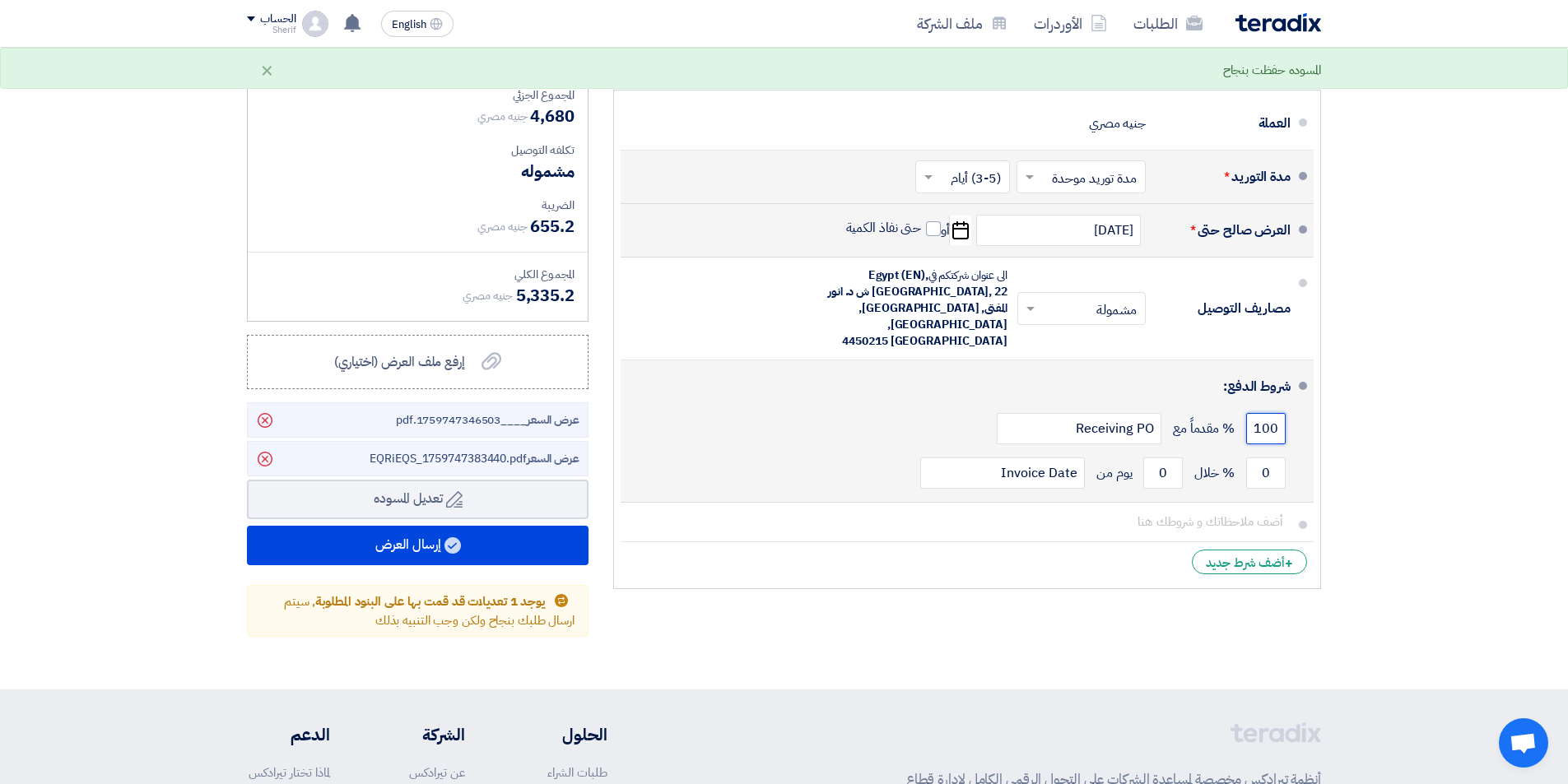
type input "100"
click at [769, 412] on div "100 % مقدماً مع Receiving PO" at bounding box center [962, 428] width 657 height 45
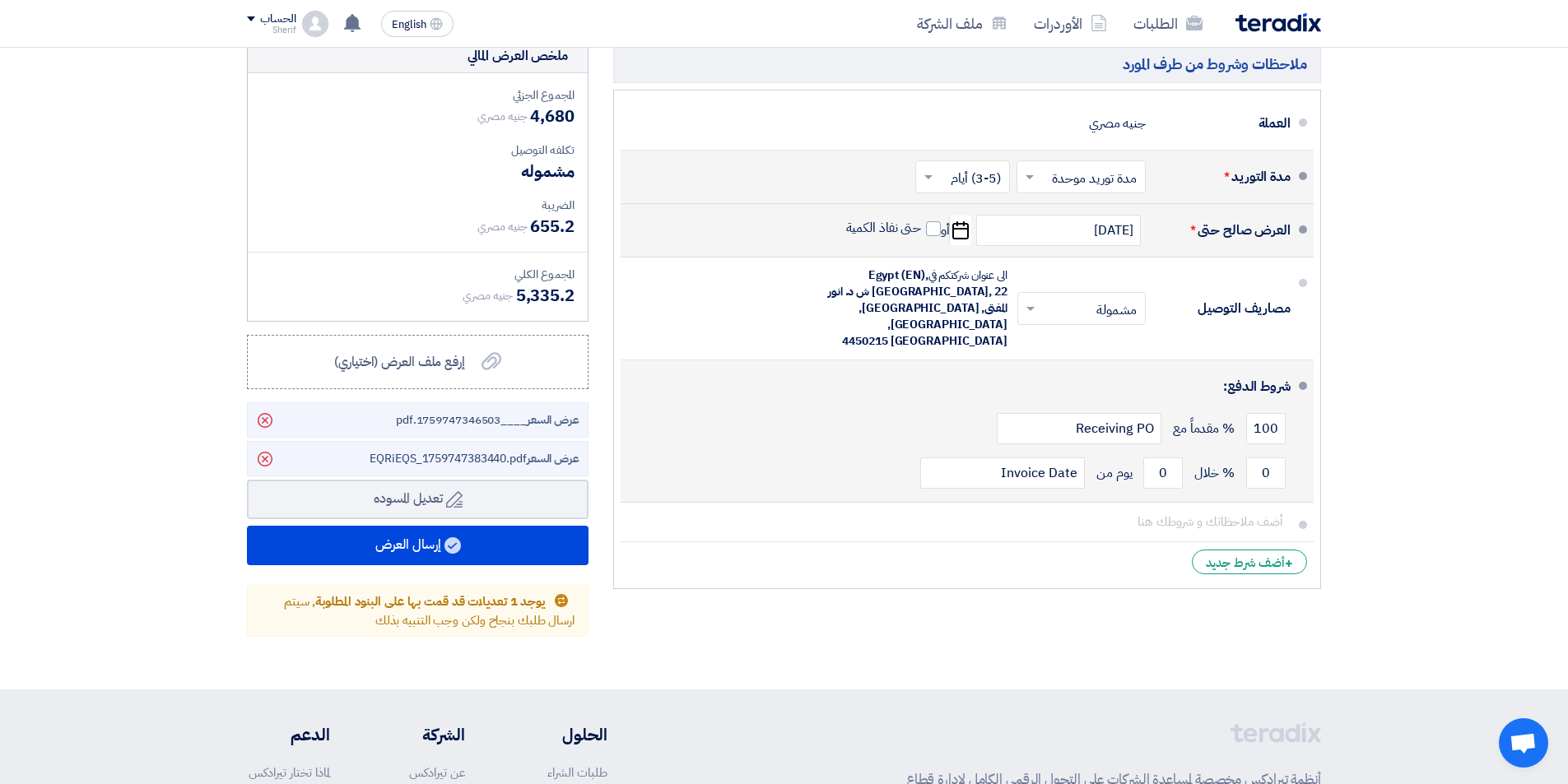
scroll to position [576, 0]
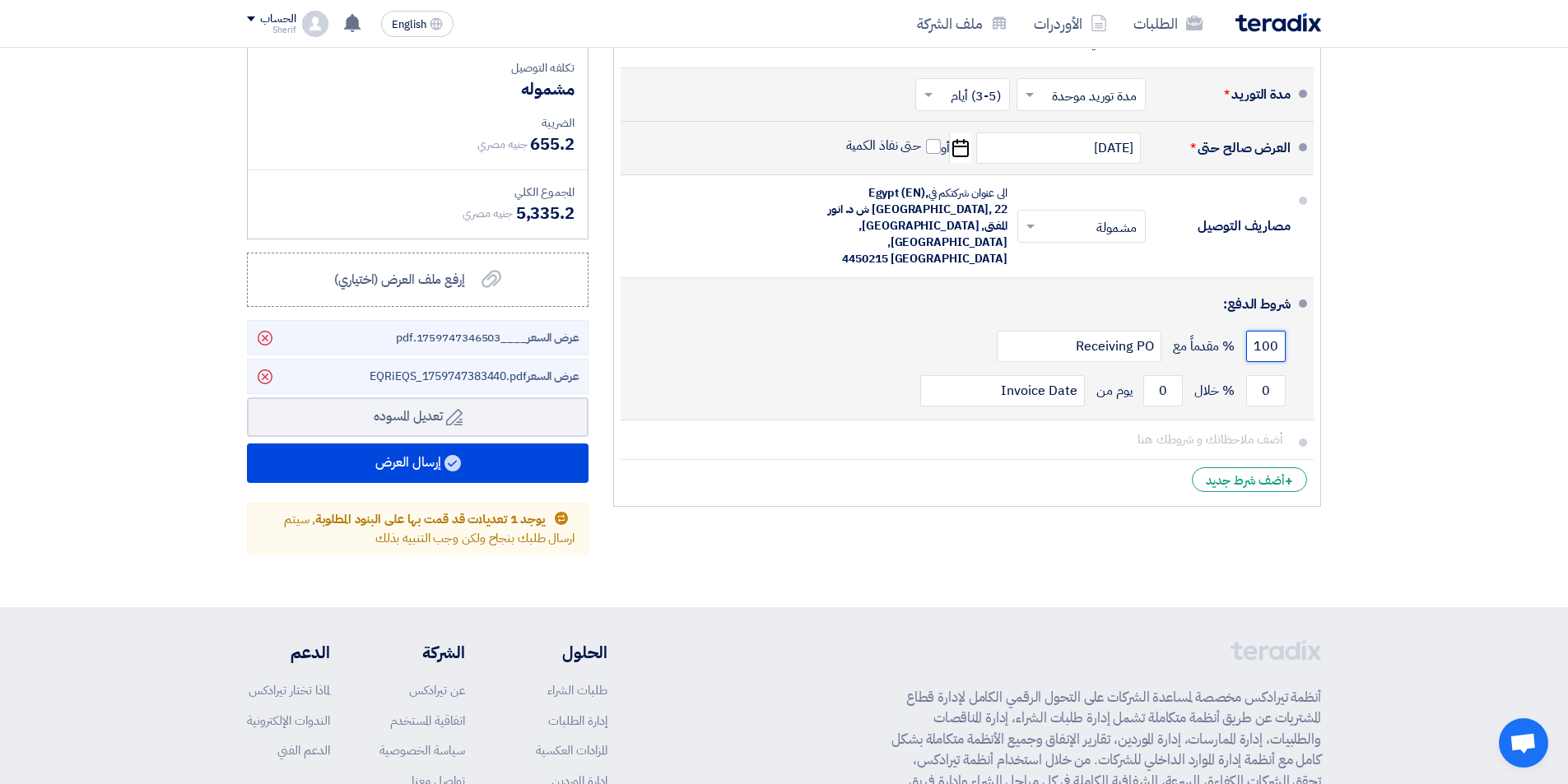
click at [1273, 331] on input "100" at bounding box center [1265, 346] width 39 height 31
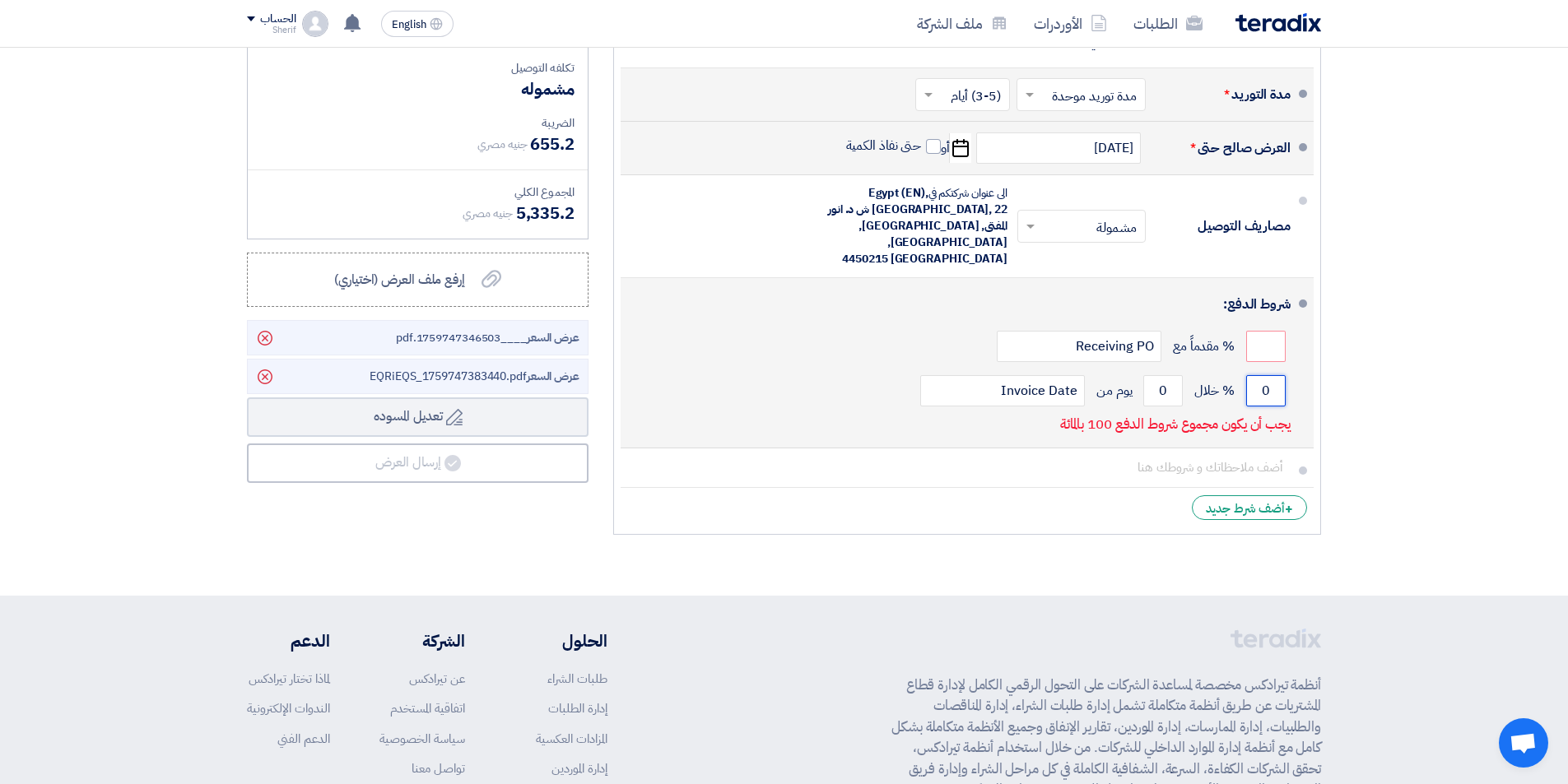
click at [1259, 377] on input "0" at bounding box center [1265, 390] width 39 height 31
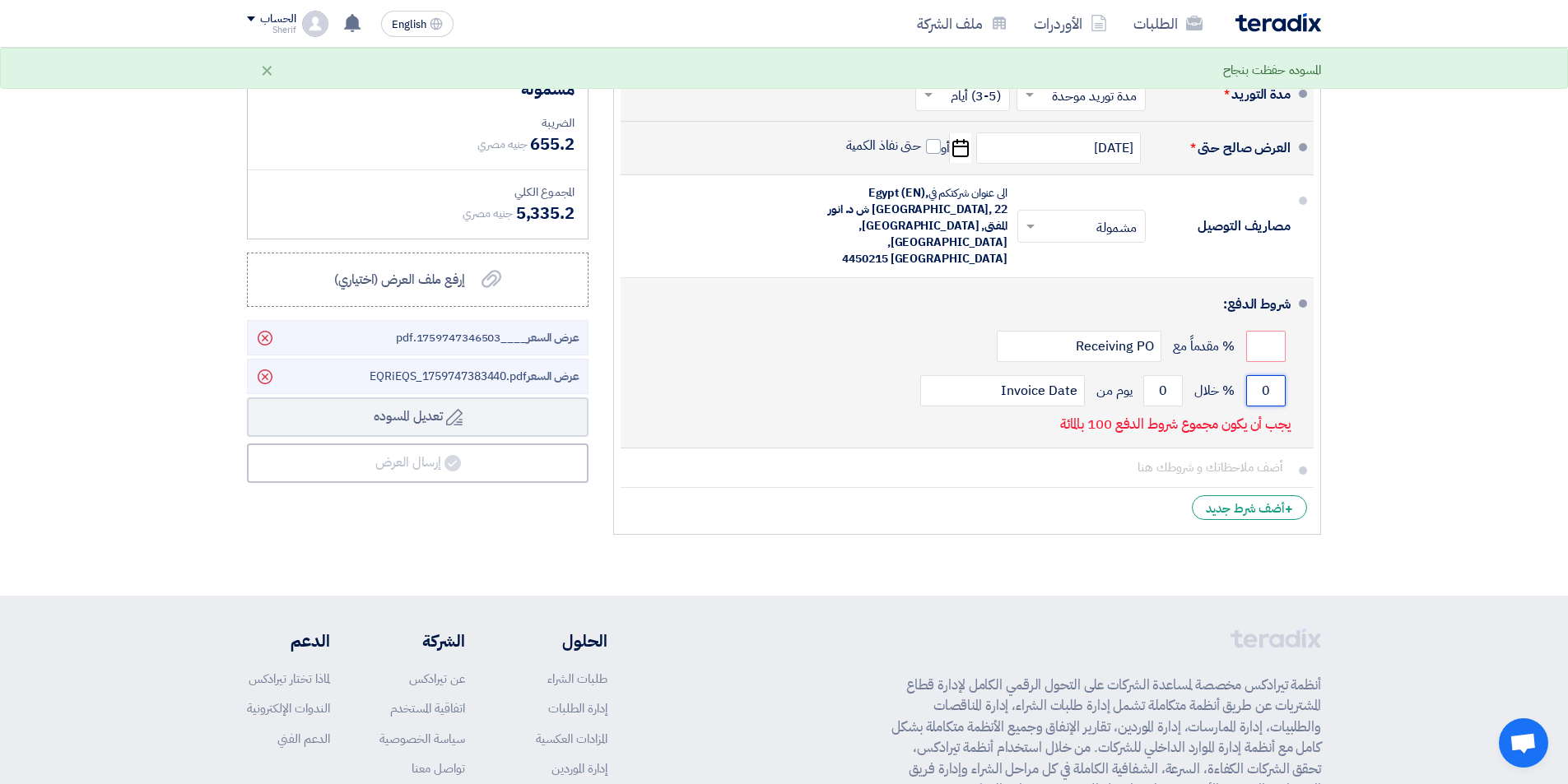
click at [1259, 377] on input "0" at bounding box center [1265, 390] width 39 height 31
click at [1263, 383] on input "0" at bounding box center [1265, 390] width 39 height 31
type input "100"
click at [1160, 375] on input "0" at bounding box center [1162, 390] width 39 height 31
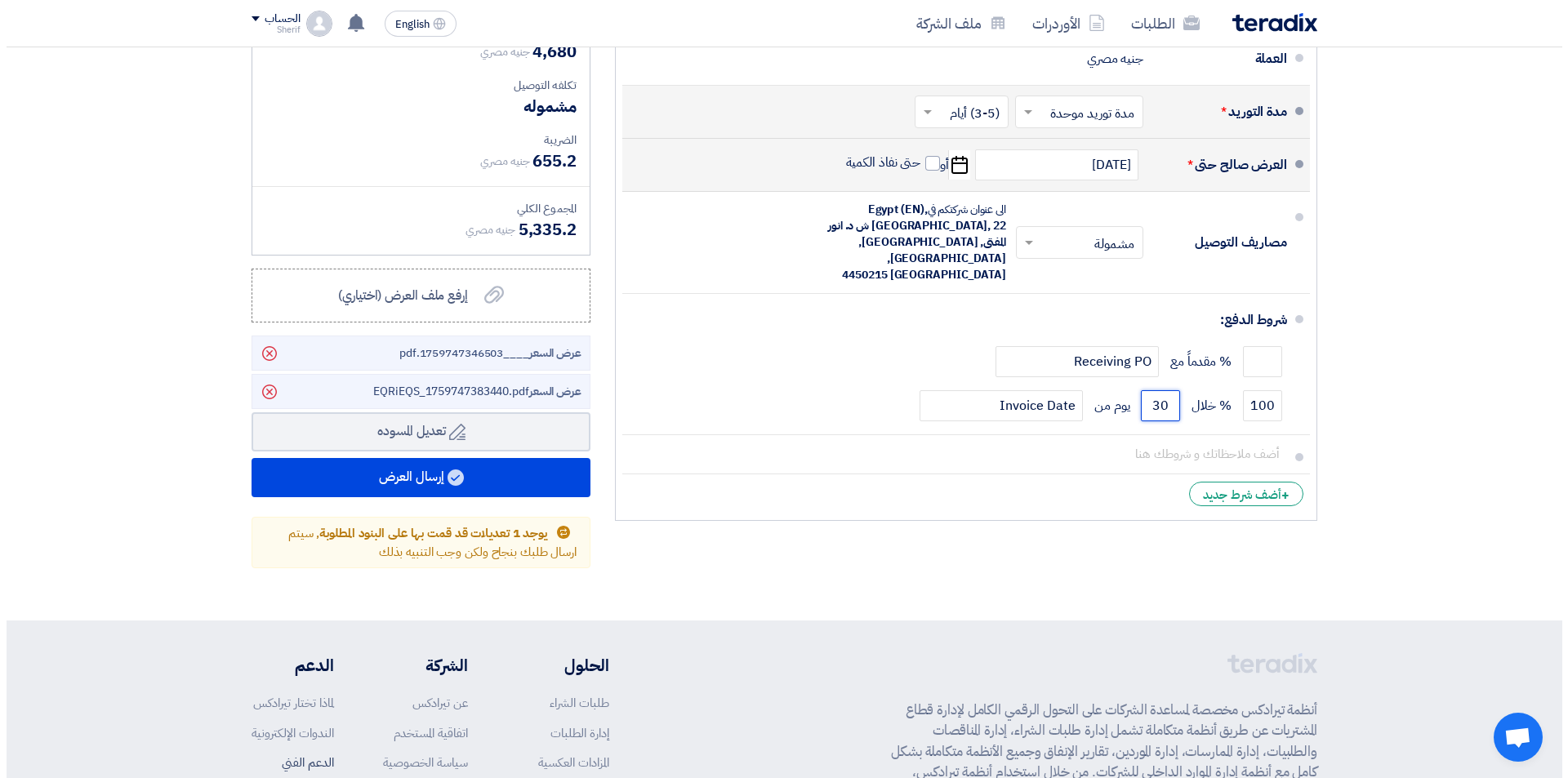
scroll to position [770, 0]
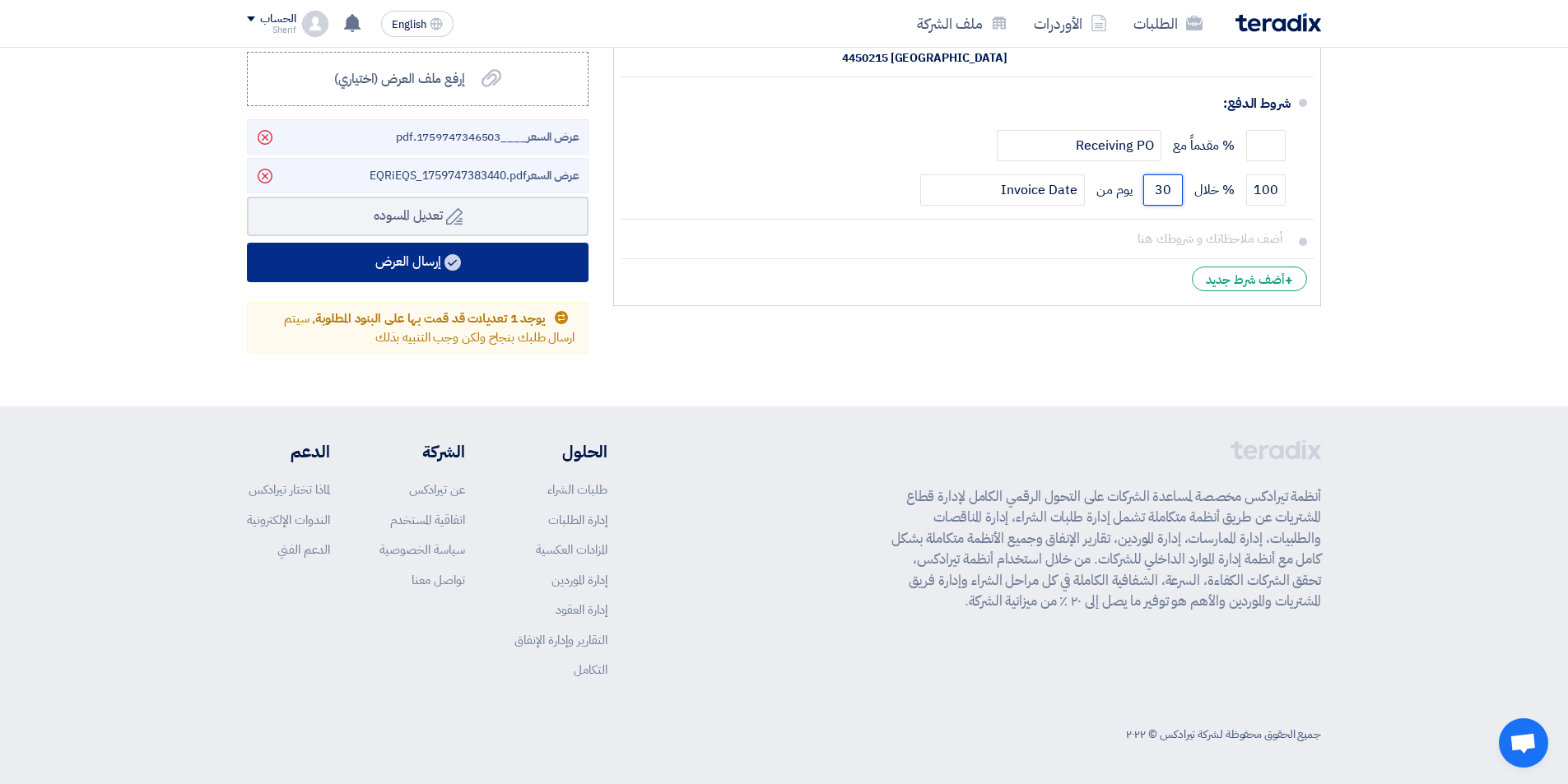
type input "30"
click at [375, 261] on button "إرسال العرض" at bounding box center [418, 261] width 342 height 39
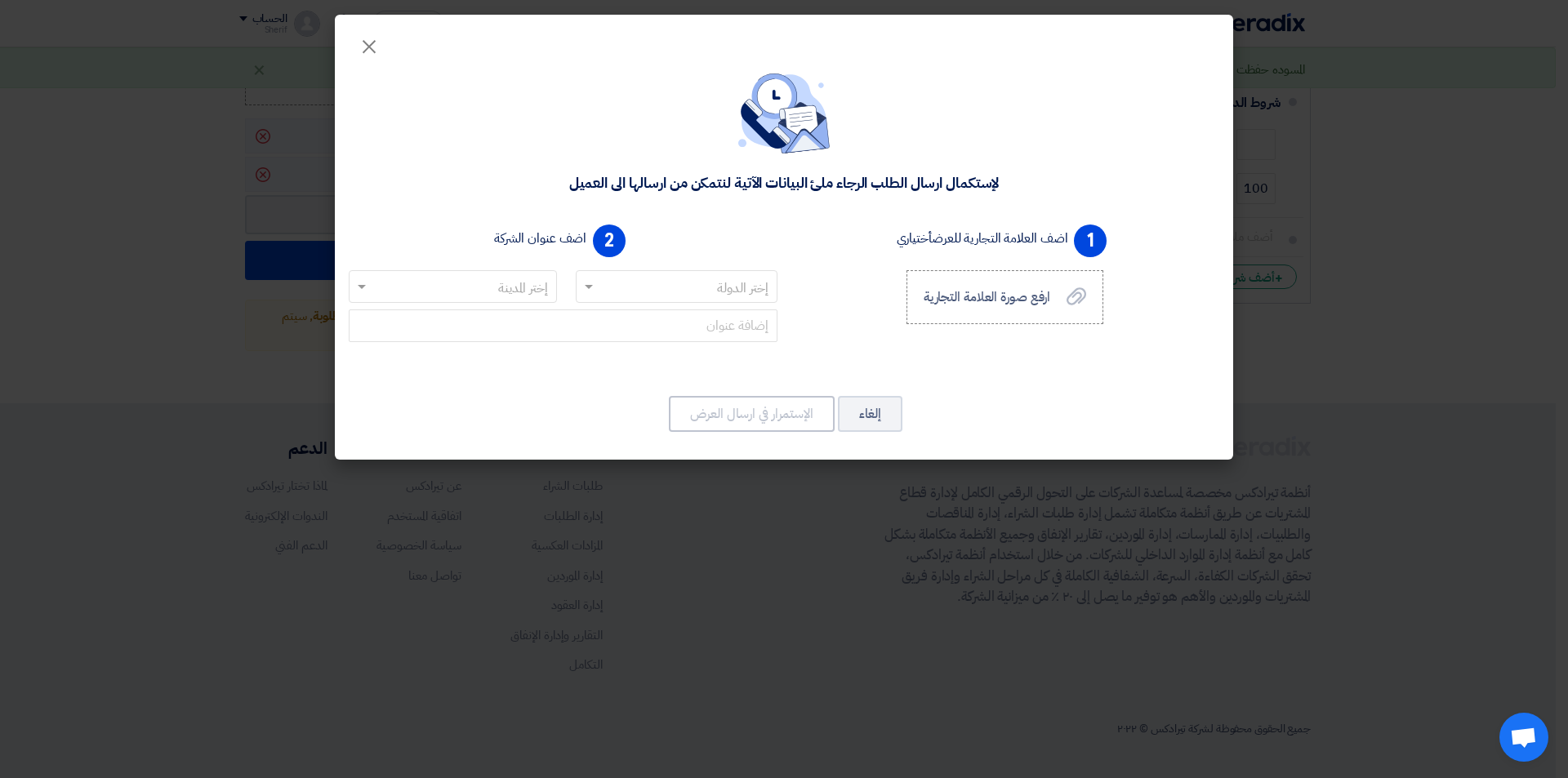
drag, startPoint x: 727, startPoint y: 289, endPoint x: 726, endPoint y: 280, distance: 9.1
click at [726, 280] on input "text" at bounding box center [686, 288] width 169 height 27
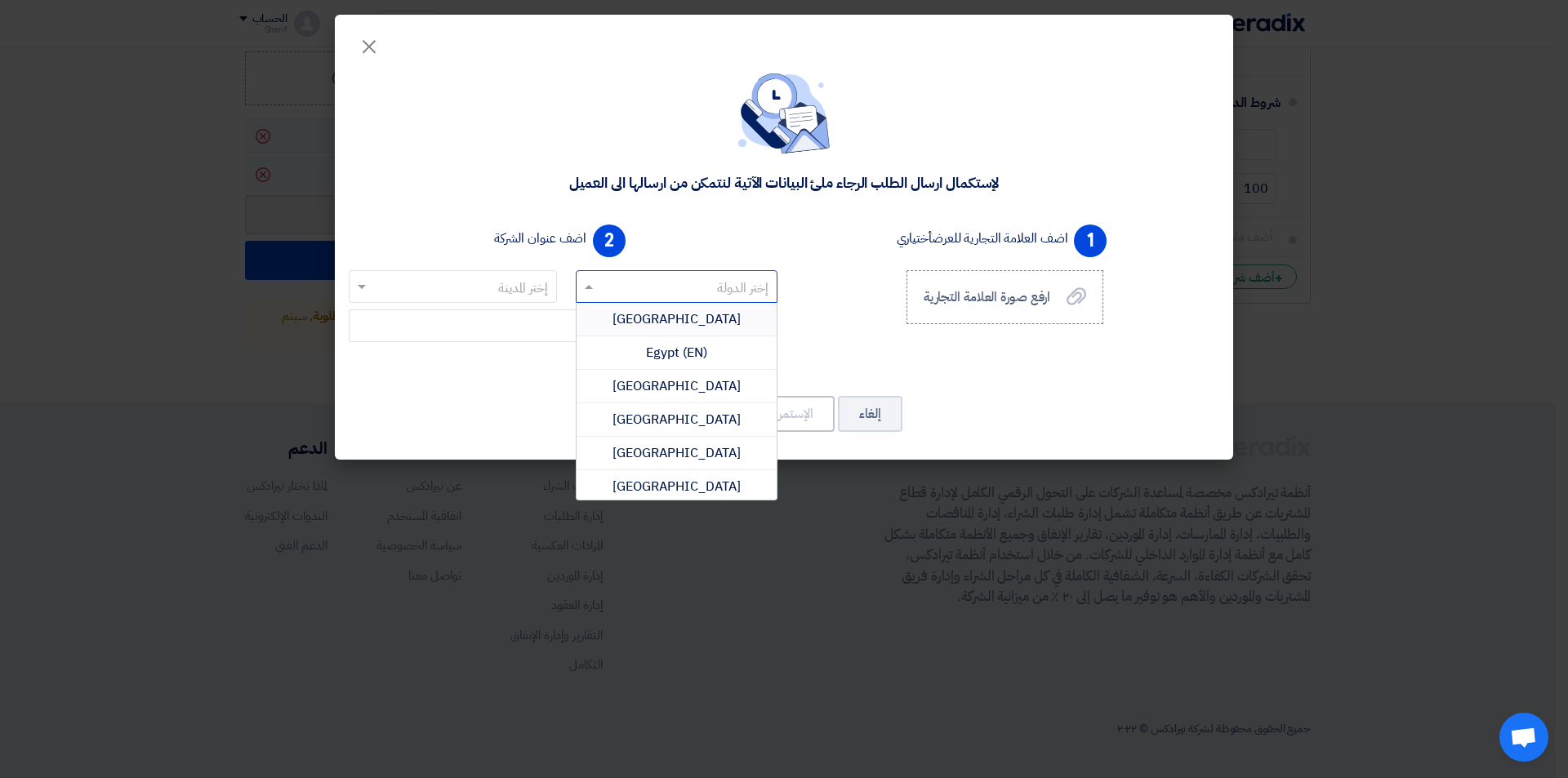
click at [692, 324] on span "[GEOGRAPHIC_DATA]" at bounding box center [676, 319] width 128 height 20
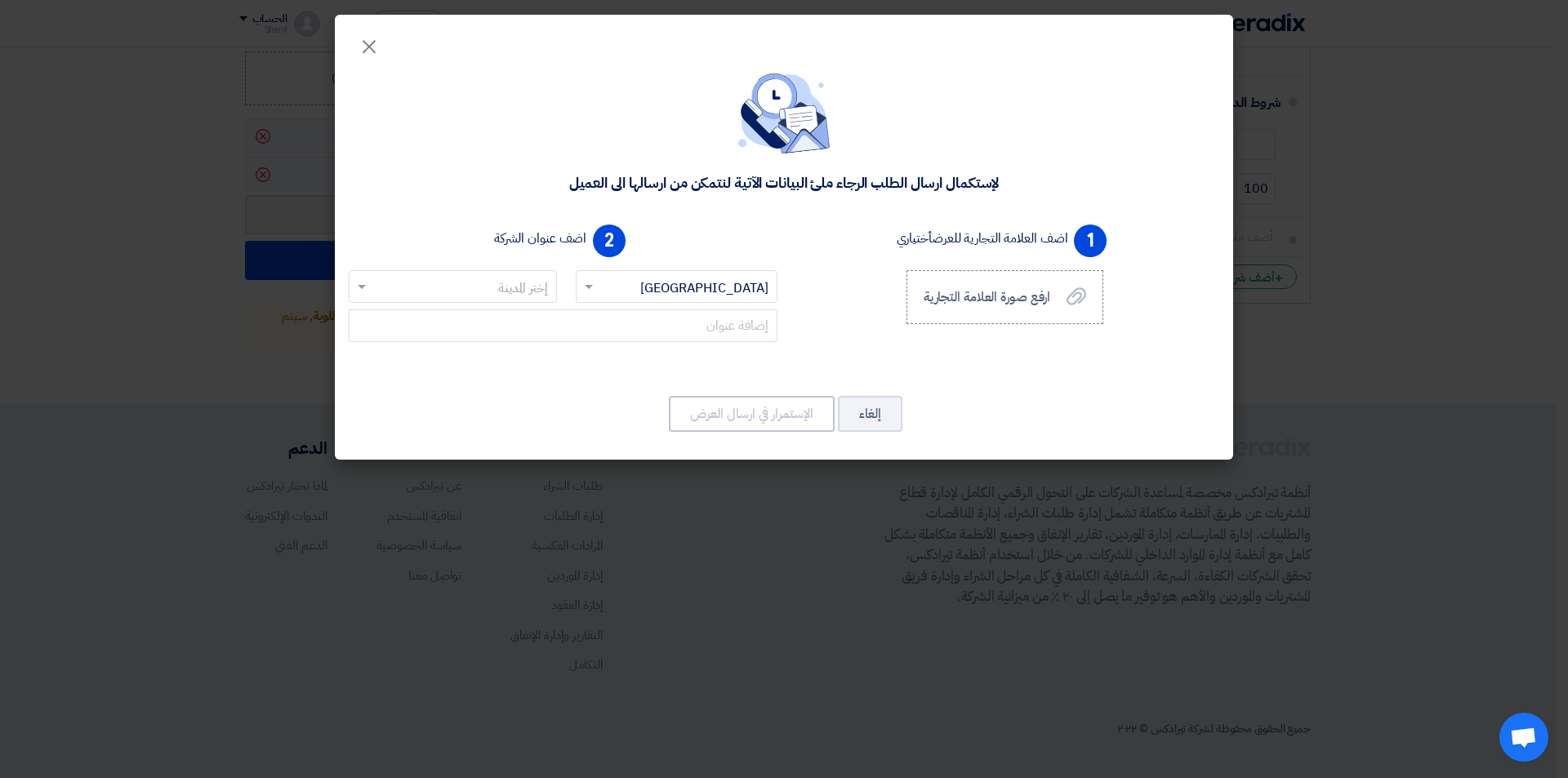
click at [491, 296] on input "text" at bounding box center [461, 288] width 175 height 27
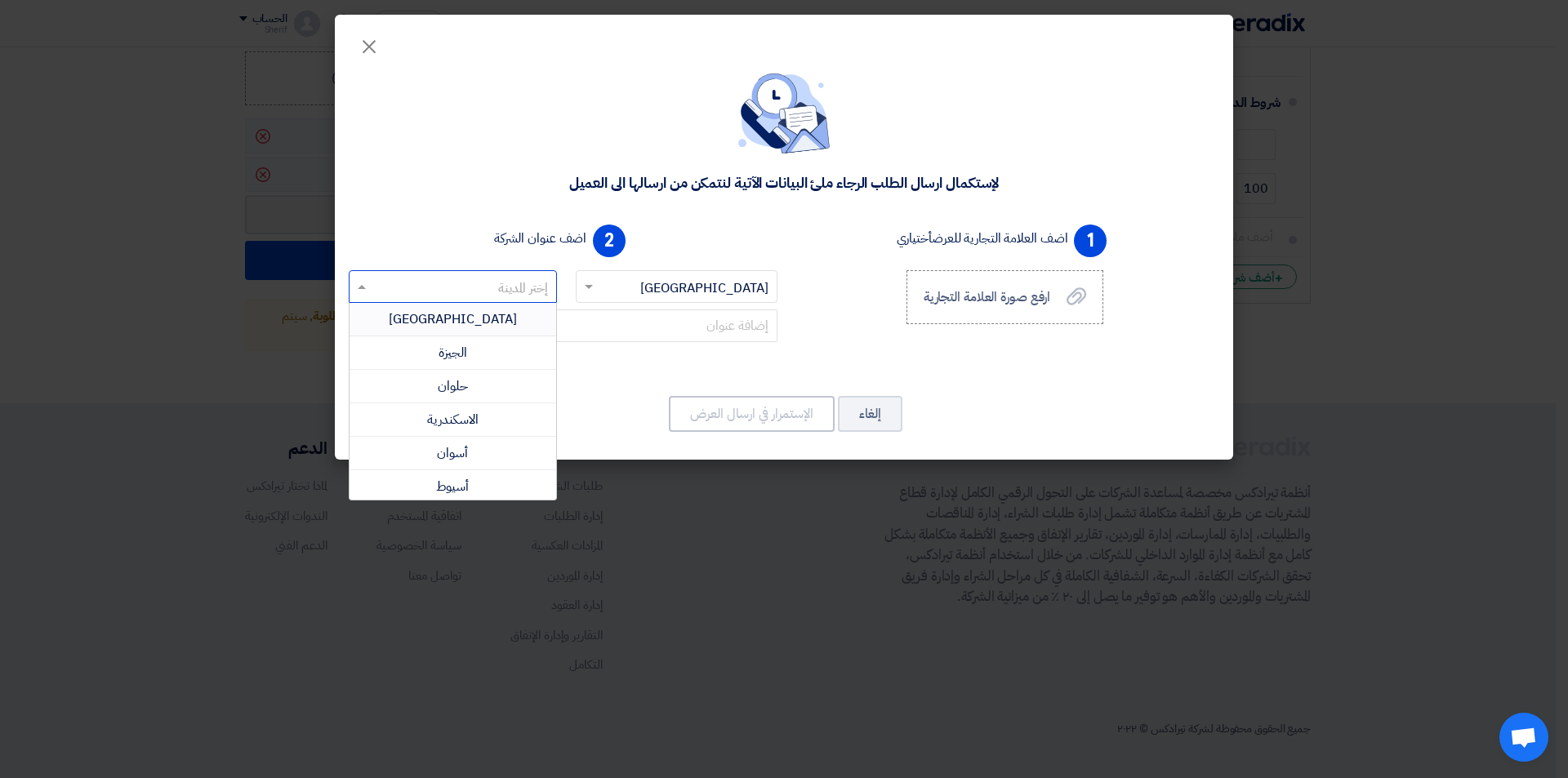
click at [486, 325] on div "[GEOGRAPHIC_DATA]" at bounding box center [453, 319] width 206 height 33
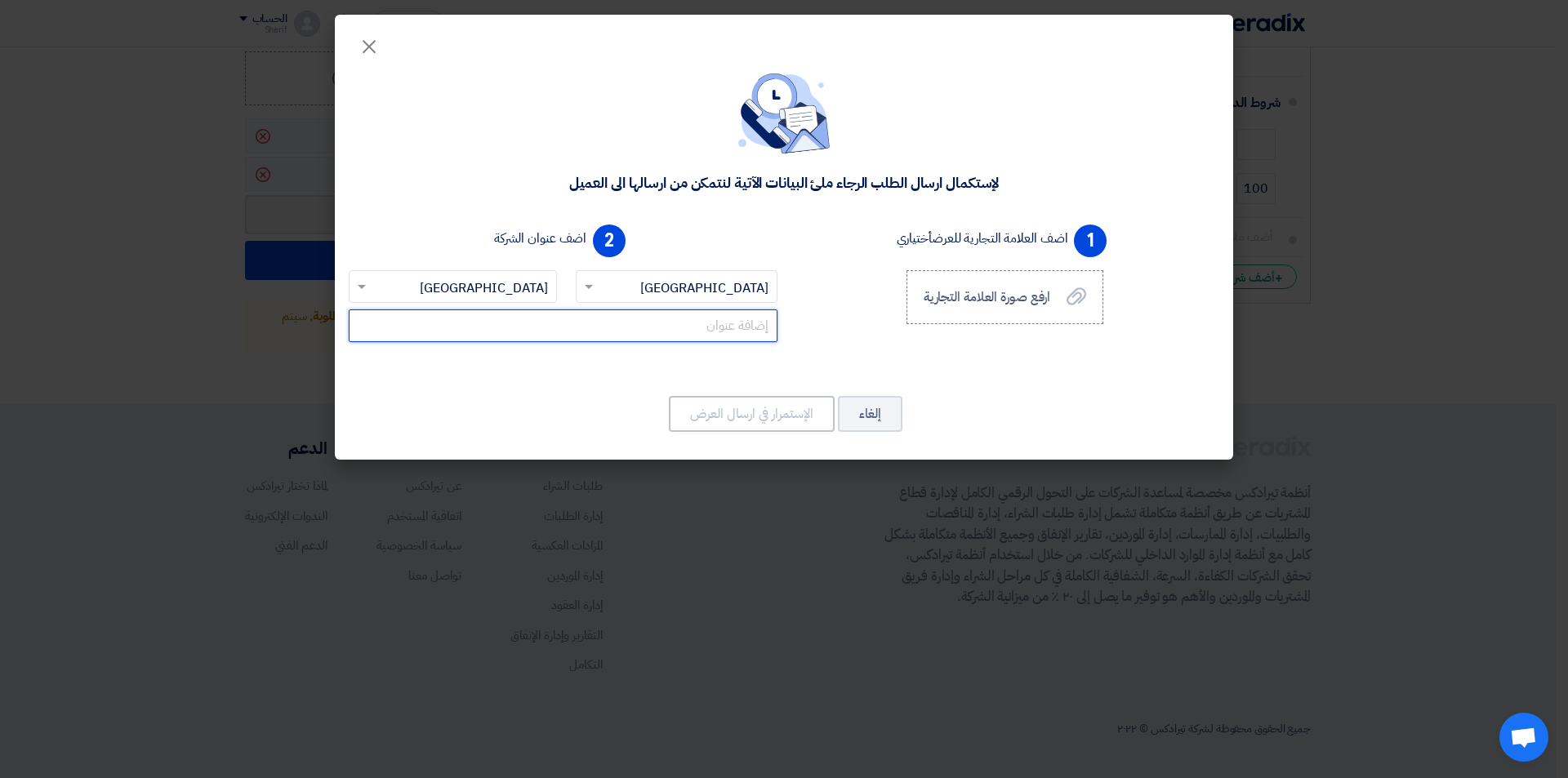
click at [717, 327] on input "text" at bounding box center [562, 326] width 429 height 33
click at [995, 293] on span "ارفع صورة العلامة التجارية" at bounding box center [988, 297] width 128 height 20
click at [0, 0] on input "ارفع صورة العلامة التجارية ارفع صورة العلامة التجارية" at bounding box center [0, 0] width 0 height 0
click at [752, 324] on input "text" at bounding box center [562, 326] width 429 height 33
type input "ي"
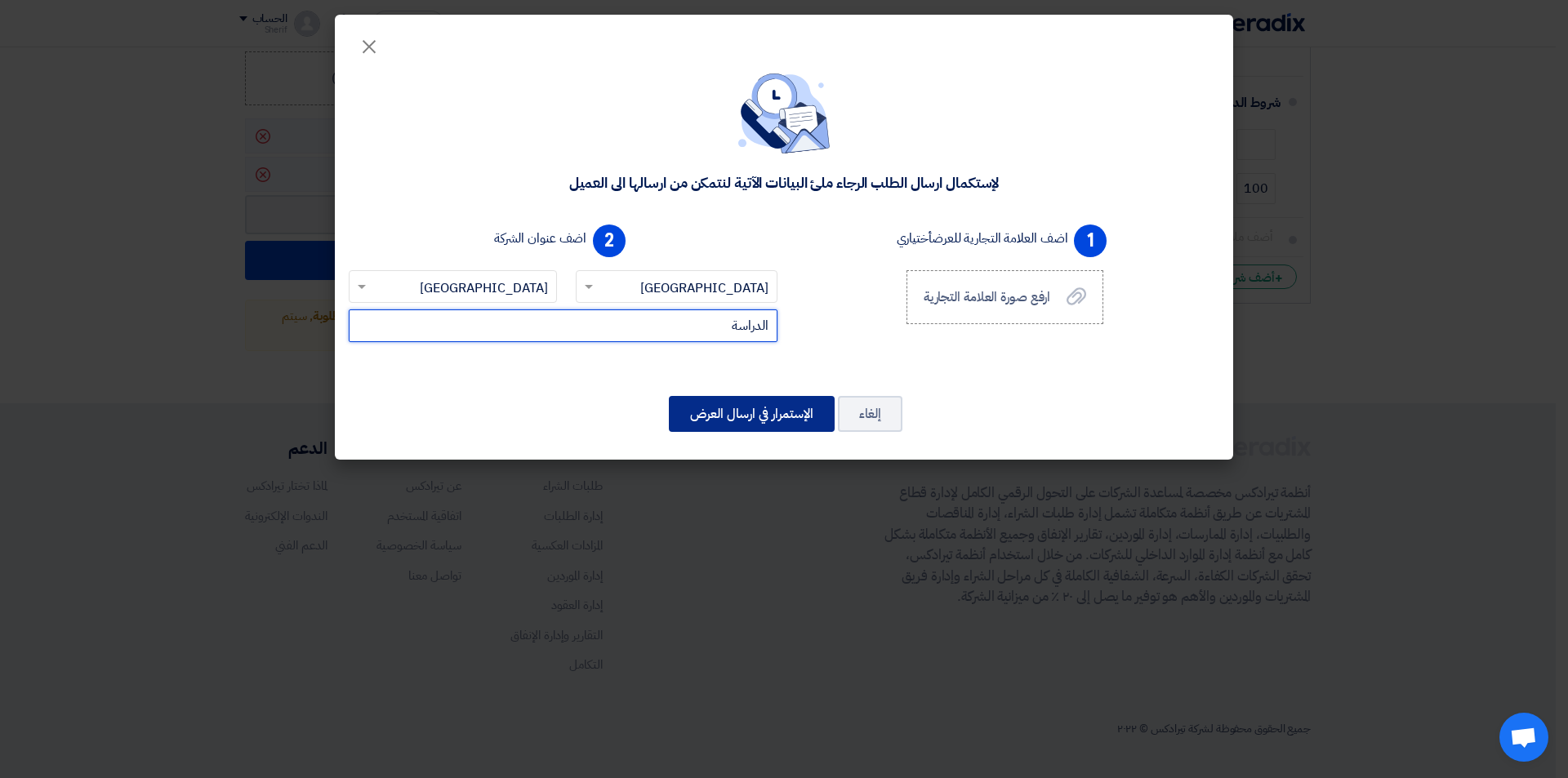
type input "الدراسة"
click at [781, 418] on button "الإستمرار في ارسال العرض" at bounding box center [751, 414] width 166 height 36
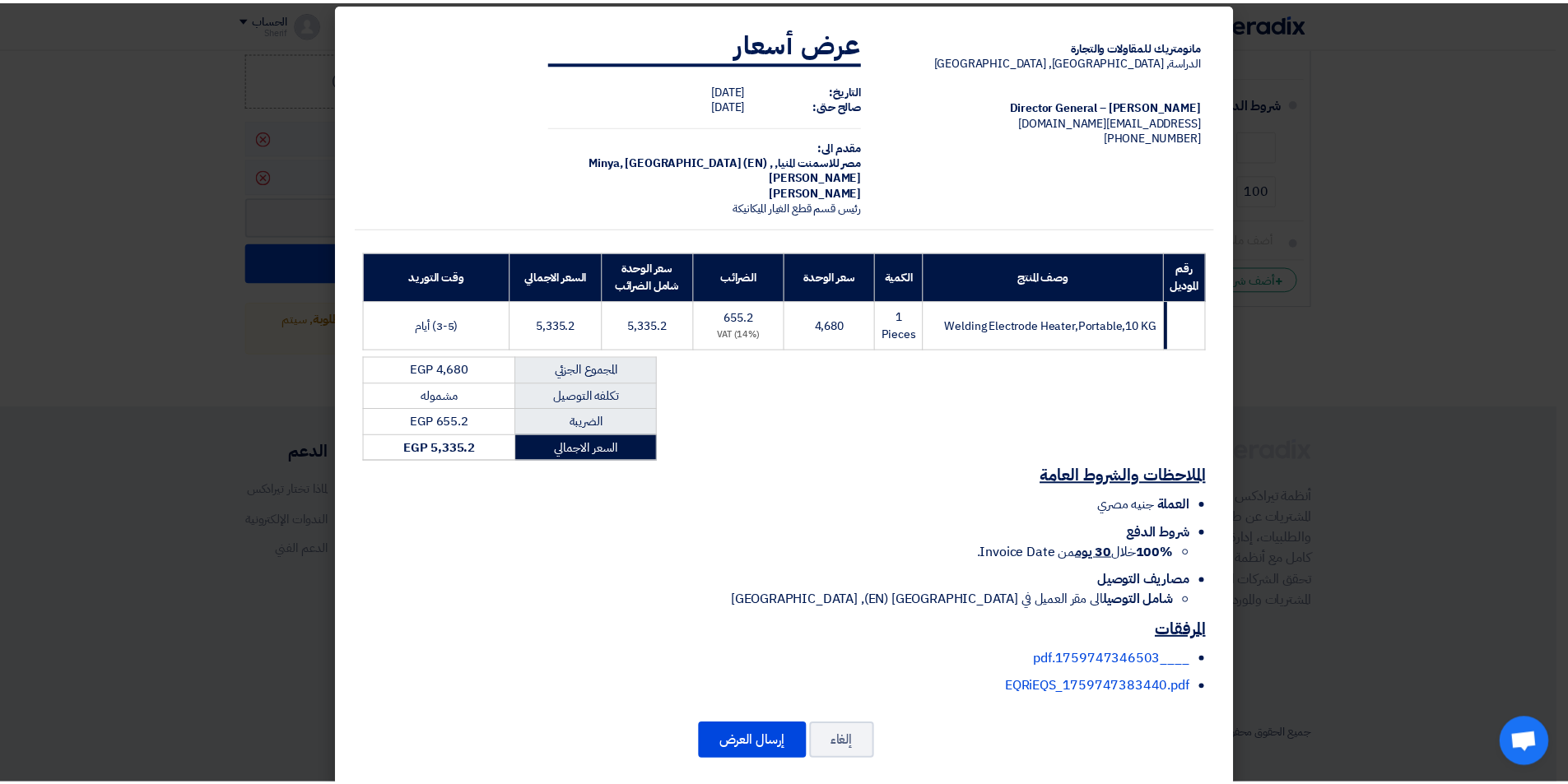
scroll to position [15, 0]
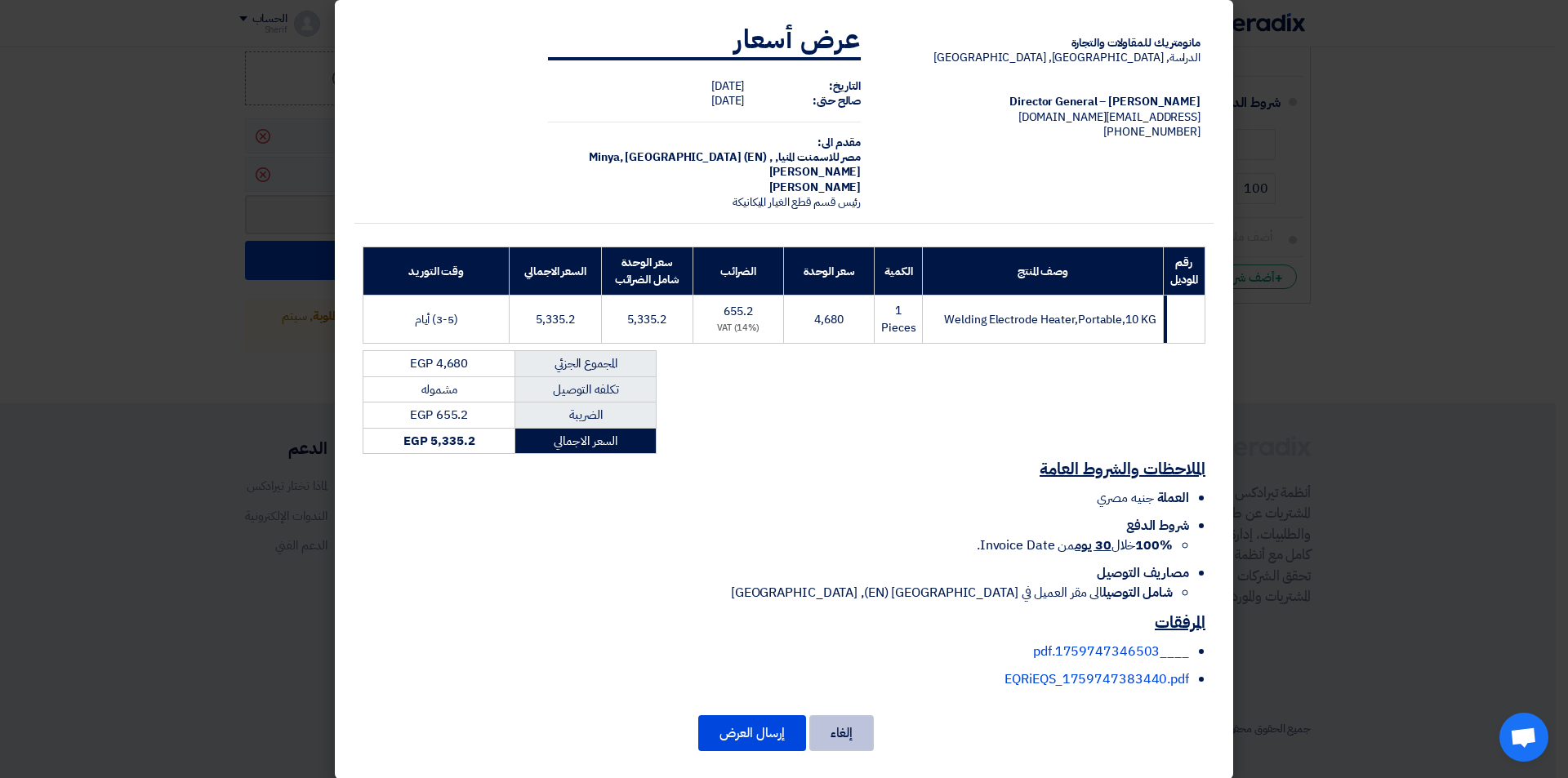
click at [848, 723] on button "إلغاء" at bounding box center [842, 734] width 64 height 36
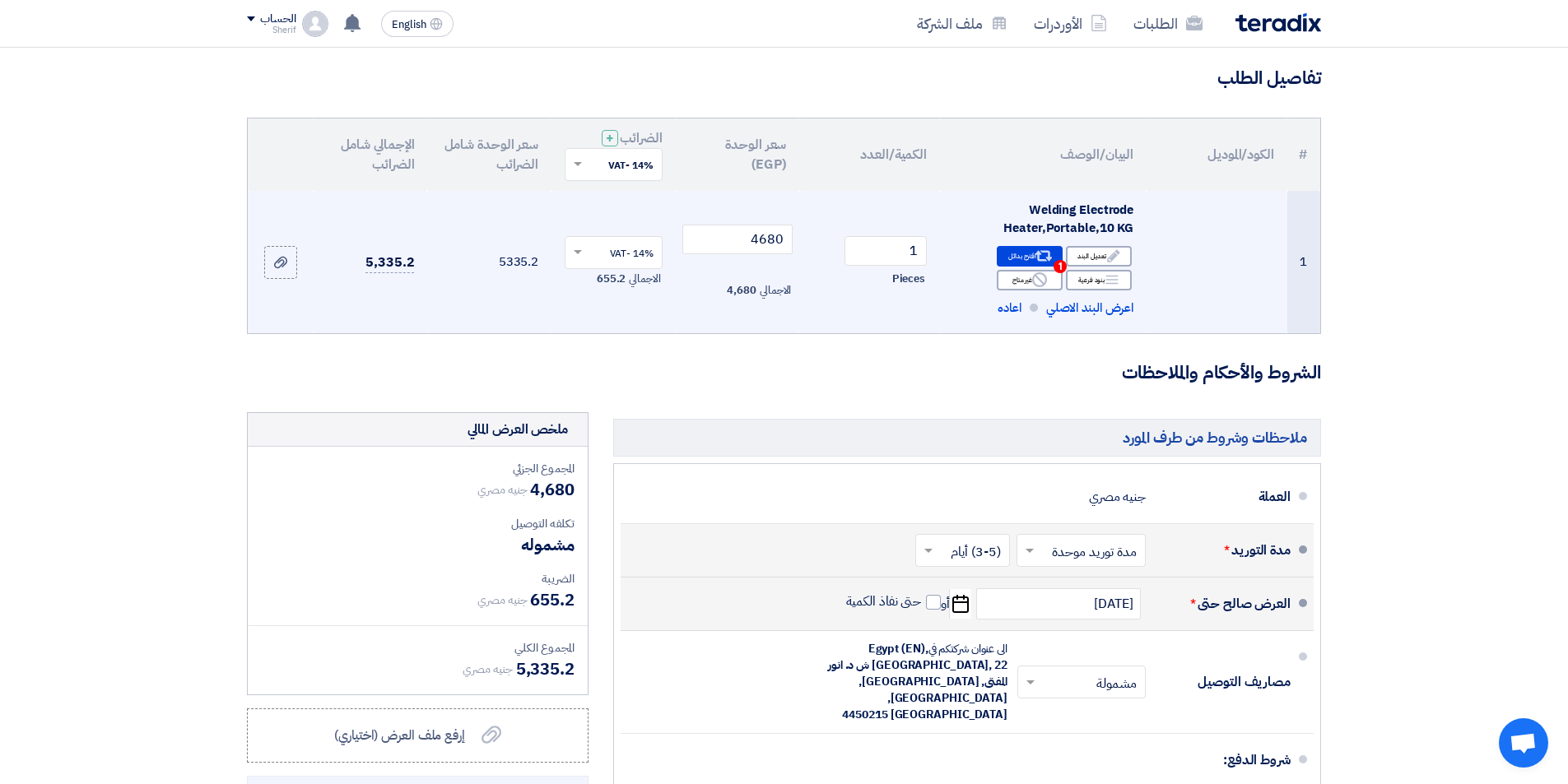
scroll to position [0, 0]
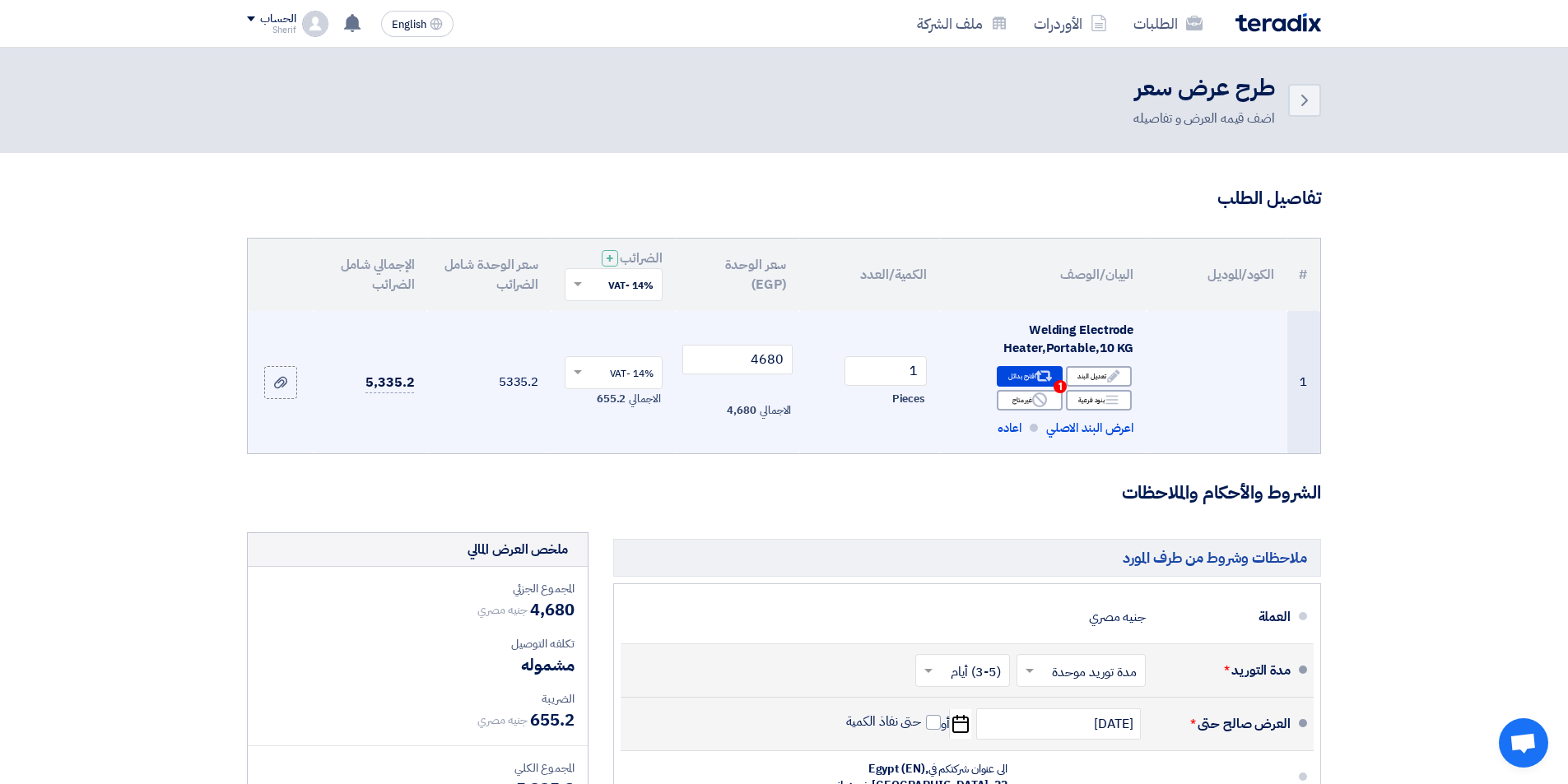
click at [603, 378] on input "text" at bounding box center [622, 374] width 65 height 27
click at [693, 415] on div "الاجمالي 4,680" at bounding box center [738, 410] width 111 height 20
click at [782, 356] on input "4680" at bounding box center [738, 359] width 111 height 30
paste input "105.26"
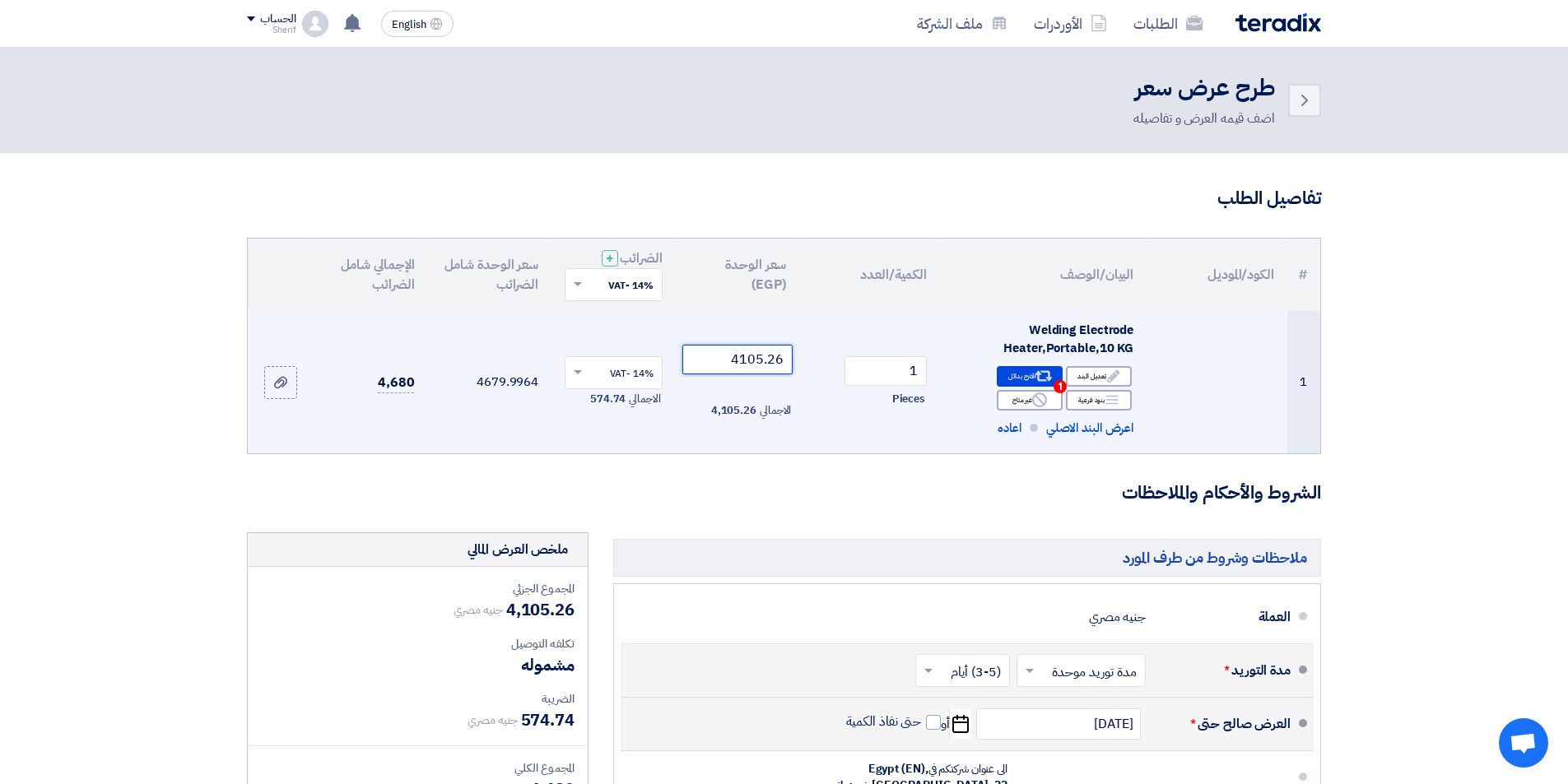
type input "4105.26"
click at [638, 435] on td "14% -VAT × الاجمالي 574.74" at bounding box center [614, 382] width 124 height 143
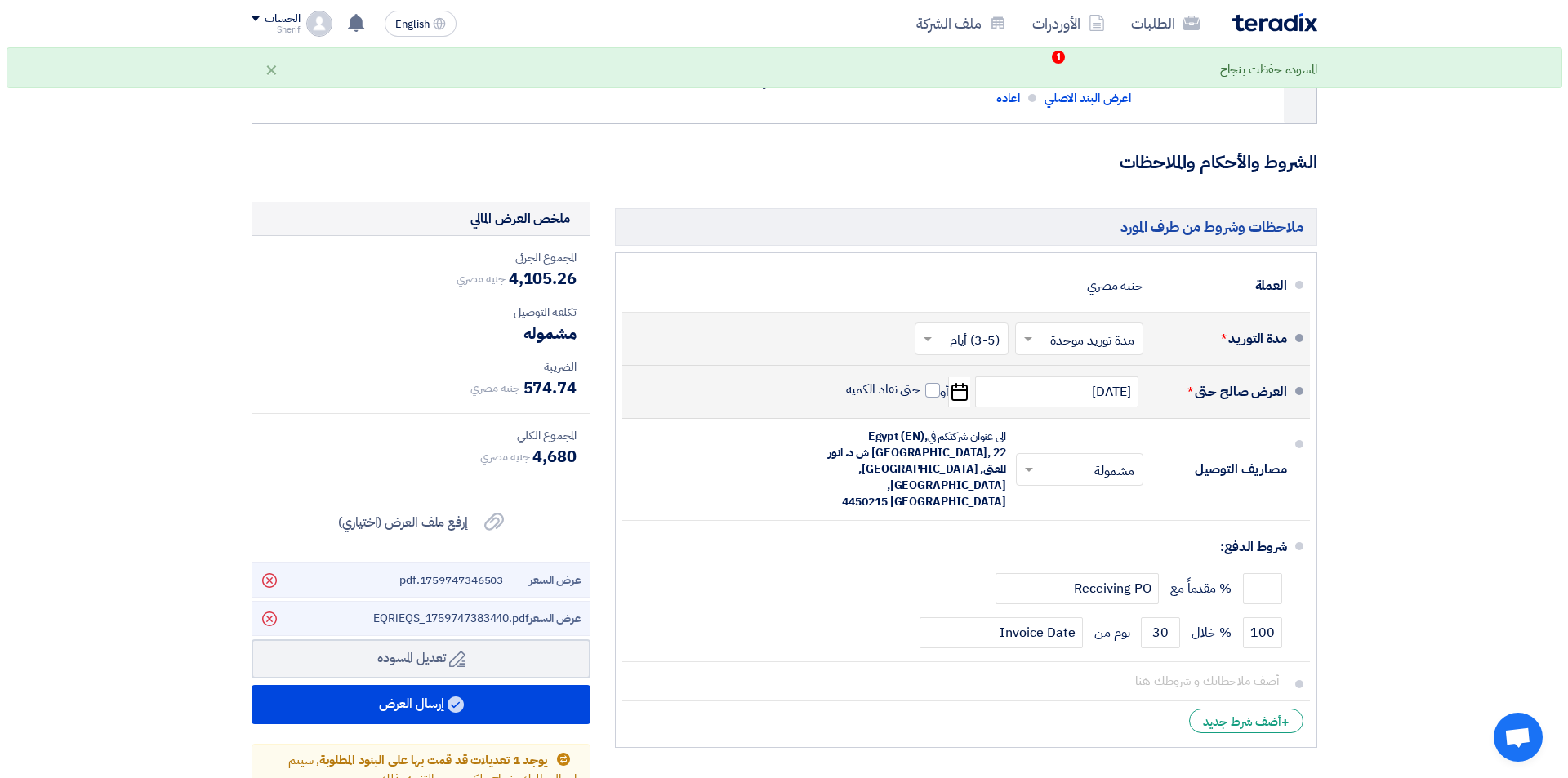
scroll to position [734, 0]
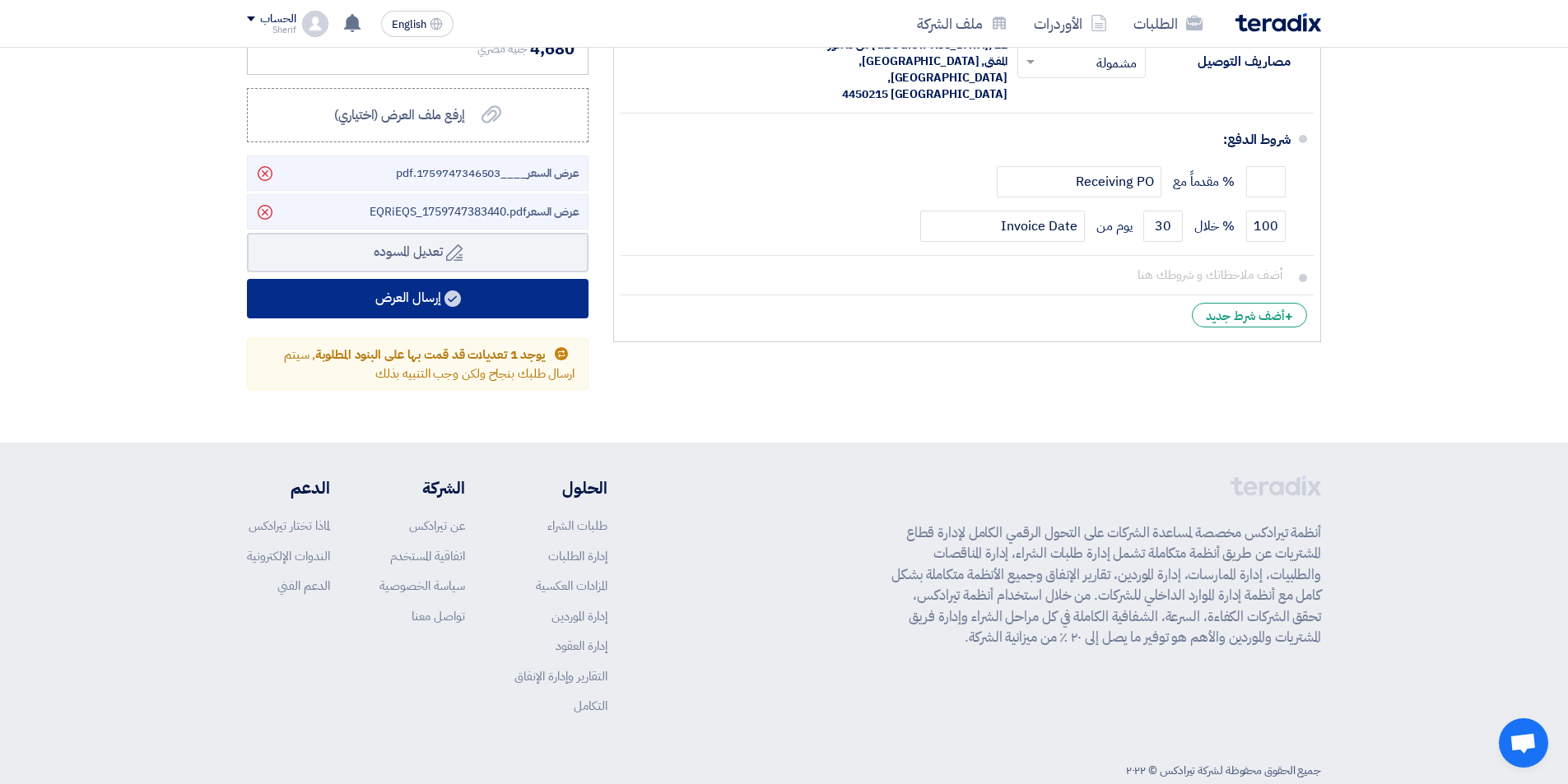
click at [441, 306] on button "إرسال العرض" at bounding box center [418, 298] width 342 height 39
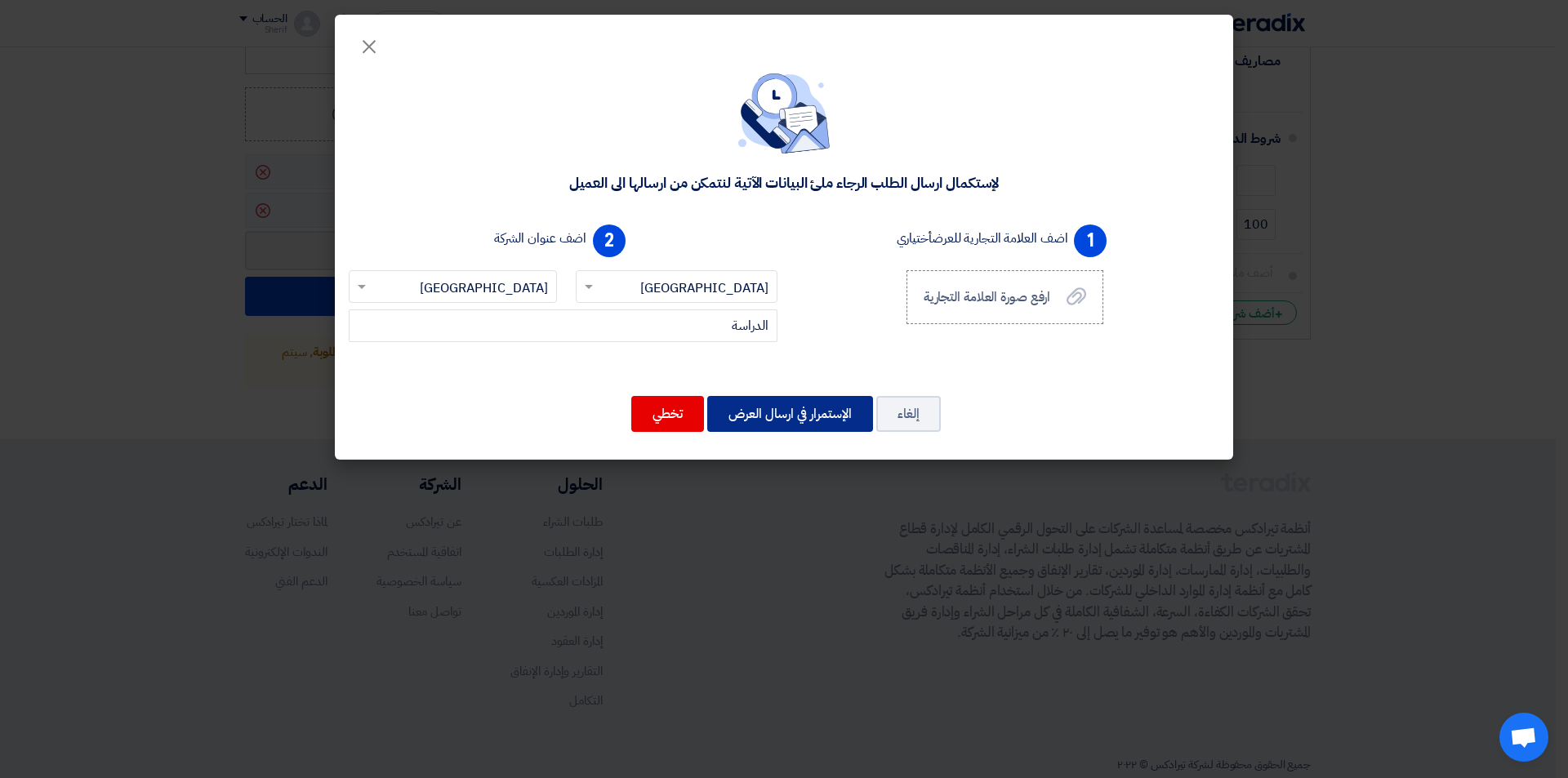
click at [821, 414] on button "الإستمرار في ارسال العرض" at bounding box center [790, 414] width 166 height 36
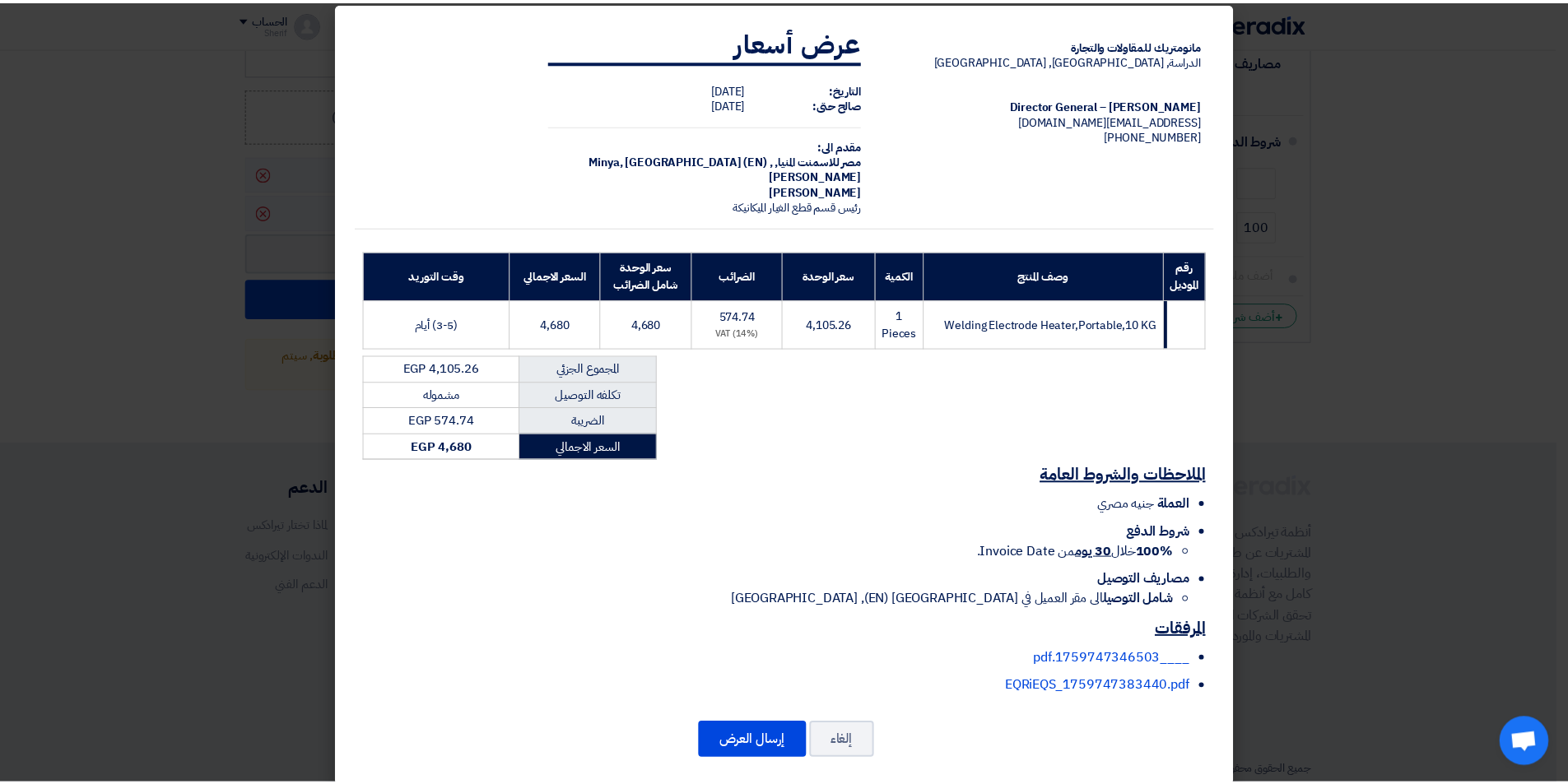
scroll to position [15, 0]
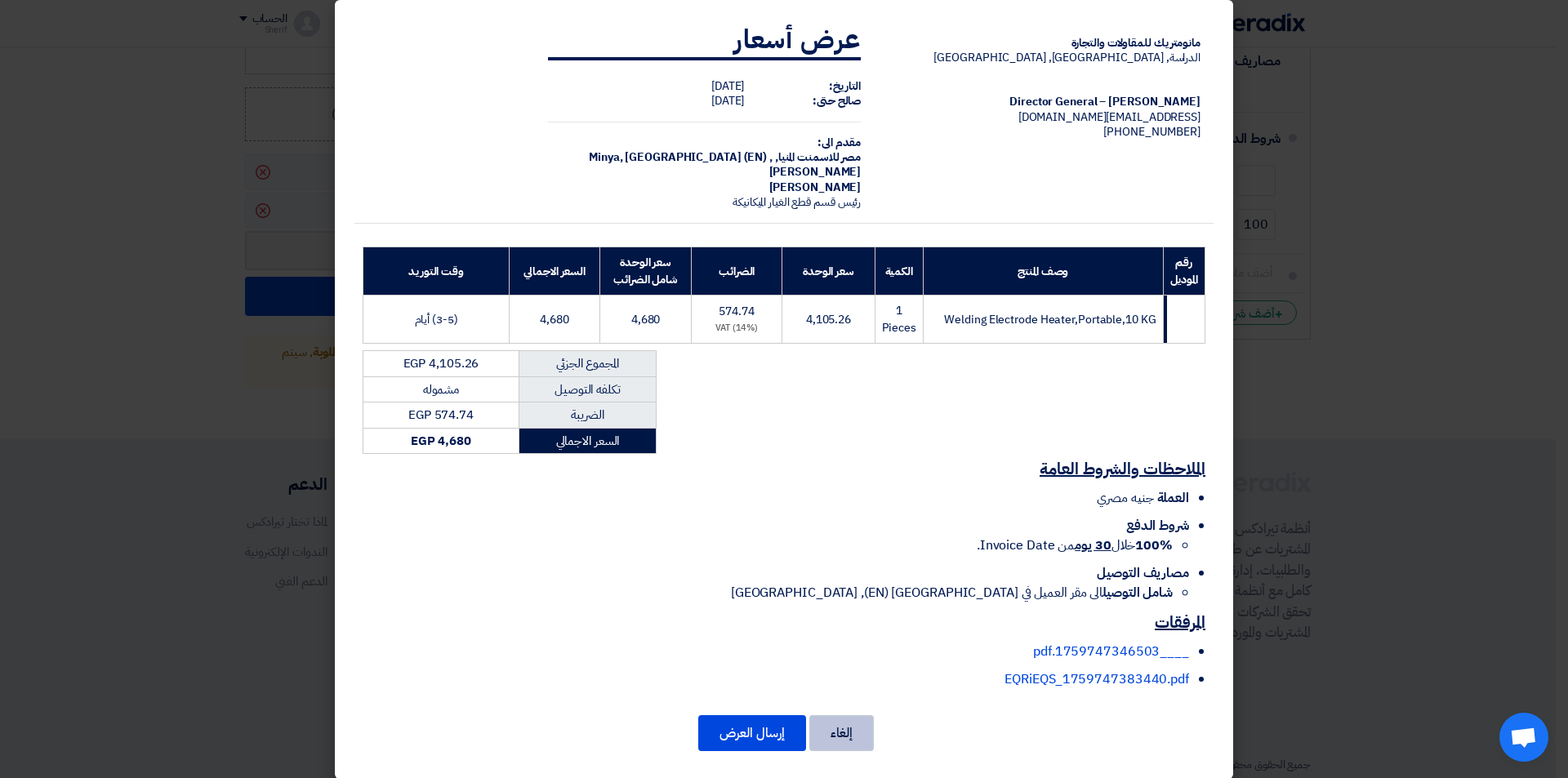
click at [851, 716] on button "إلغاء" at bounding box center [842, 734] width 64 height 36
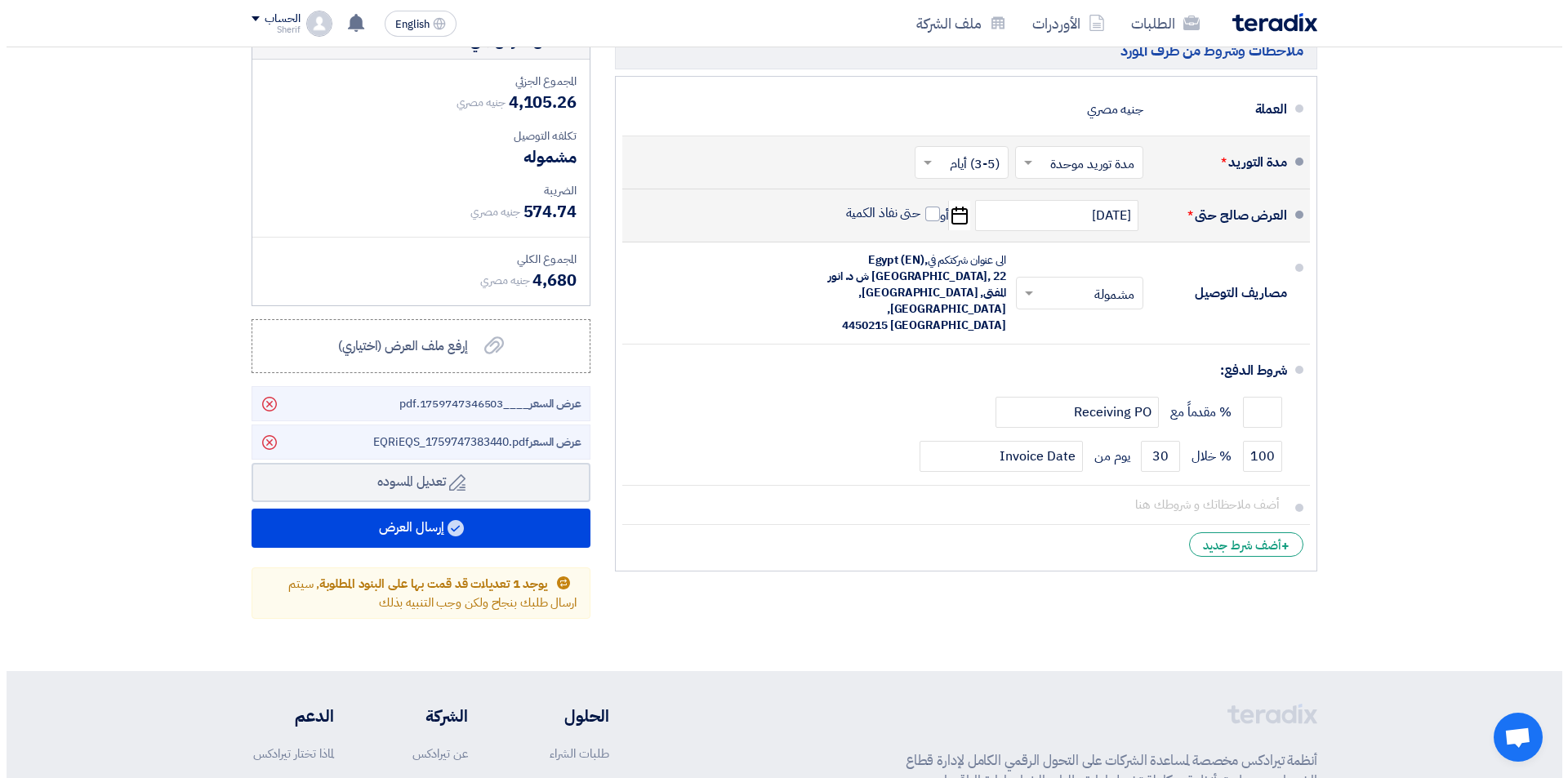
scroll to position [408, 0]
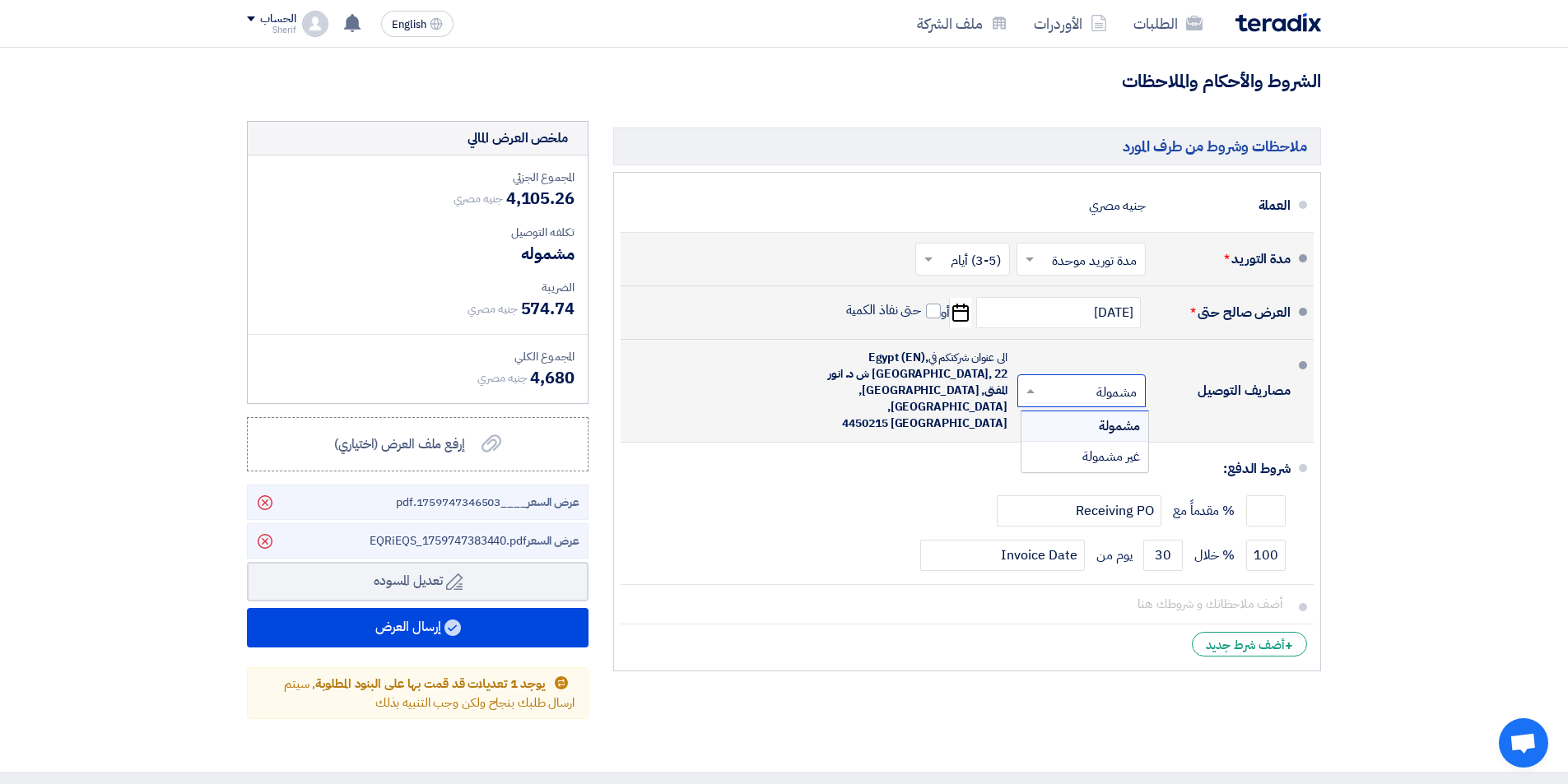
click at [1081, 383] on input "text" at bounding box center [1078, 392] width 120 height 24
click at [1079, 382] on input "text" at bounding box center [1078, 392] width 120 height 24
click at [1223, 417] on div "مصاريف التوصيل × مشمولة × الى عنوان شركتكم في [GEOGRAPHIC_DATA] (EN), [GEOGRAPH…" at bounding box center [962, 390] width 657 height 89
click at [1097, 384] on input "text" at bounding box center [1078, 392] width 120 height 24
click at [1092, 453] on span "غير مشمولة" at bounding box center [1111, 456] width 57 height 20
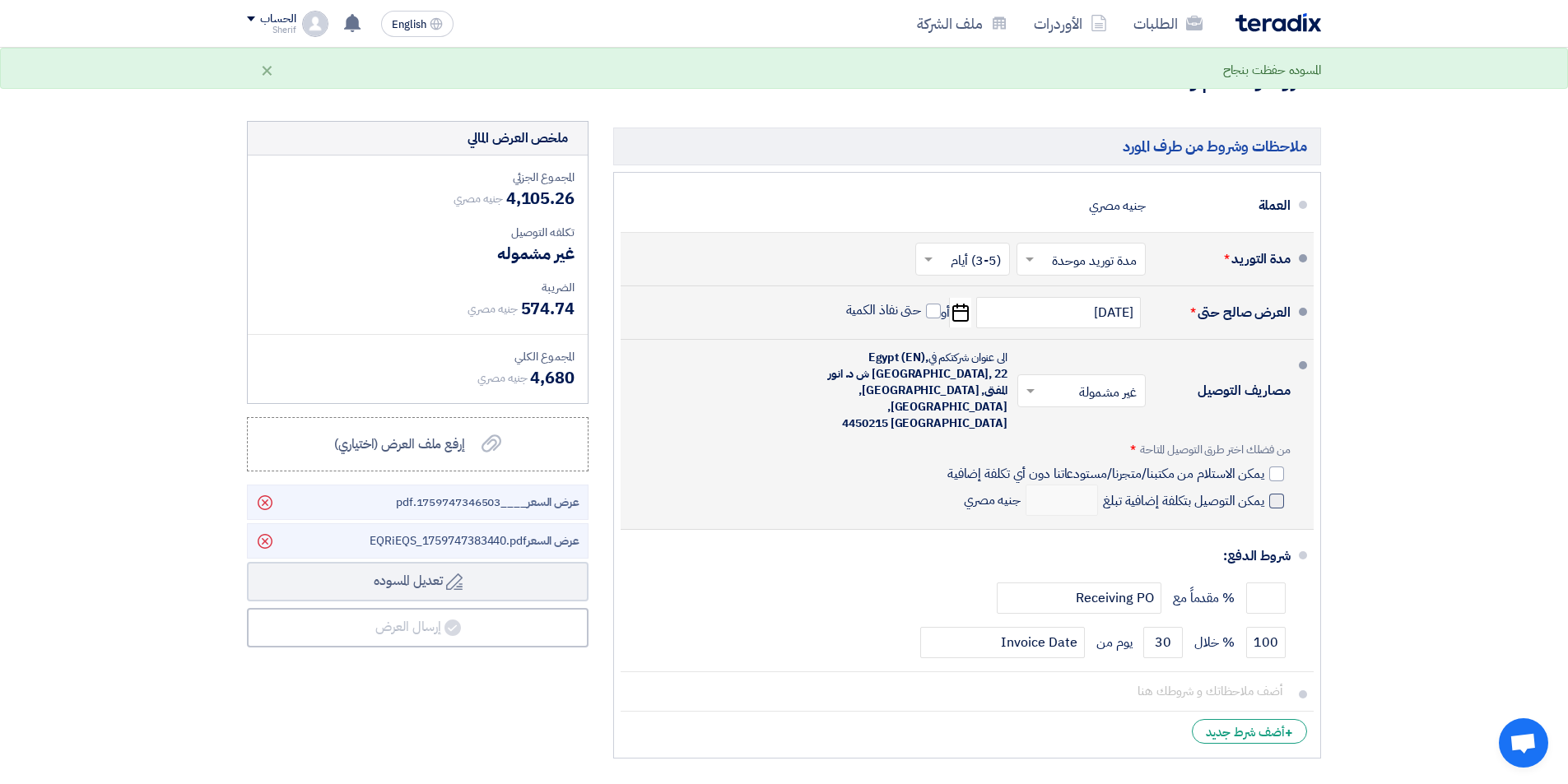
click at [1278, 466] on div at bounding box center [1277, 474] width 15 height 15
click at [1265, 464] on input "يمكن الاستلام من مكتبنا/متجرنا/مستودعاتنا دون أي تكلفة إضافية" at bounding box center [1104, 480] width 321 height 31
checkbox input "true"
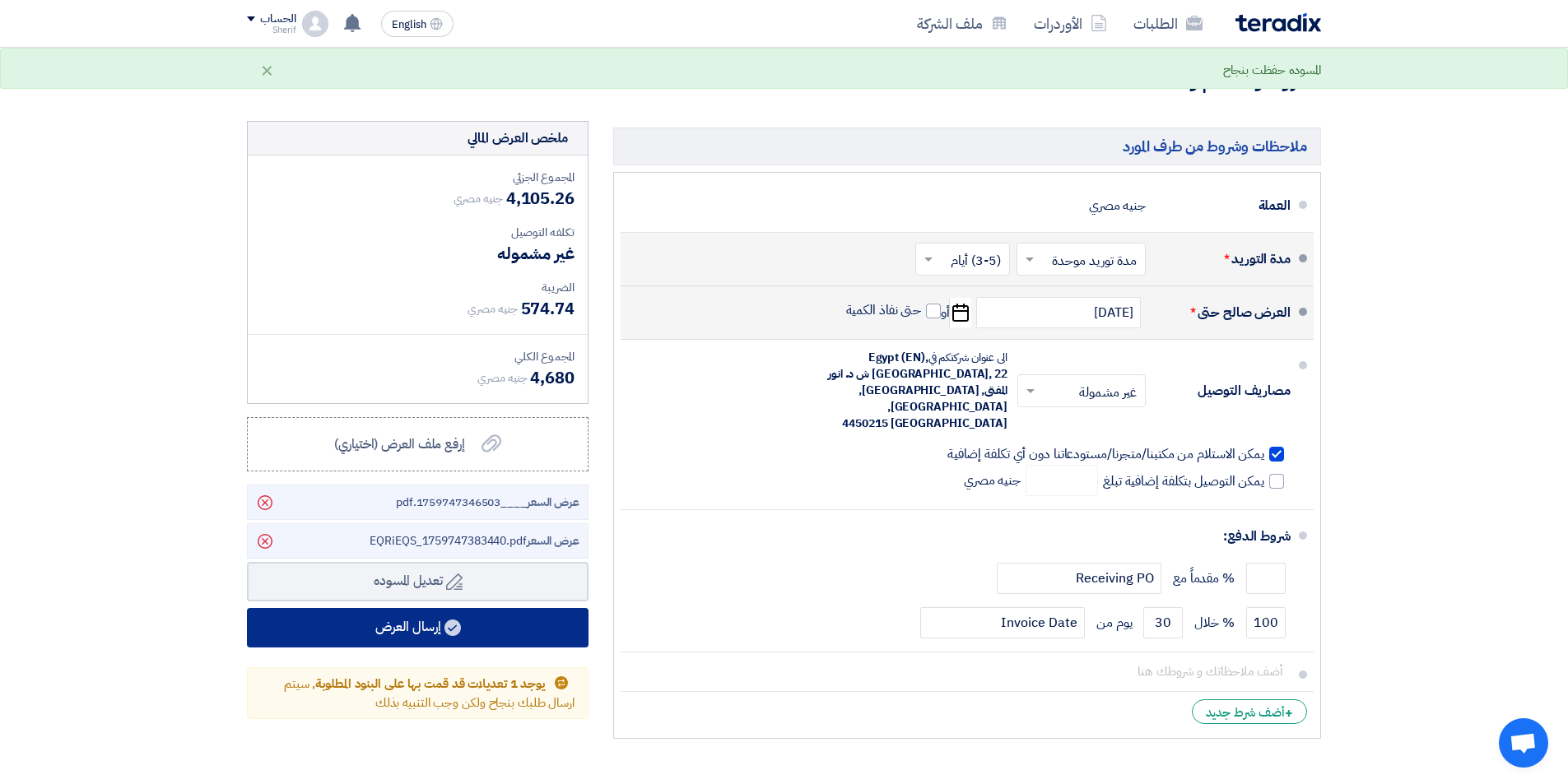
click at [446, 624] on icon at bounding box center [452, 628] width 16 height 16
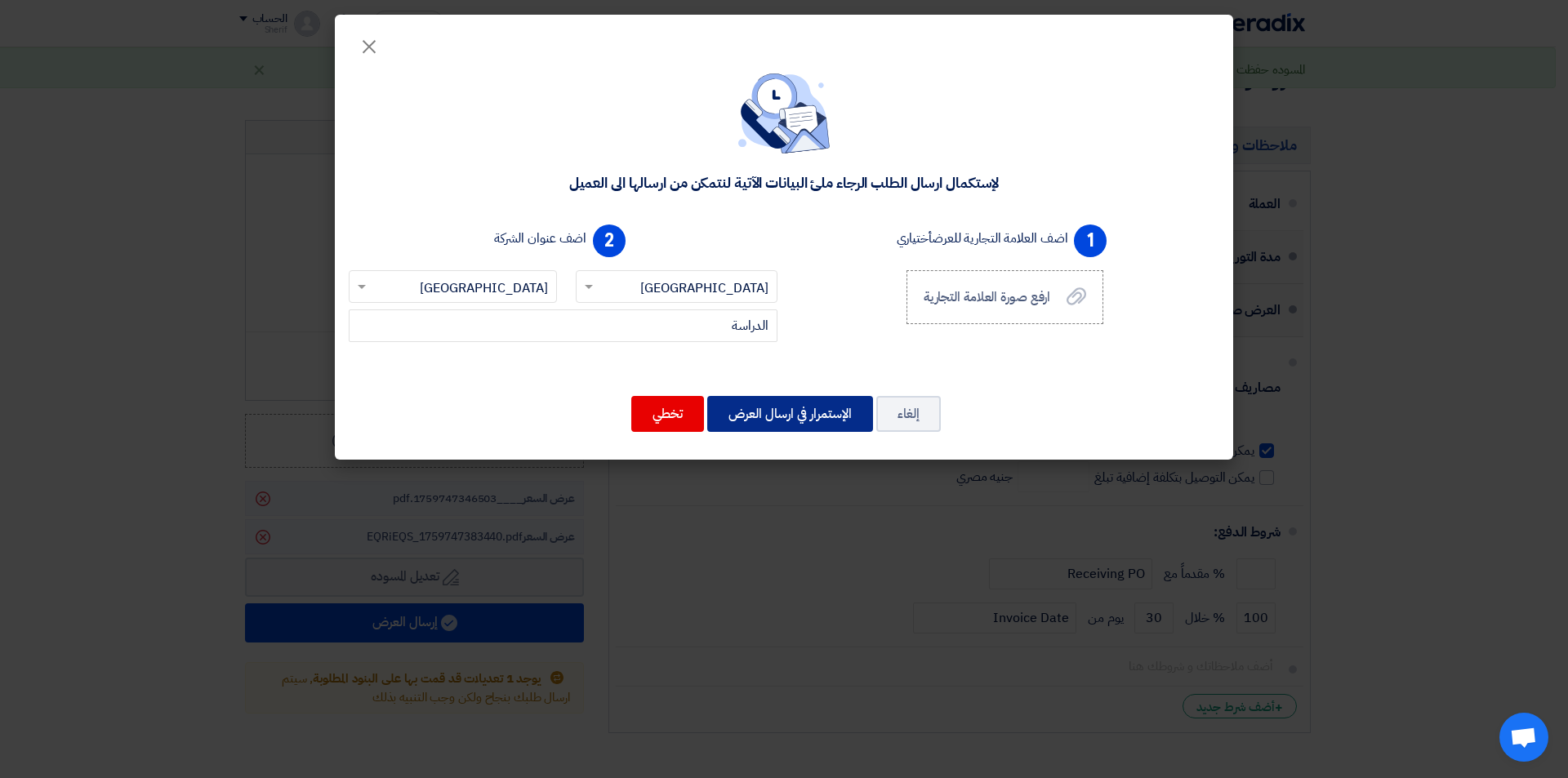
click at [766, 408] on button "الإستمرار في ارسال العرض" at bounding box center [790, 414] width 166 height 36
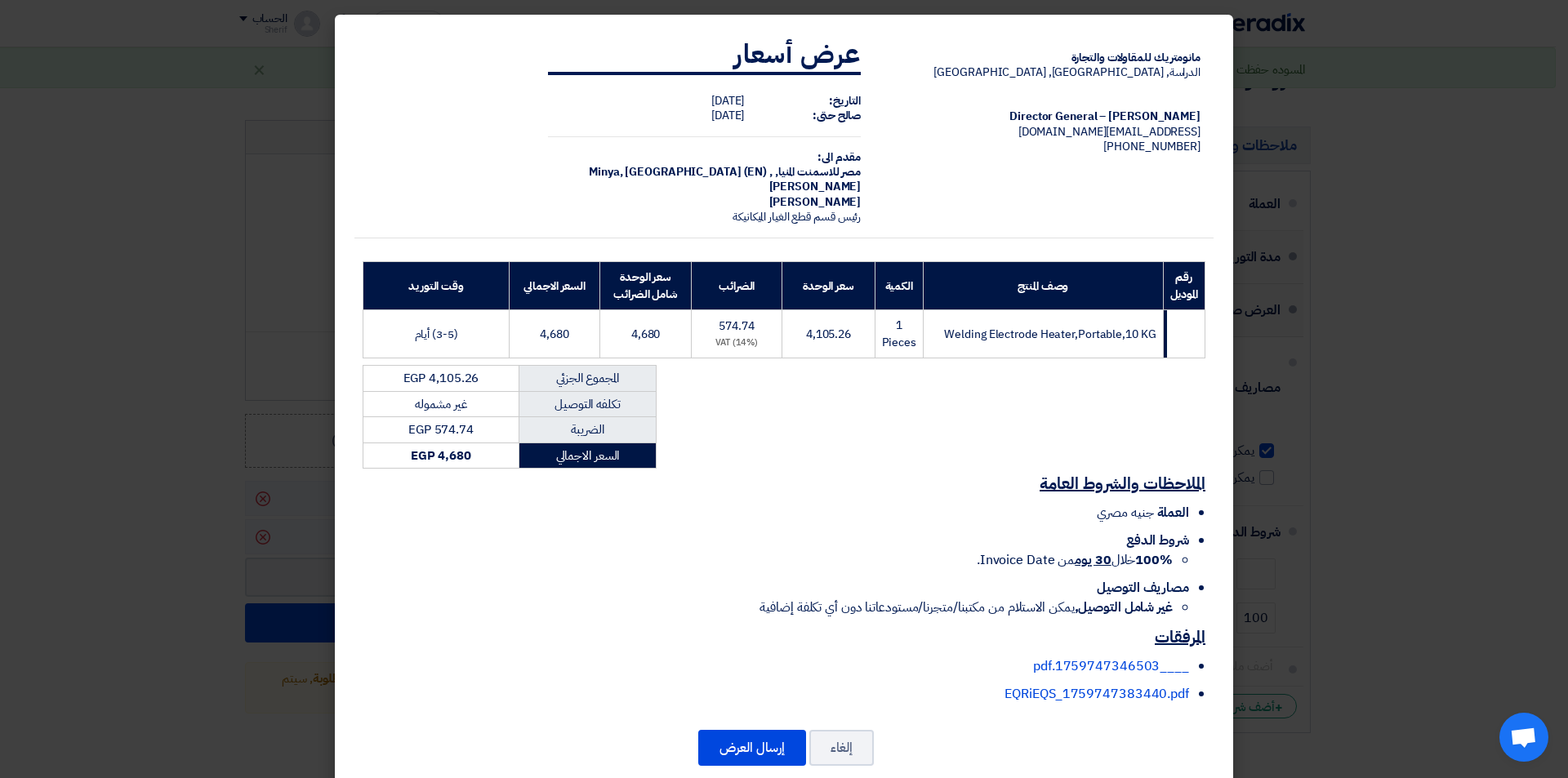
scroll to position [15, 0]
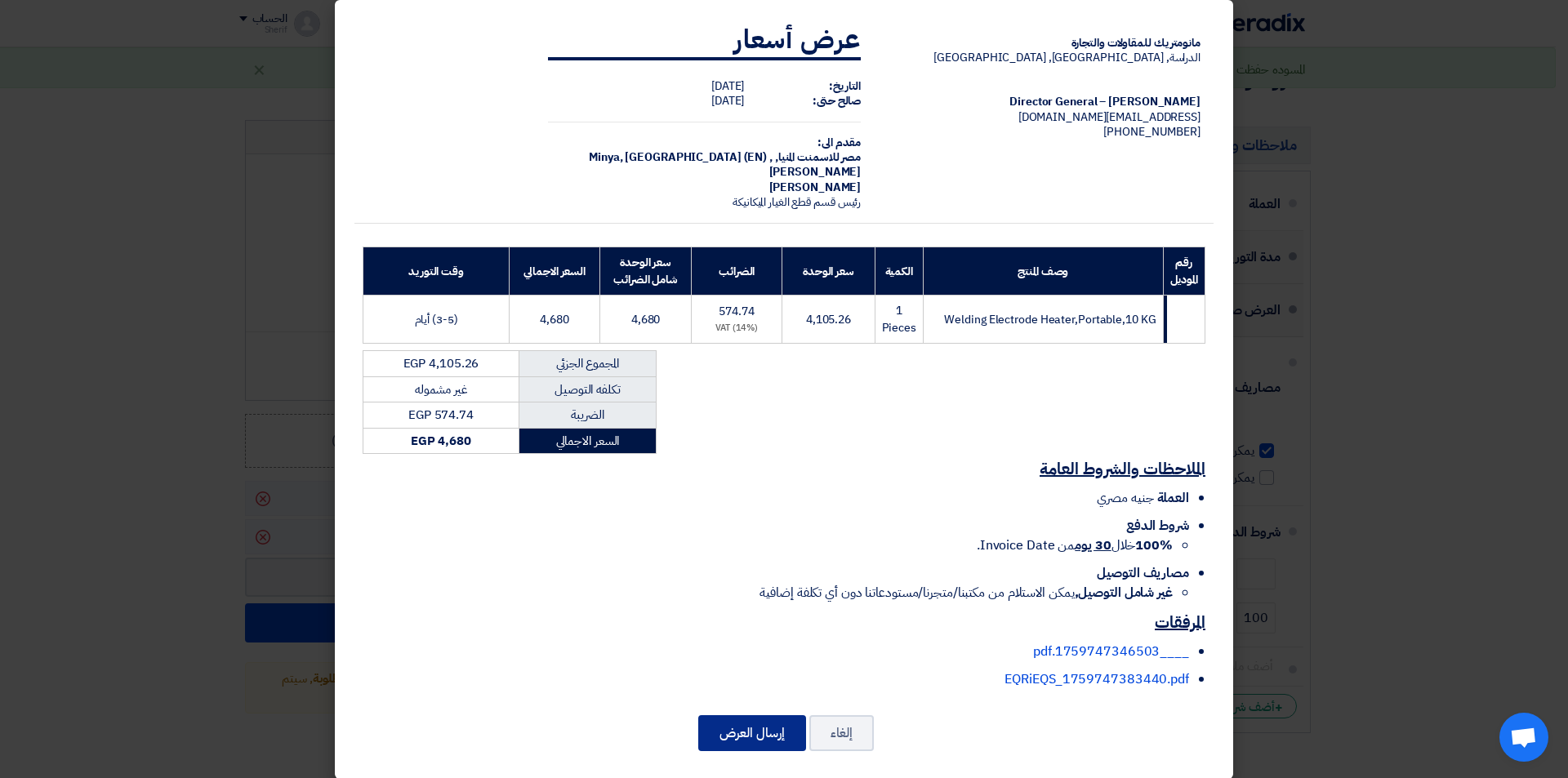
click at [757, 717] on button "إرسال العرض" at bounding box center [752, 734] width 108 height 36
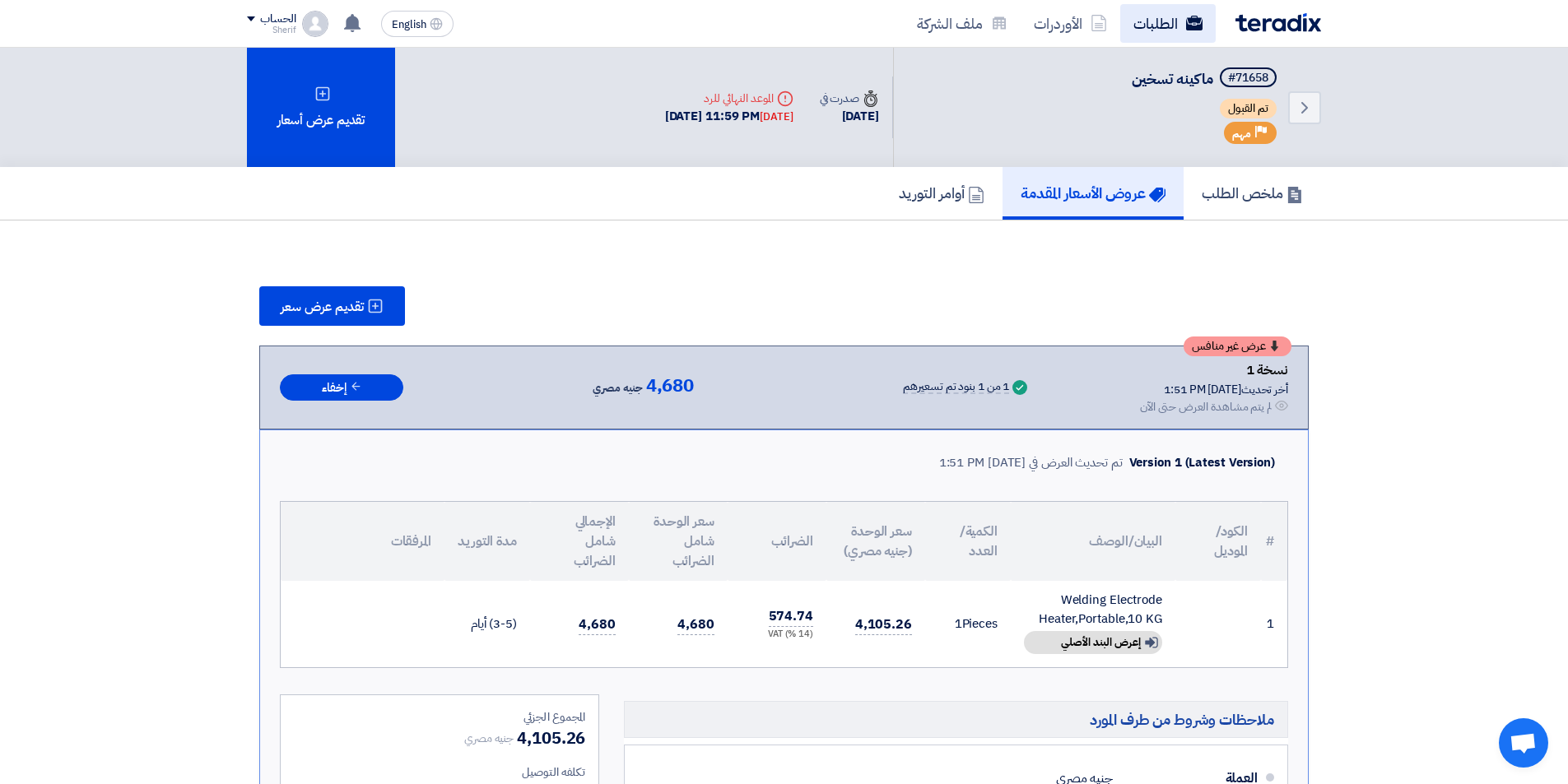
click at [1151, 27] on link "الطلبات" at bounding box center [1168, 23] width 95 height 39
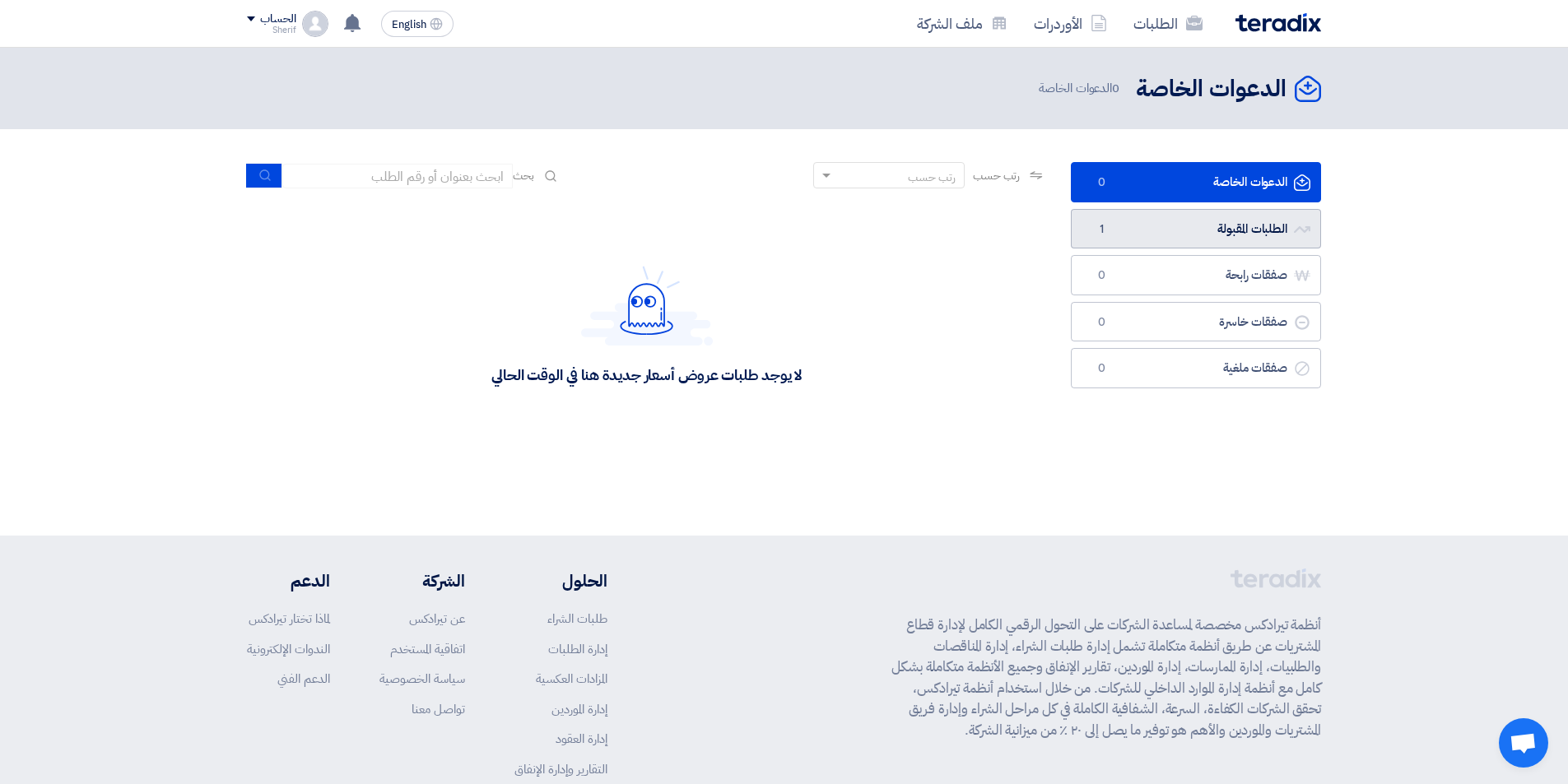
click at [1237, 232] on link "الطلبات المقبولة الطلبات المقبولة 1" at bounding box center [1196, 229] width 250 height 40
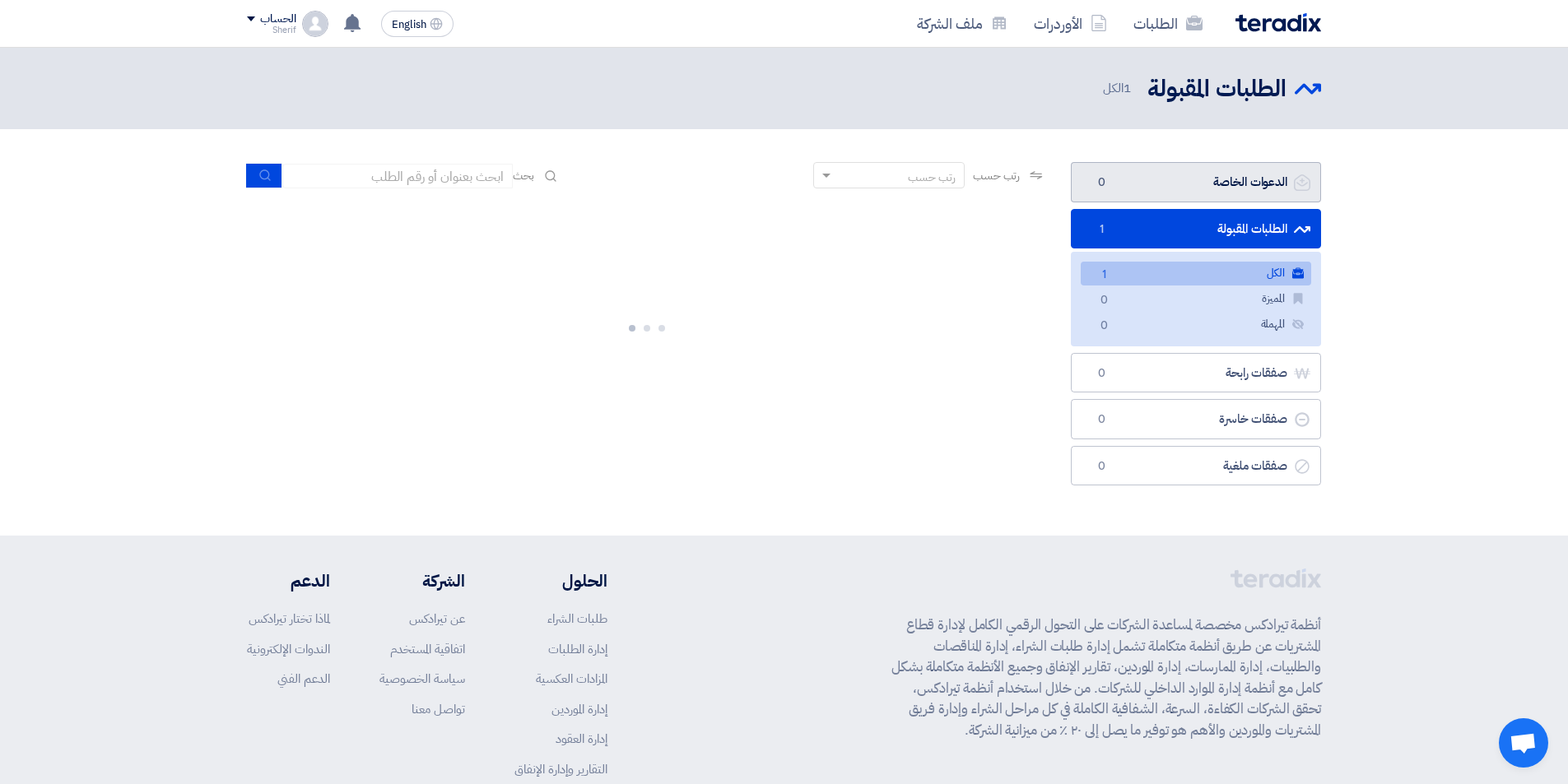
click at [1241, 186] on link "الدعوات الخاصة الدعوات الخاصة 0" at bounding box center [1196, 182] width 250 height 40
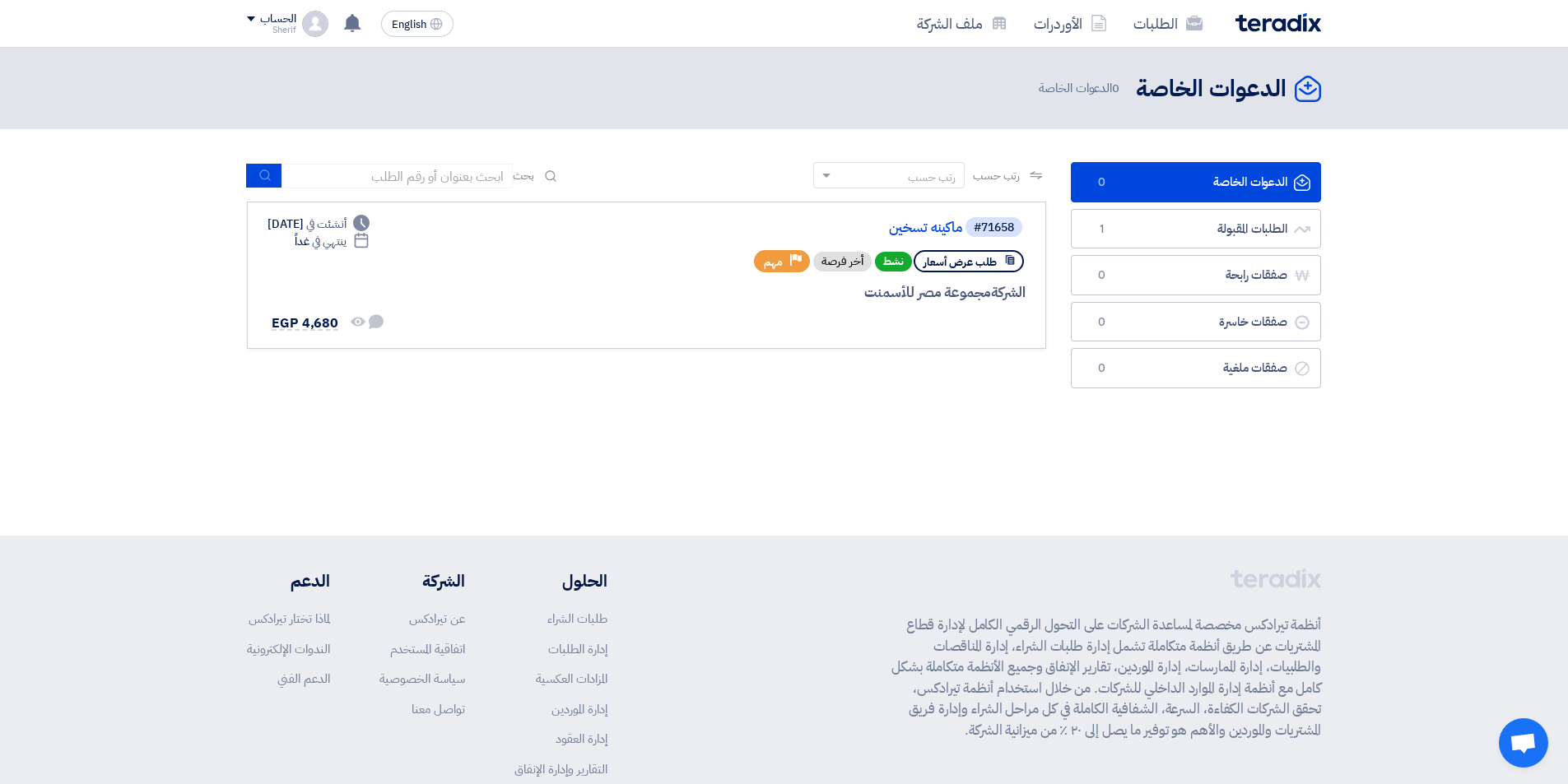
click at [1183, 183] on link "الدعوات الخاصة الدعوات الخاصة 0" at bounding box center [1196, 182] width 250 height 40
